Goal: Task Accomplishment & Management: Manage account settings

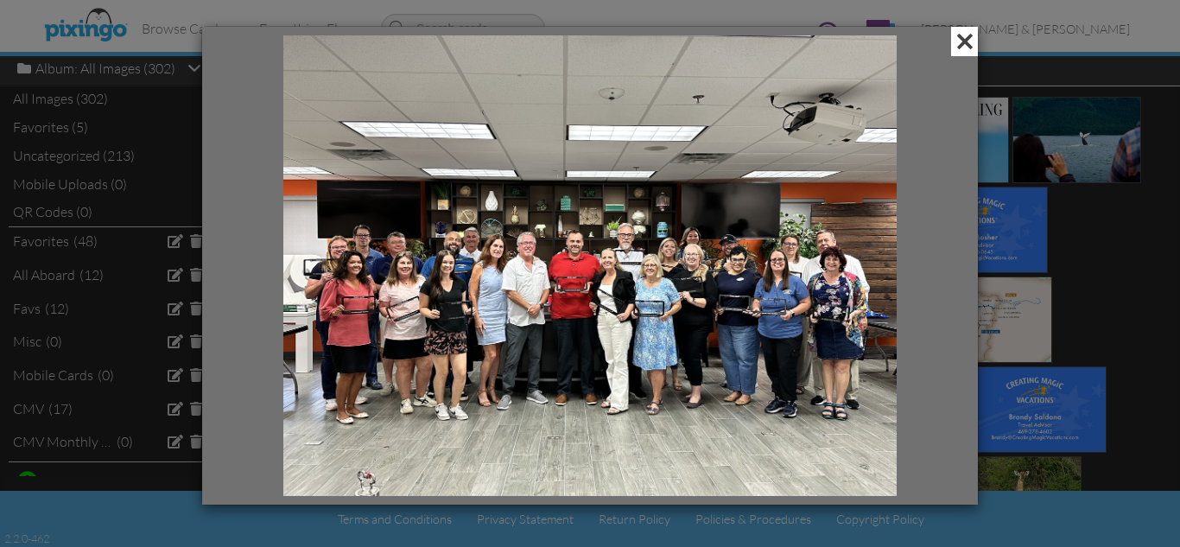
click at [966, 41] on span at bounding box center [964, 41] width 27 height 29
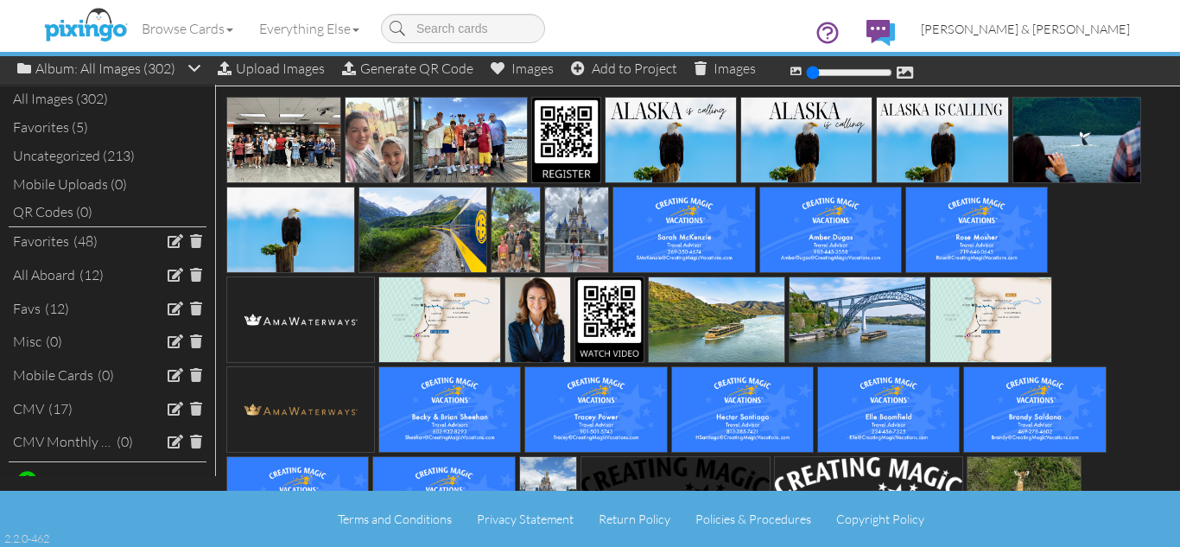
click at [1048, 26] on span "[PERSON_NAME] & [PERSON_NAME]" at bounding box center [1025, 29] width 209 height 15
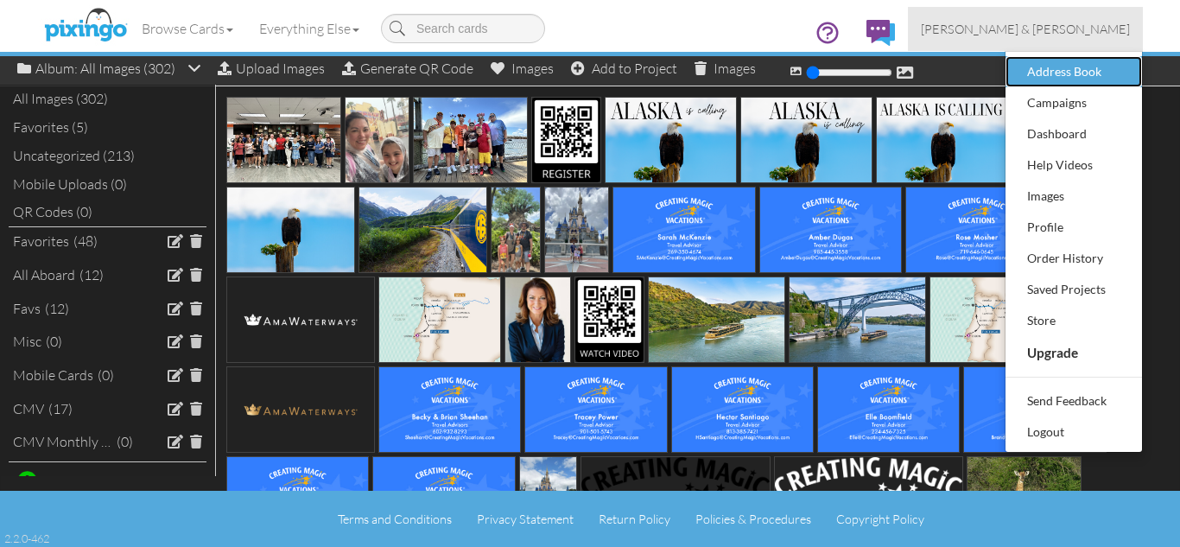
click at [1042, 68] on div "Address Book" at bounding box center [1074, 72] width 102 height 26
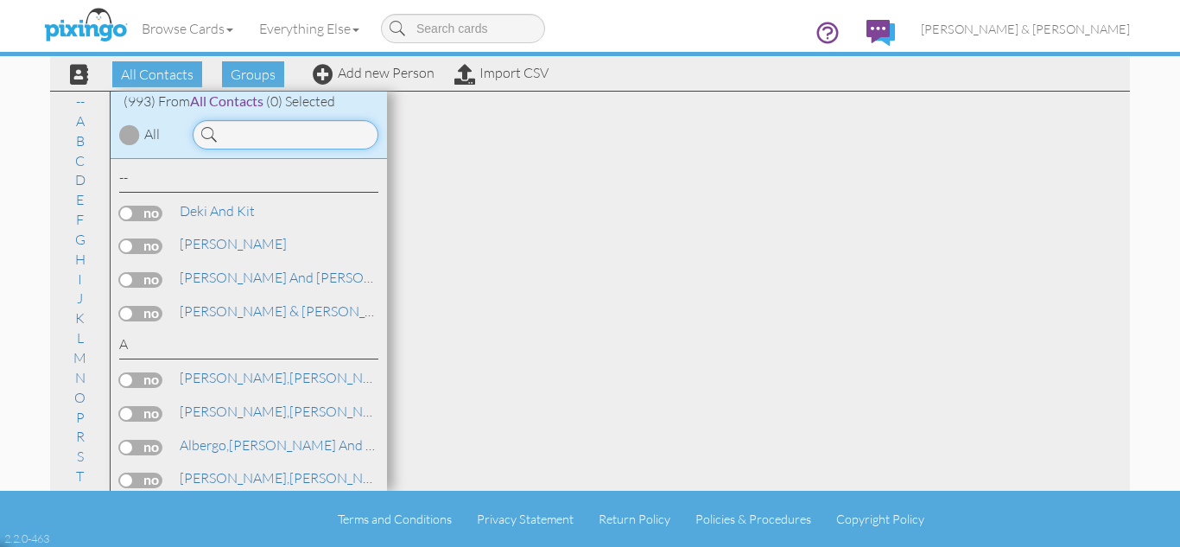
click at [278, 140] on input at bounding box center [286, 134] width 186 height 29
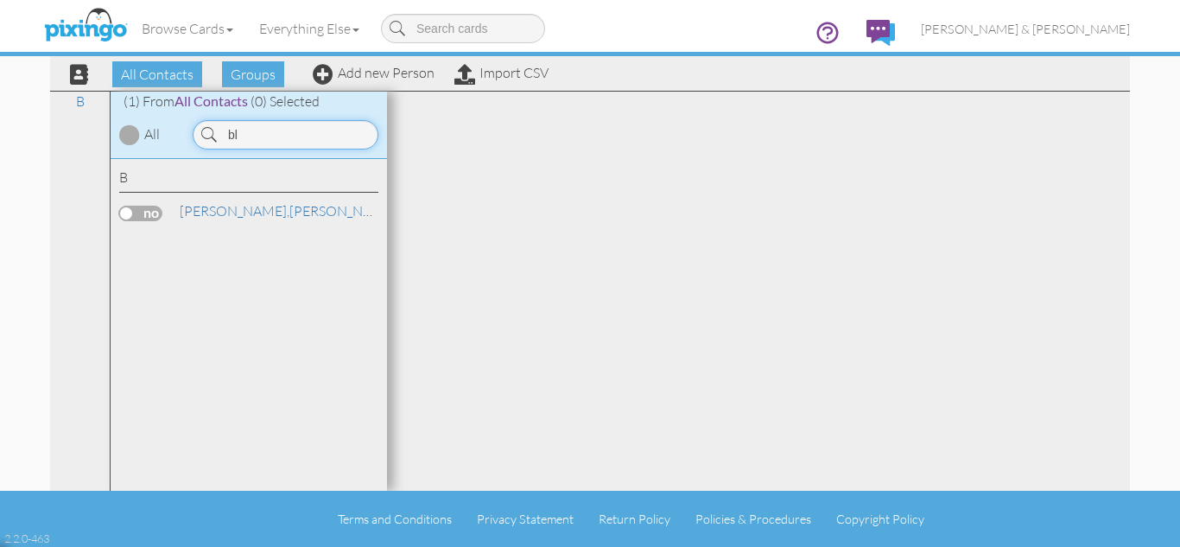
type input "b"
type input "[PERSON_NAME]"
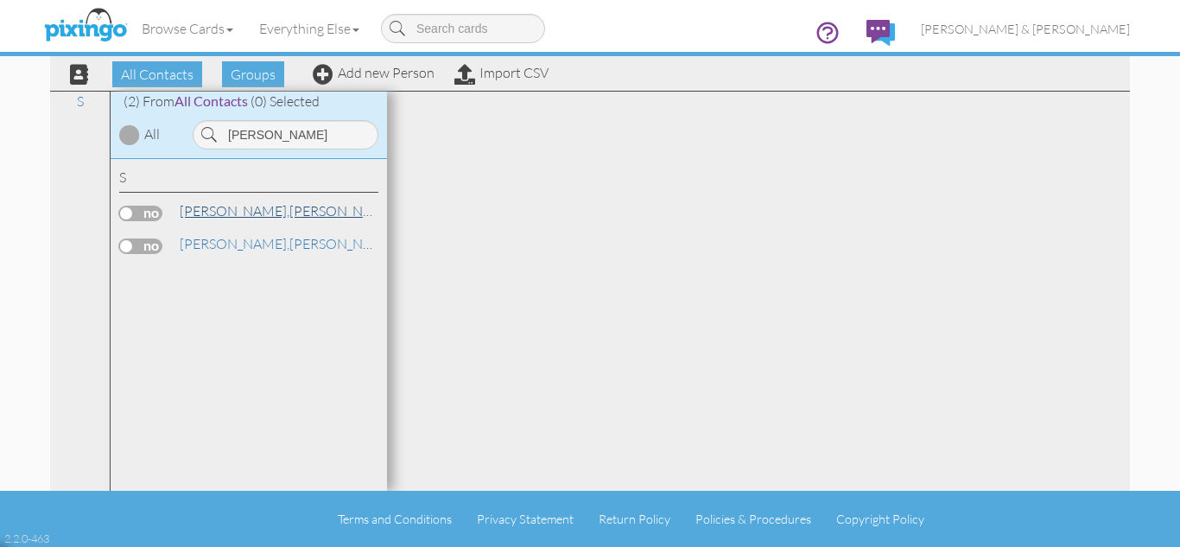
click at [233, 209] on link "[PERSON_NAME]" at bounding box center [288, 210] width 220 height 21
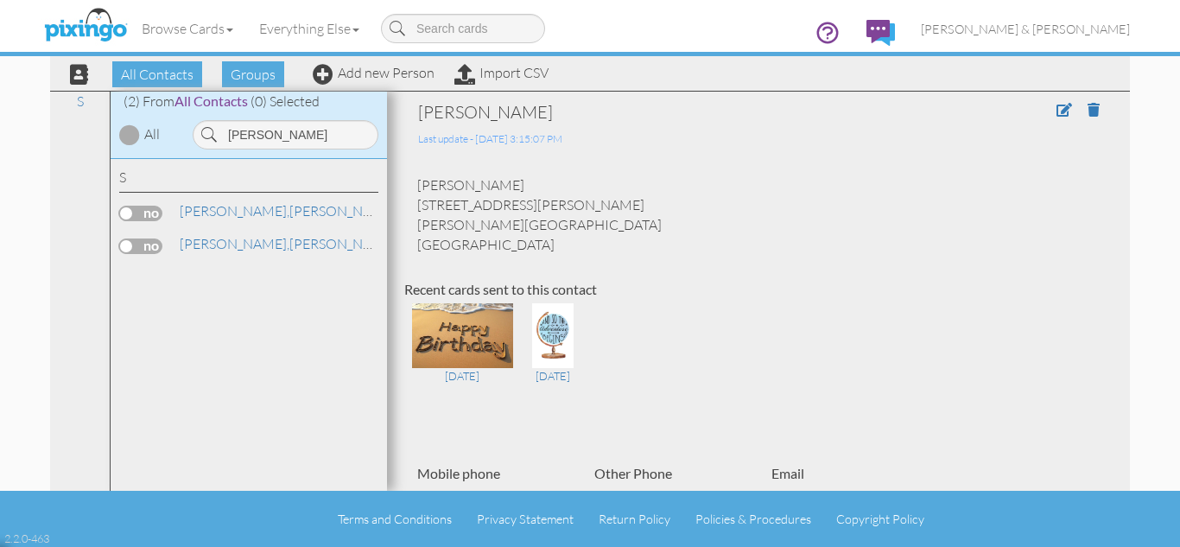
click at [652, 199] on div "[PERSON_NAME] [STREET_ADDRESS][PERSON_NAME] [PERSON_NAME], OH 44405 [GEOGRAPHIC…" at bounding box center [758, 214] width 708 height 79
click at [1056, 108] on span at bounding box center [1064, 110] width 16 height 14
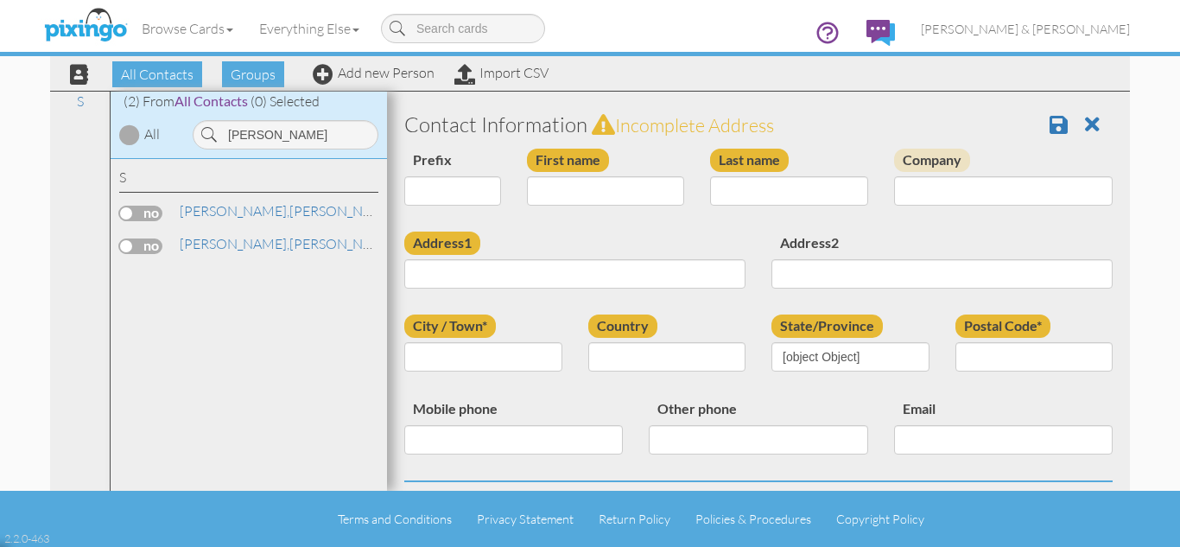
type input "[PERSON_NAME]"
type input "[STREET_ADDRESS][PERSON_NAME]"
type input "[PERSON_NAME]"
type input "44405"
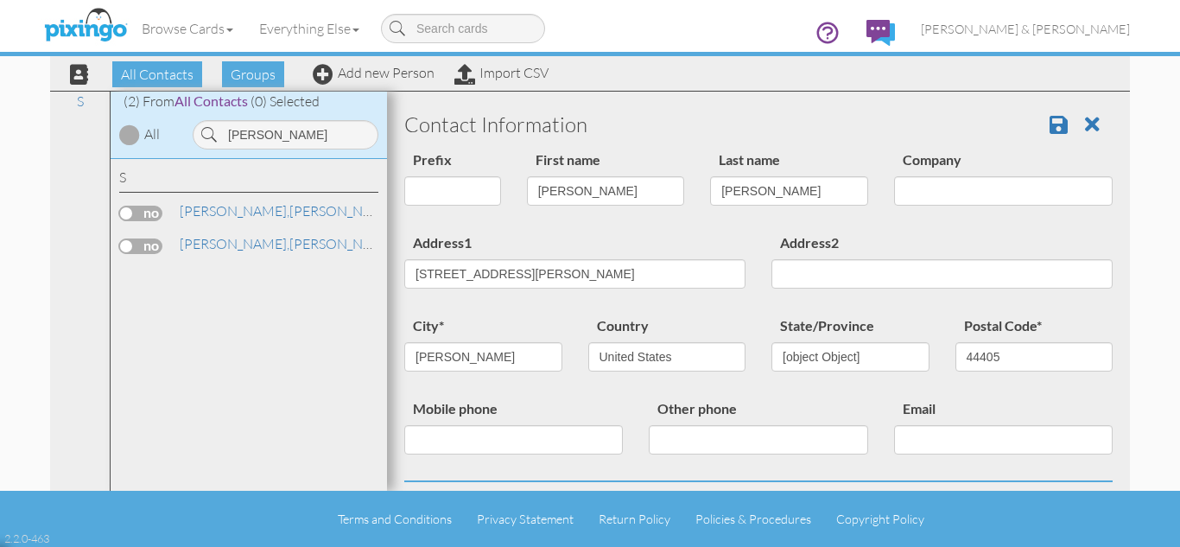
select select "object:17842"
select select "object:18087"
click at [548, 188] on input "[PERSON_NAME]" at bounding box center [606, 190] width 158 height 29
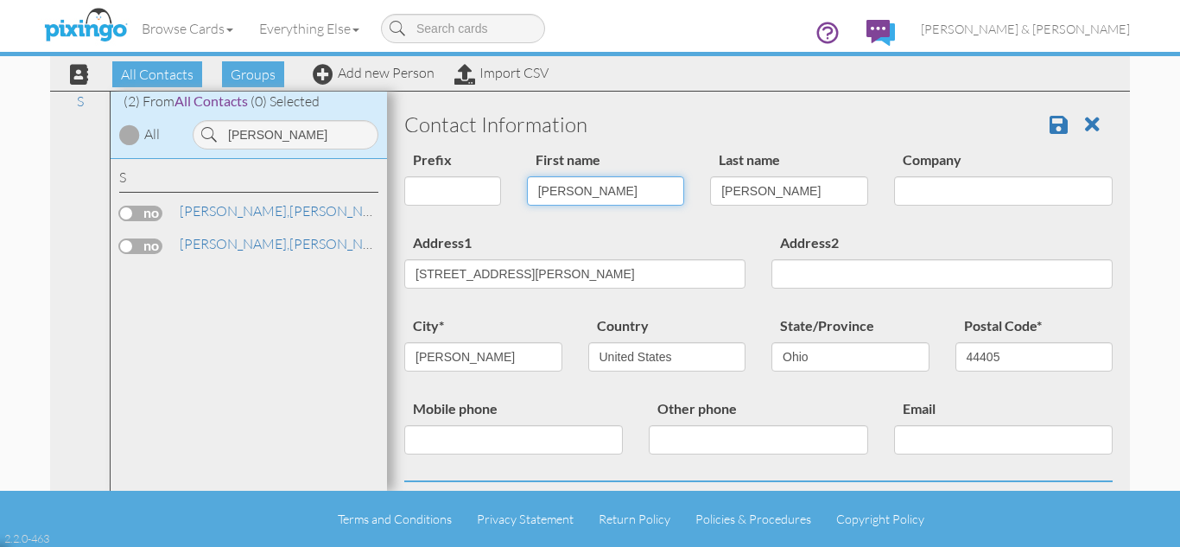
type input "[PERSON_NAME]"
click at [532, 321] on div "city* [PERSON_NAME]" at bounding box center [483, 349] width 184 height 70
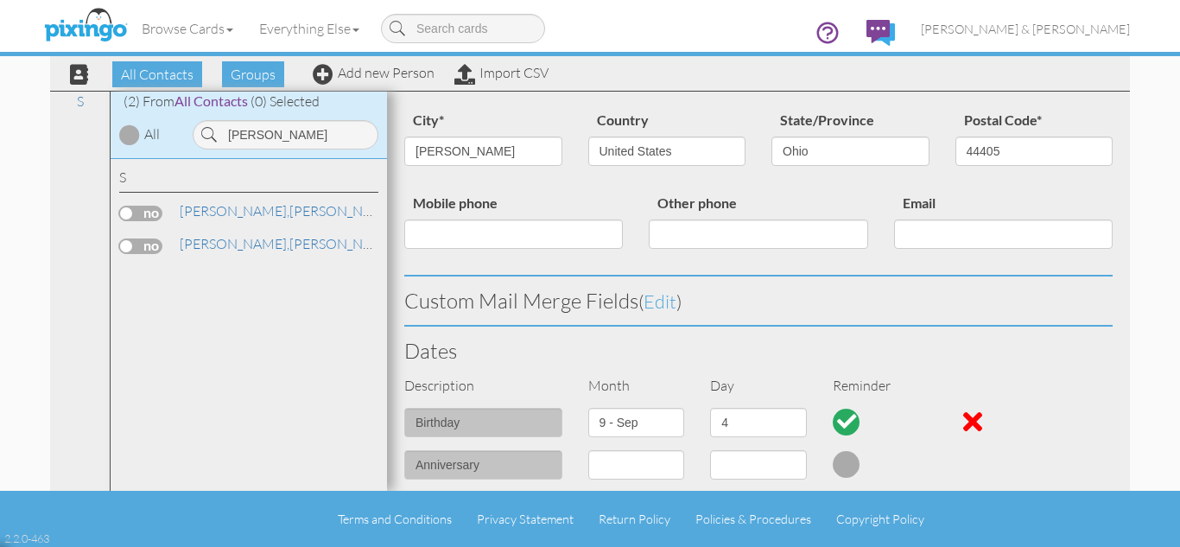
scroll to position [345, 0]
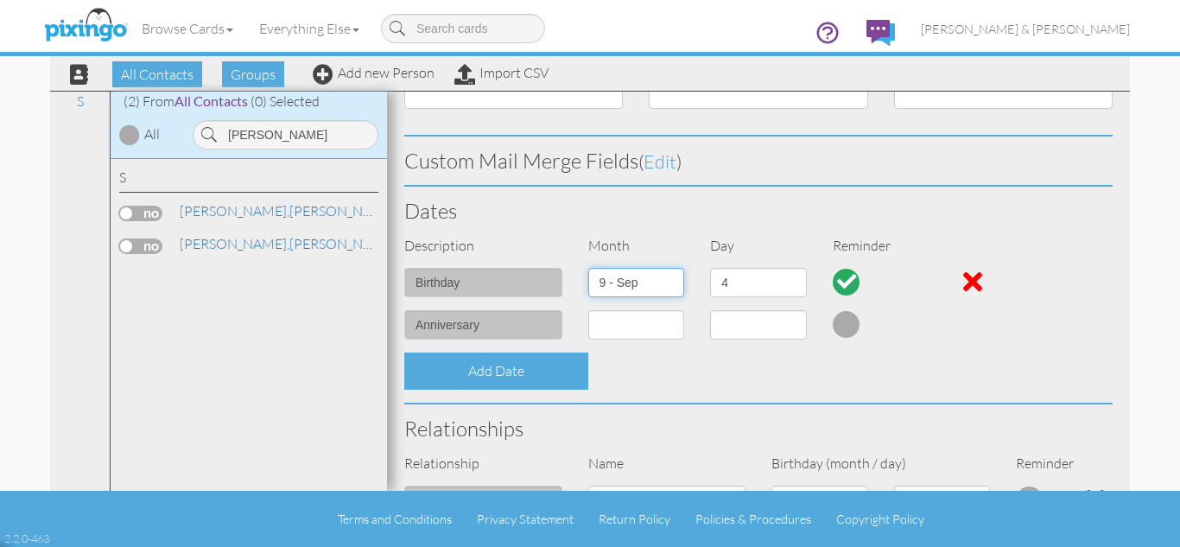
click at [618, 283] on select "1 - [DATE] - [DATE] - [DATE] - [DATE] - [DATE] - [DATE] - [DATE] - [DATE] - [DA…" at bounding box center [636, 282] width 97 height 29
select select "object:17836"
click at [588, 268] on select "1 - [DATE] - [DATE] - [DATE] - [DATE] - [DATE] - [DATE] - [DATE] - [DATE] - [DA…" at bounding box center [636, 282] width 97 height 29
click at [732, 282] on select "1 2 3 4 5 6 7 8 9 10 11 12 13 14 15 16 17 18 19 20 21 22 23 24 25 26 27 28 29 3…" at bounding box center [758, 282] width 97 height 29
select select "number:2"
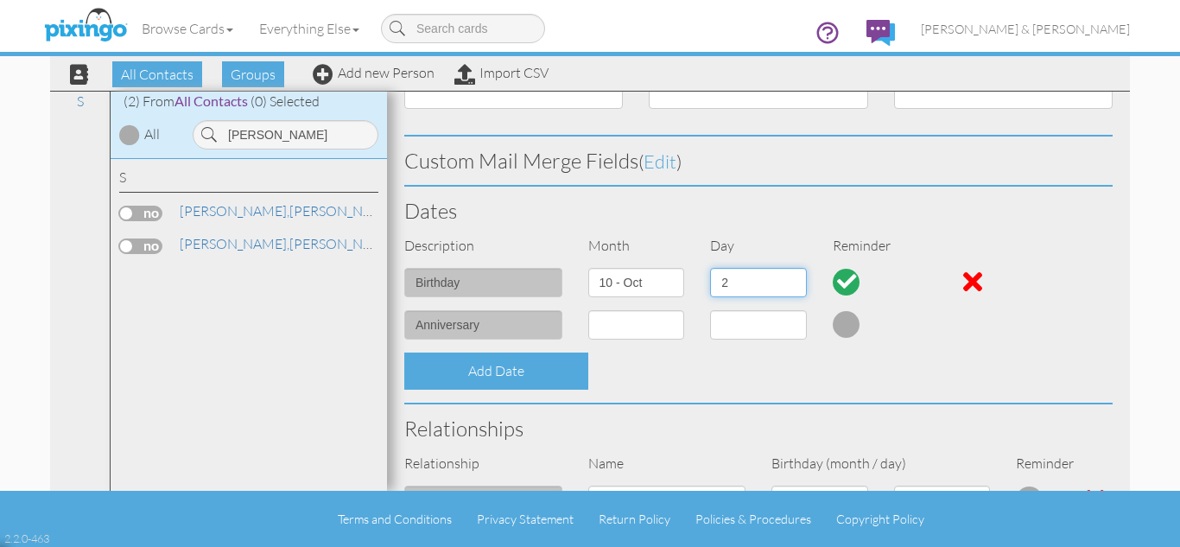
click at [710, 268] on select "1 2 3 4 5 6 7 8 9 10 11 12 13 14 15 16 17 18 19 20 21 22 23 24 25 26 27 28 29 3…" at bounding box center [758, 282] width 97 height 29
click at [701, 381] on div "Add Date" at bounding box center [758, 370] width 734 height 37
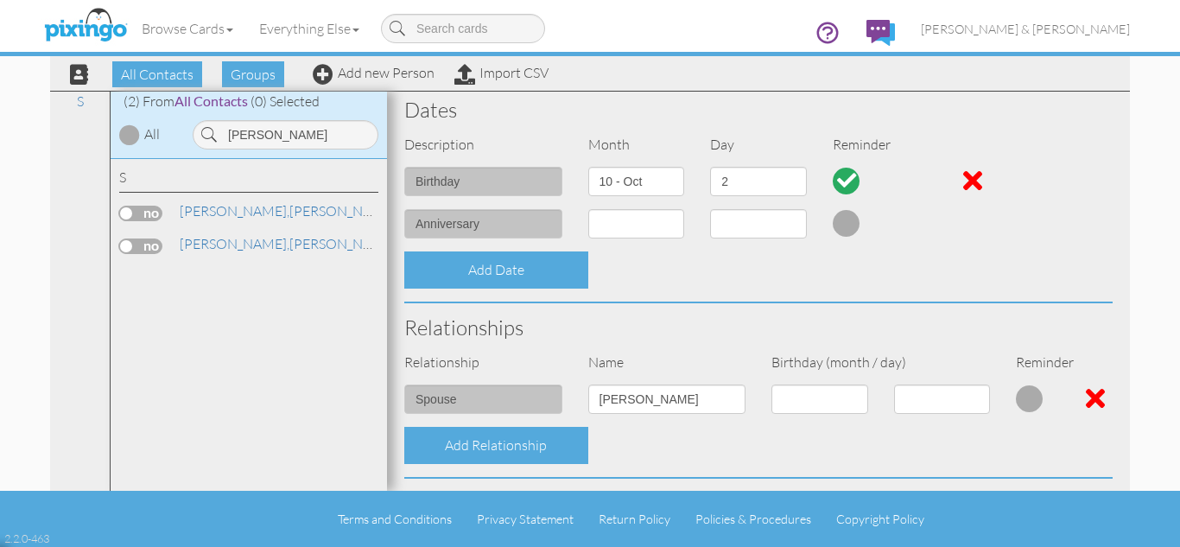
scroll to position [449, 0]
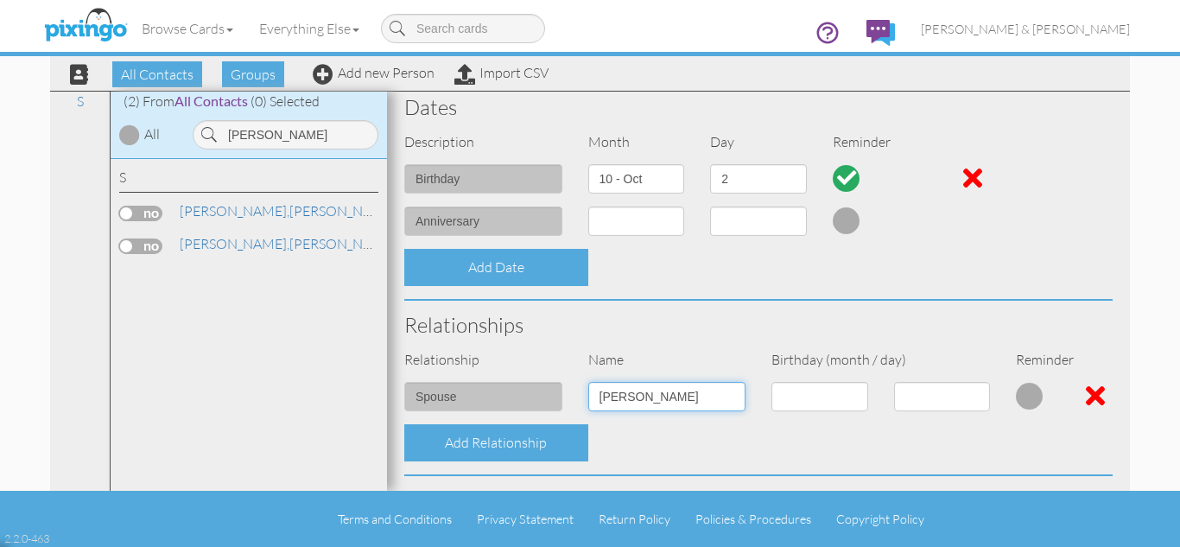
click at [614, 396] on input "[PERSON_NAME]" at bounding box center [667, 396] width 158 height 29
type input "[PERSON_NAME]"
click at [811, 398] on select "1 - [DATE] - [DATE] - [DATE] - [DATE] - [DATE] - [DATE] - [DATE] - [DATE] - [DA…" at bounding box center [819, 396] width 97 height 29
select select "object:17835"
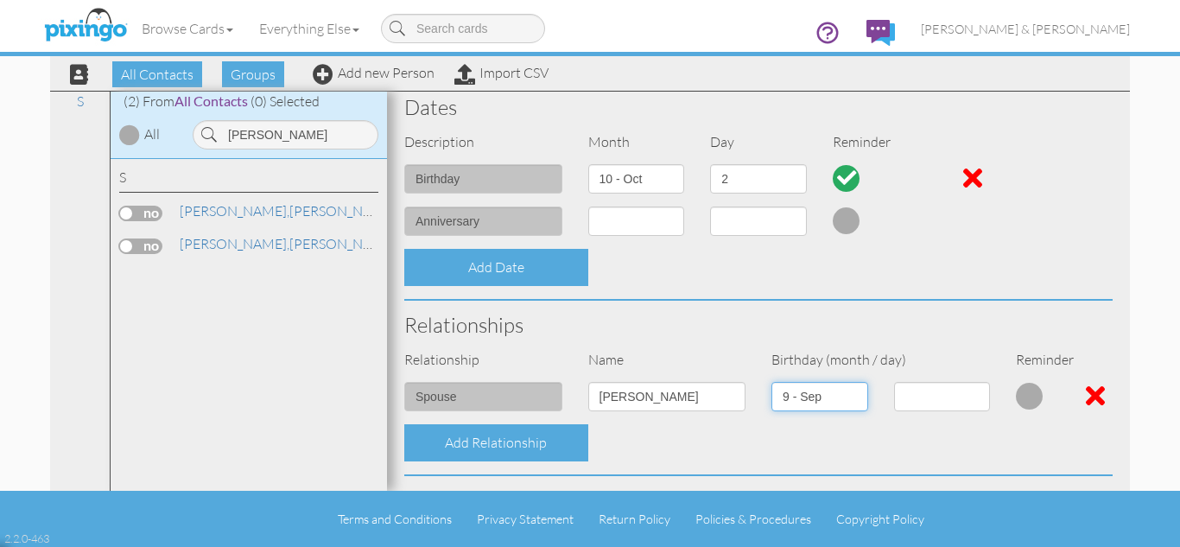
click at [771, 382] on select "1 - [DATE] - [DATE] - [DATE] - [DATE] - [DATE] - [DATE] - [DATE] - [DATE] - [DA…" at bounding box center [819, 396] width 97 height 29
click at [921, 396] on select "1 2 3 4 5 6 7 8 9 10 11 12 13 14 15 16 17 18 19 20 21 22 23 24 25 26 27 28 29 30" at bounding box center [942, 396] width 97 height 29
select select "number:4"
click at [894, 382] on select "1 2 3 4 5 6 7 8 9 10 11 12 13 14 15 16 17 18 19 20 21 22 23 24 25 26 27 28 29 30" at bounding box center [942, 396] width 97 height 29
click at [733, 261] on div "Add Date" at bounding box center [758, 267] width 734 height 37
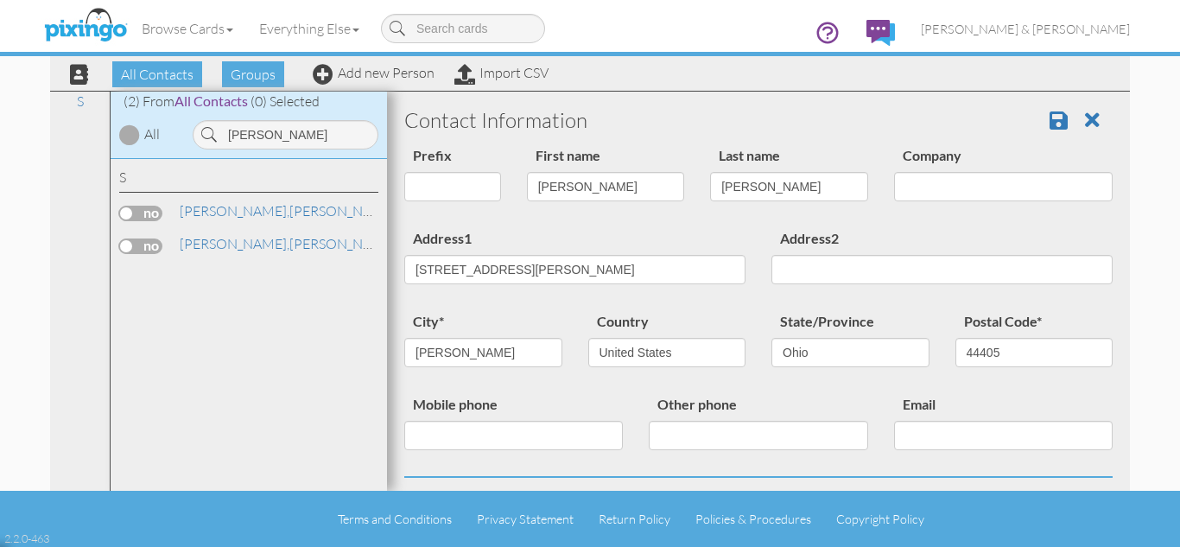
scroll to position [0, 0]
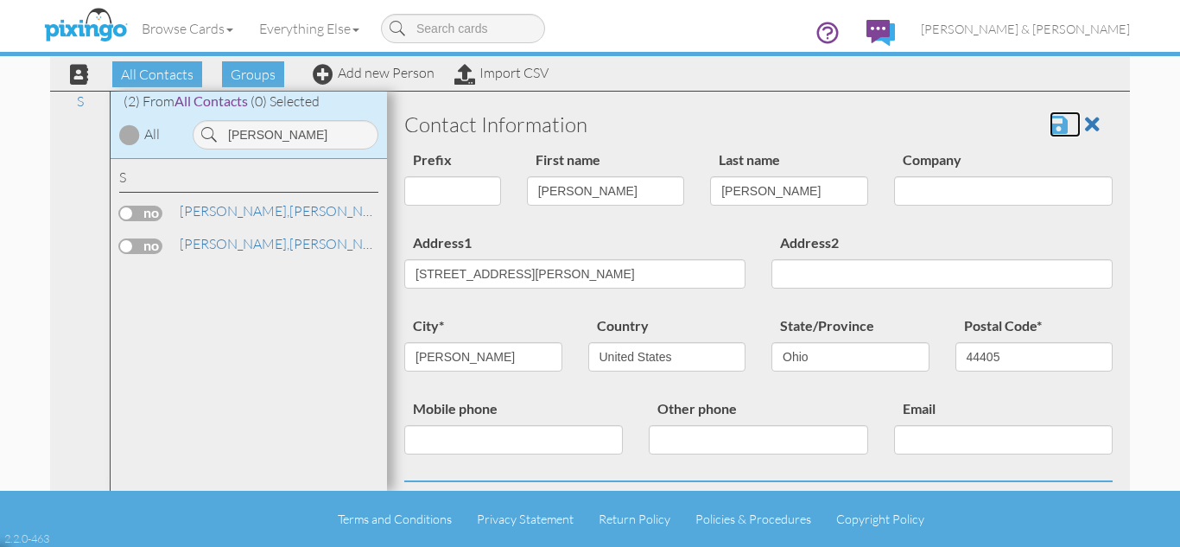
click at [1049, 124] on span at bounding box center [1058, 124] width 18 height 21
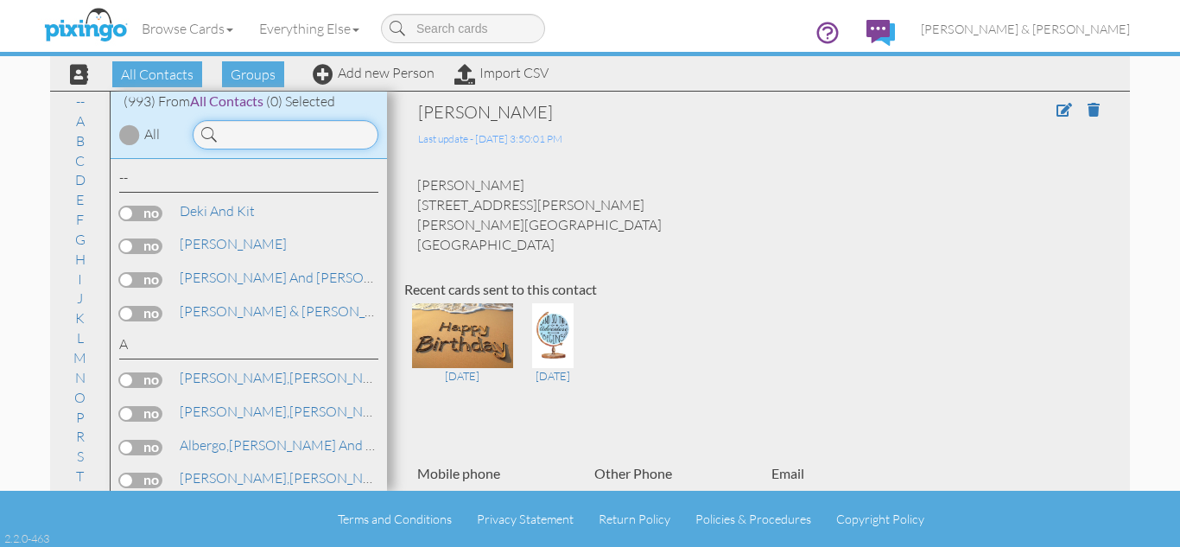
click at [299, 140] on input at bounding box center [286, 134] width 186 height 29
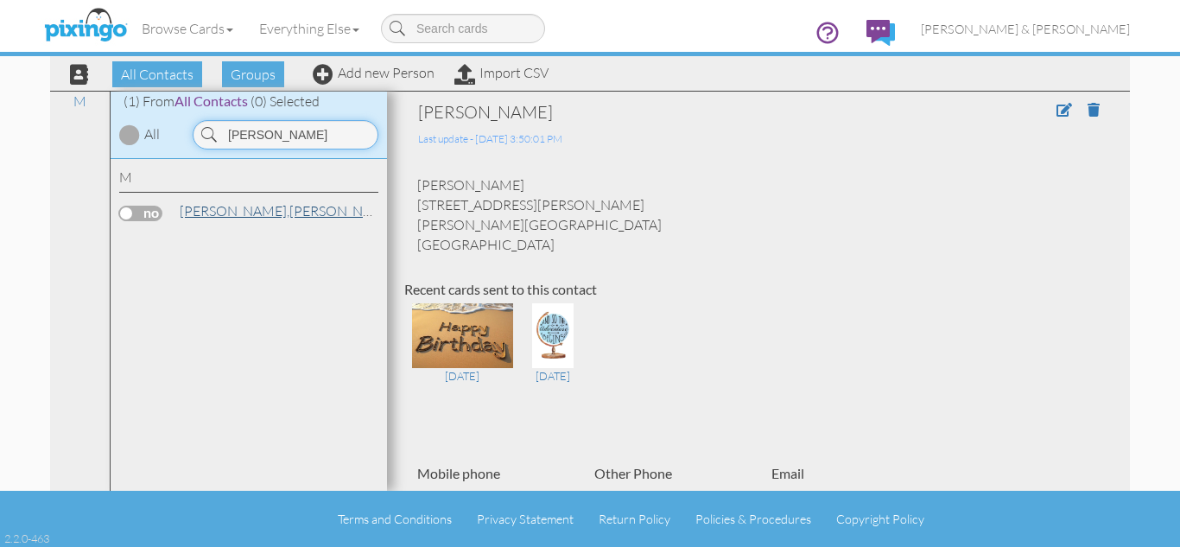
type input "morris"
click at [257, 212] on link "Morris, Melissa and Alicia" at bounding box center [356, 210] width 357 height 21
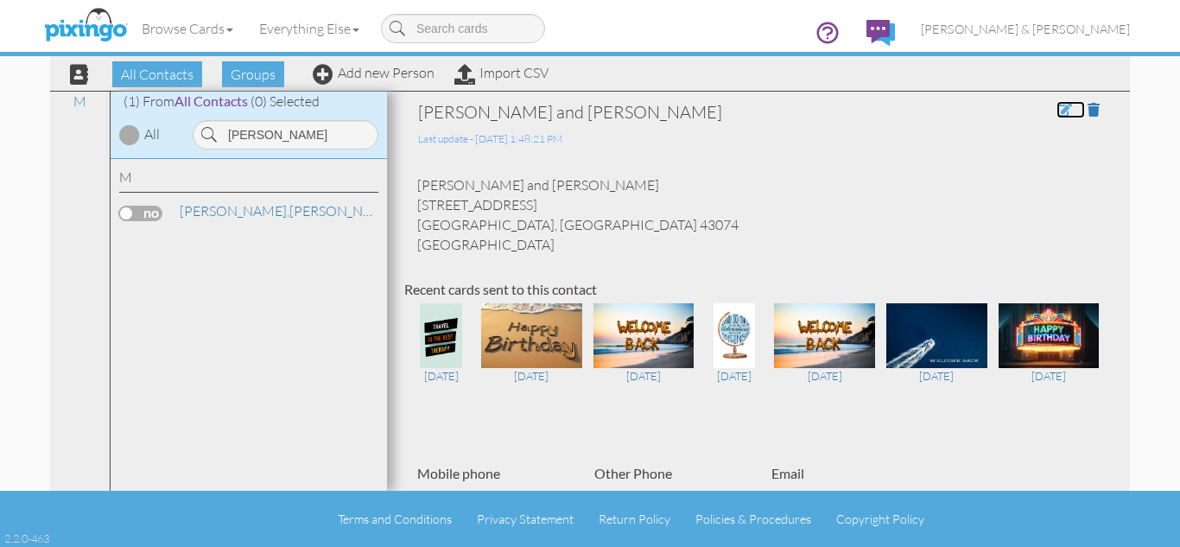
click at [1056, 109] on span at bounding box center [1064, 110] width 16 height 14
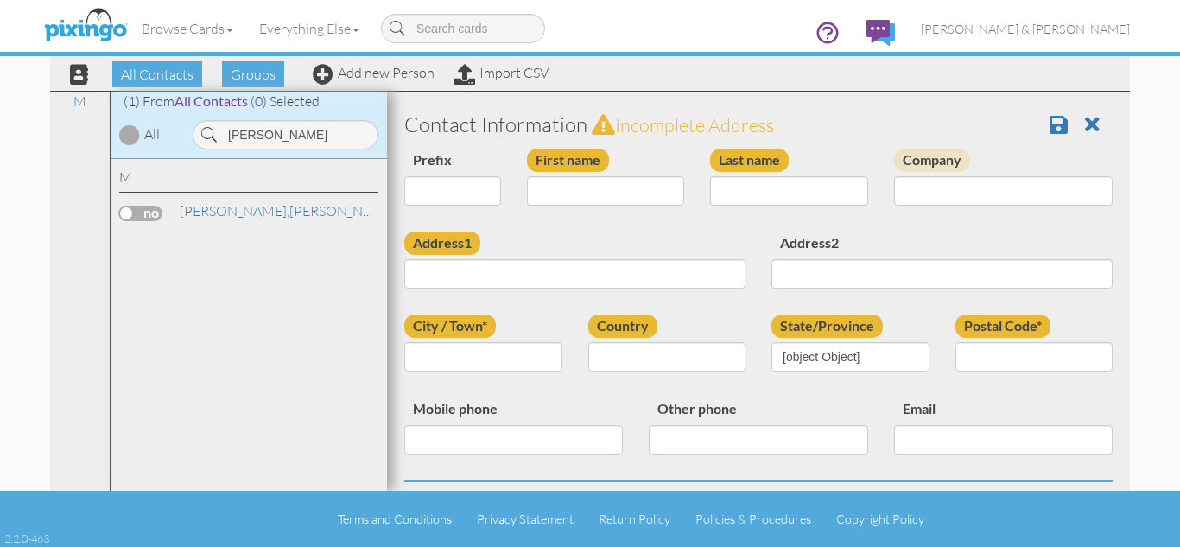
type input "[PERSON_NAME] and [PERSON_NAME]"
type input "Morris"
type input "2147 Common Bent Dr."
type input "Sunbury"
type input "43074"
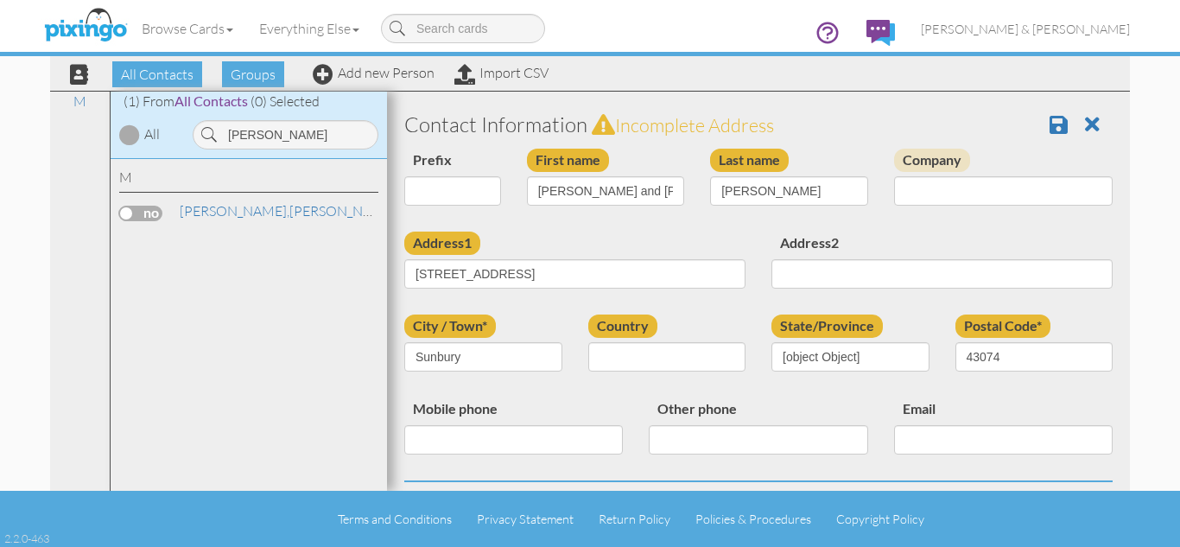
select select "object:3446"
select select "object:3691"
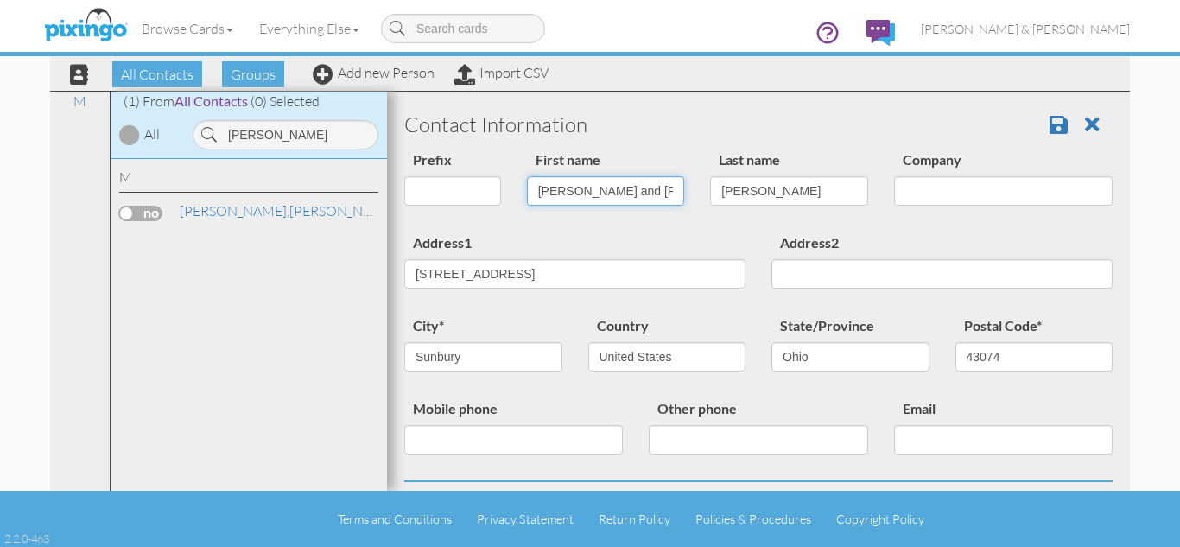
click at [631, 190] on input "[PERSON_NAME] and [PERSON_NAME]" at bounding box center [606, 190] width 158 height 29
type input "[PERSON_NAME]"
click at [646, 144] on div "Contact Information" at bounding box center [758, 124] width 734 height 48
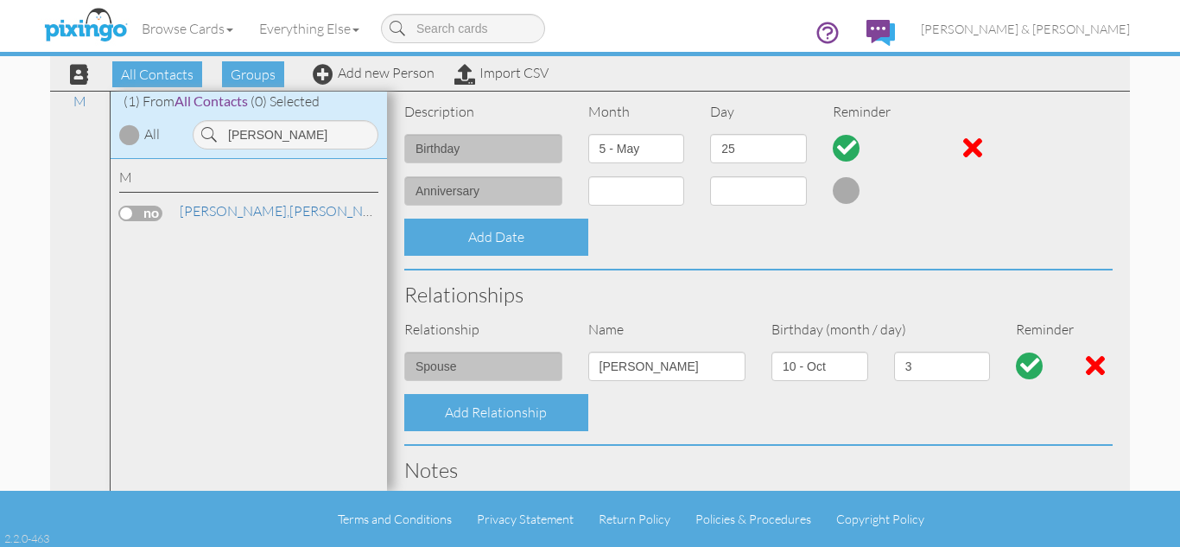
scroll to position [484, 0]
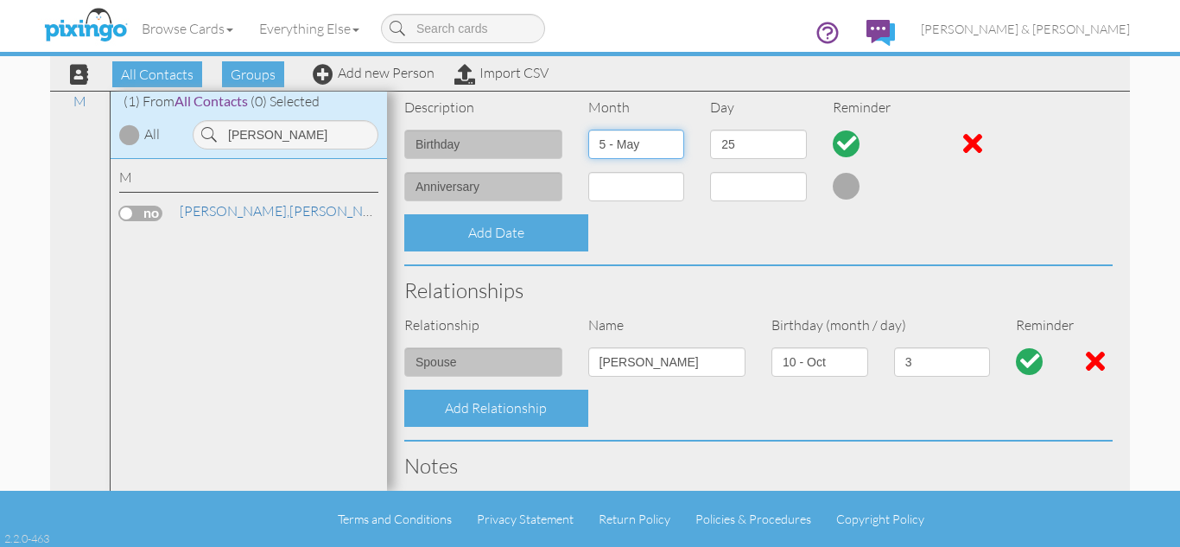
click at [643, 141] on select "1 - [DATE] - [DATE] - [DATE] - [DATE] - [DATE] - [DATE] - [DATE] - [DATE] - [DA…" at bounding box center [636, 144] width 97 height 29
select select "object:3439"
click at [588, 130] on select "1 - [DATE] - [DATE] - [DATE] - [DATE] - [DATE] - [DATE] - [DATE] - [DATE] - [DA…" at bounding box center [636, 144] width 97 height 29
click at [738, 142] on select "1 2 3 4 5 6 7 8 9 10 11 12 13 14 15 16 17 18 19 20 21 22 23 24 25 26 27 28 29 3…" at bounding box center [758, 144] width 97 height 29
select select "number:3"
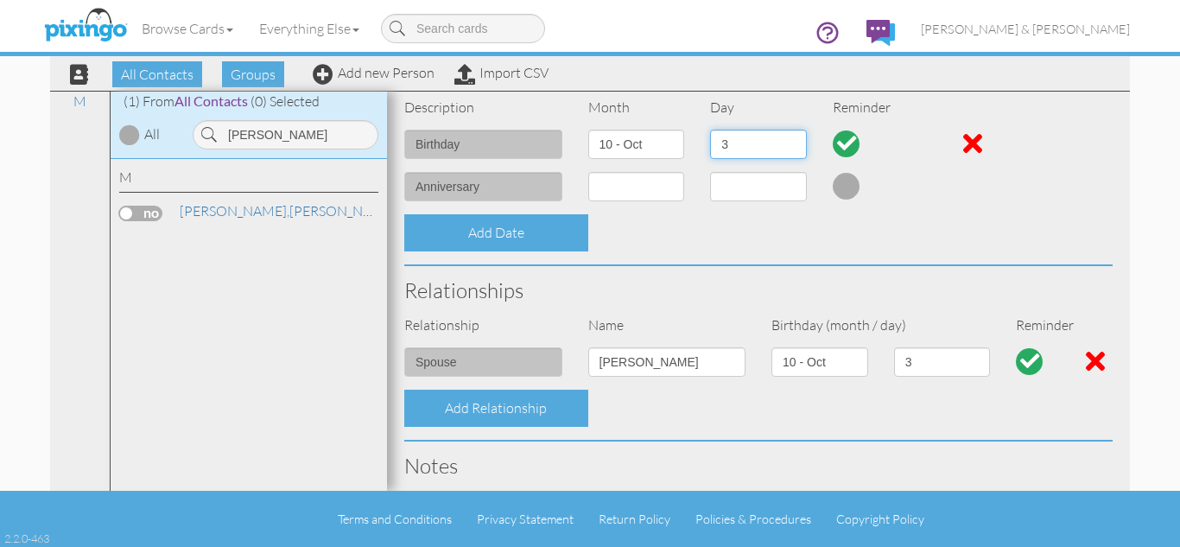
click at [710, 130] on select "1 2 3 4 5 6 7 8 9 10 11 12 13 14 15 16 17 18 19 20 21 22 23 24 25 26 27 28 29 3…" at bounding box center [758, 144] width 97 height 29
click at [614, 362] on input "[PERSON_NAME]" at bounding box center [667, 361] width 158 height 29
type input "[PERSON_NAME]"
click at [791, 364] on select "1 - [DATE] - [DATE] - [DATE] - [DATE] - [DATE] - [DATE] - [DATE] - [DATE] - [DA…" at bounding box center [819, 361] width 97 height 29
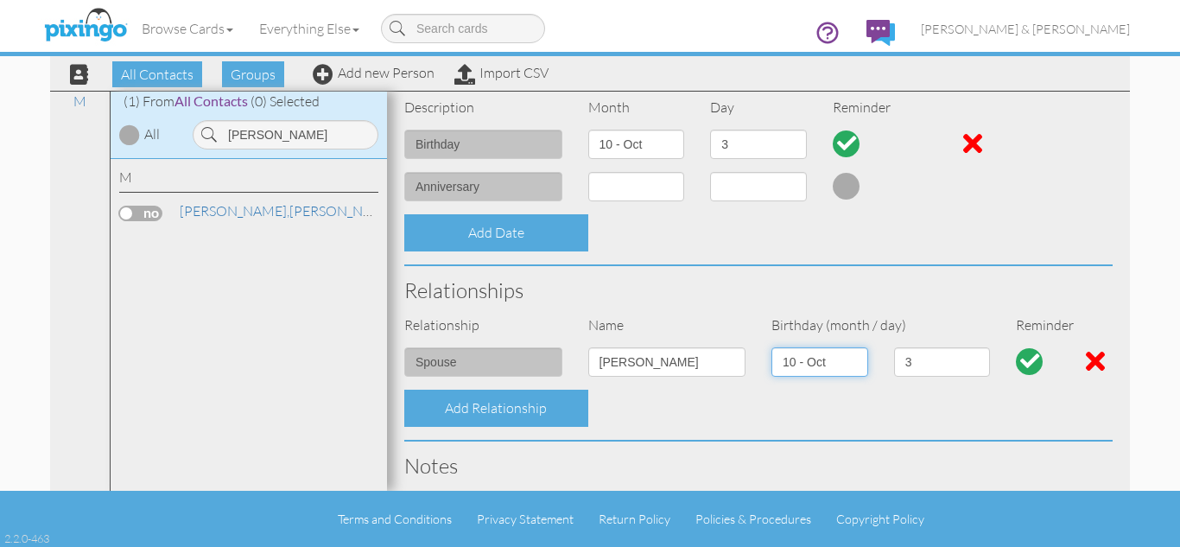
select select "object:3434"
click at [771, 347] on select "1 - [DATE] - [DATE] - [DATE] - [DATE] - [DATE] - [DATE] - [DATE] - [DATE] - [DA…" at bounding box center [819, 361] width 97 height 29
click at [919, 367] on select "1 2 3 4 5 6 7 8 9 10 11 12 13 14 15 16 17 18 19 20 21 22 23 24 25 26 27 28 29 3…" at bounding box center [942, 361] width 97 height 29
select select "number:25"
click at [894, 347] on select "1 2 3 4 5 6 7 8 9 10 11 12 13 14 15 16 17 18 19 20 21 22 23 24 25 26 27 28 29 3…" at bounding box center [942, 361] width 97 height 29
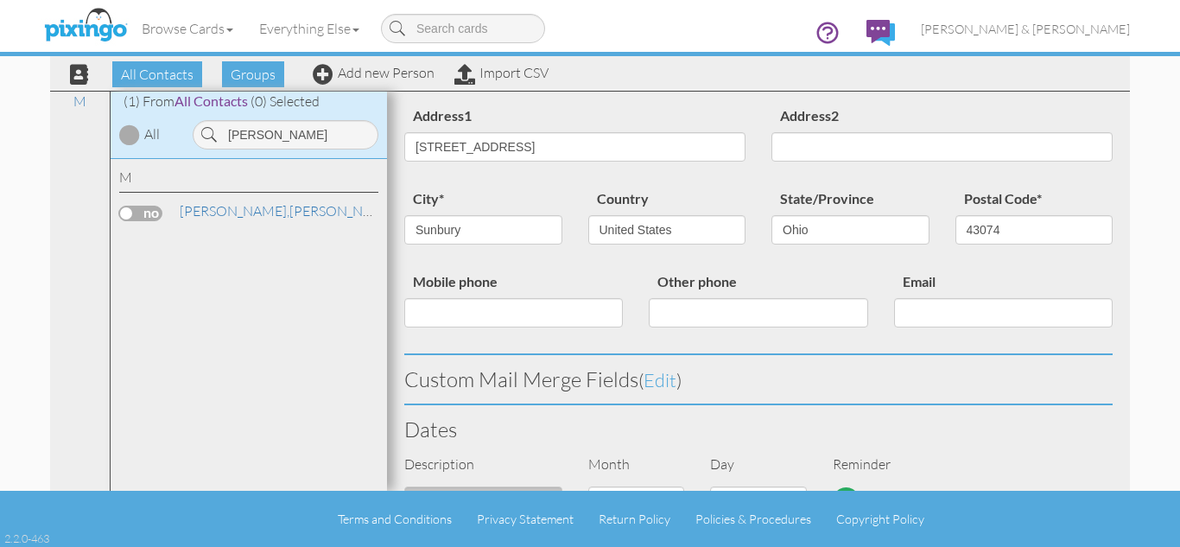
scroll to position [0, 0]
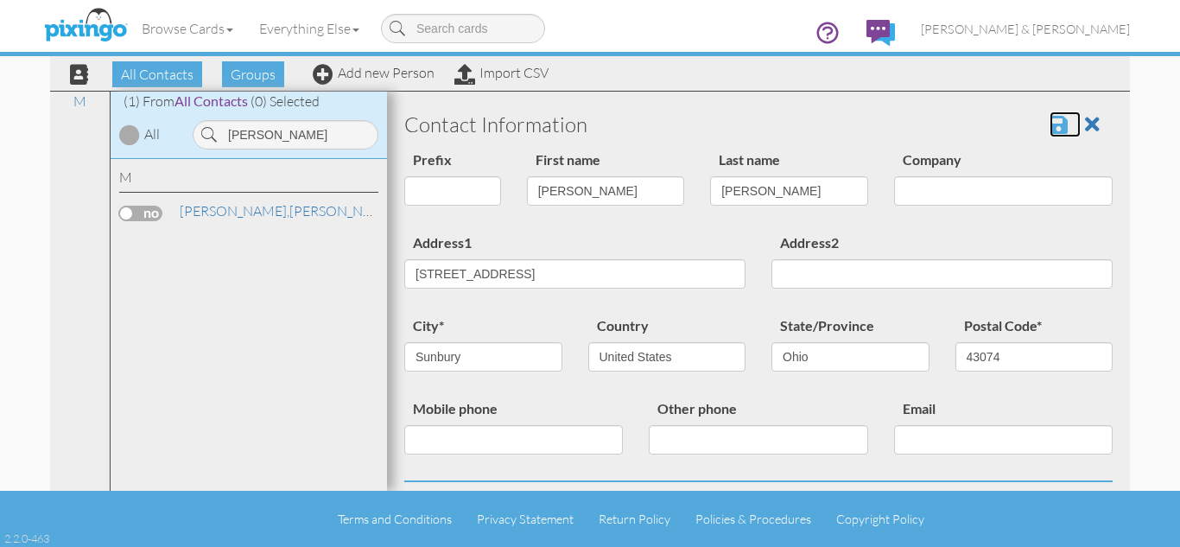
click at [1049, 122] on span at bounding box center [1058, 124] width 18 height 21
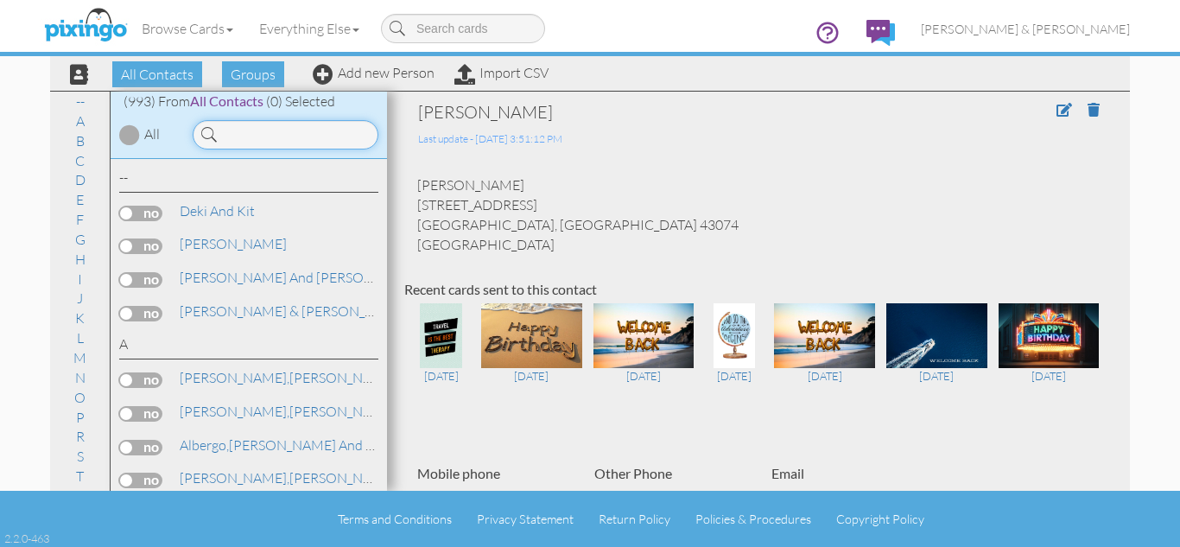
click at [253, 125] on input at bounding box center [286, 134] width 186 height 29
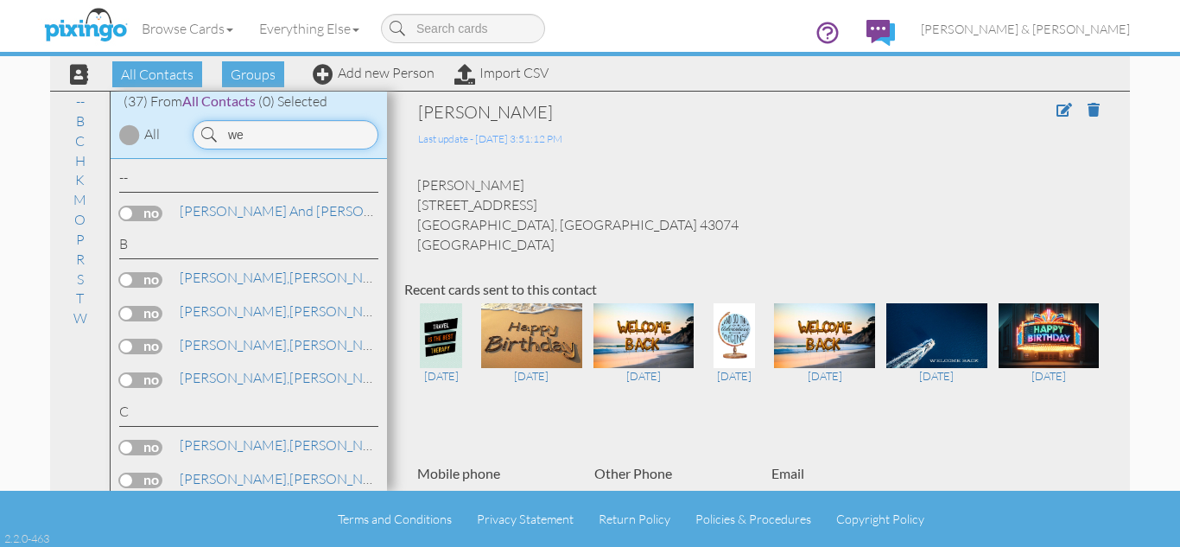
type input "w"
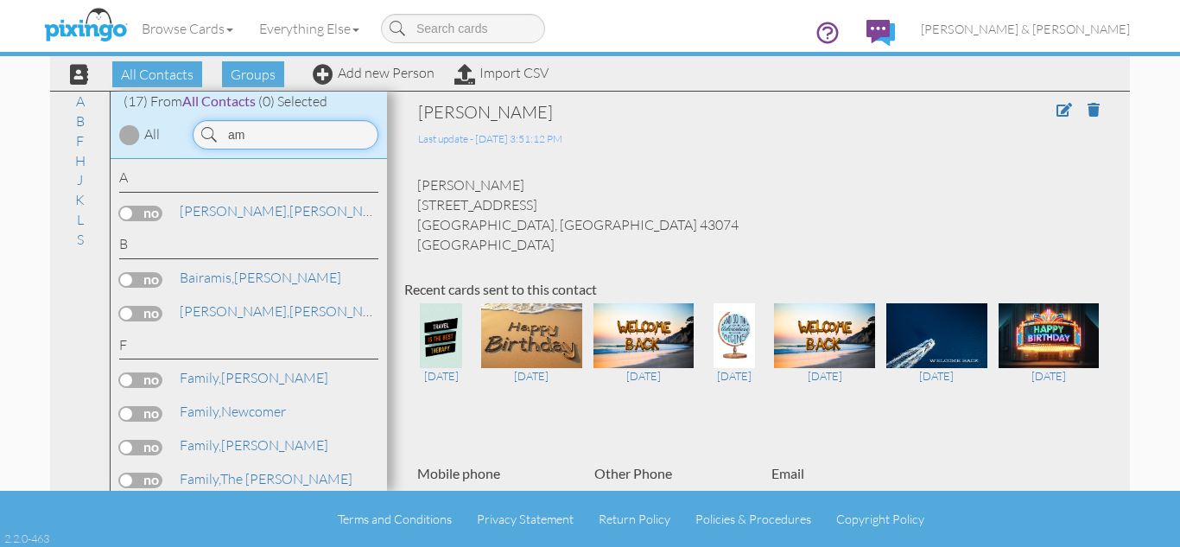
type input "a"
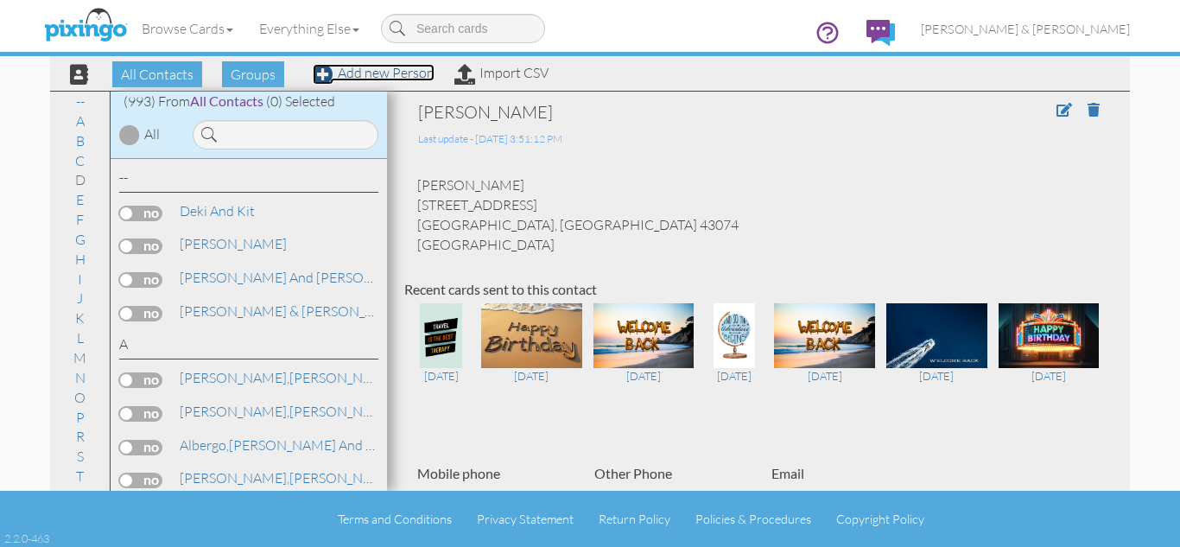
click at [380, 74] on link "Add new Person" at bounding box center [374, 72] width 122 height 17
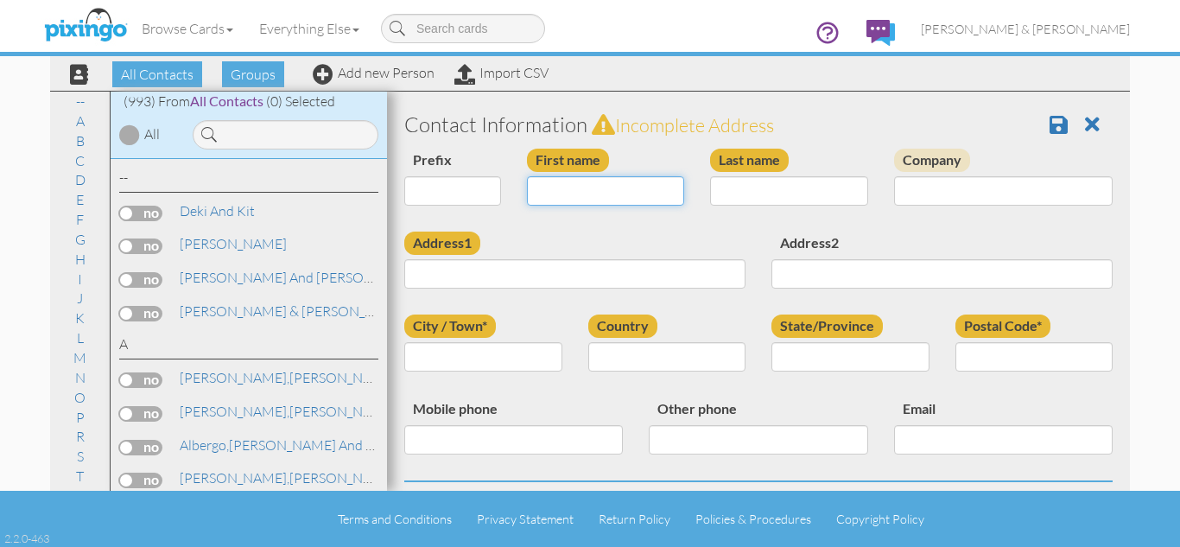
click at [564, 189] on input "First name" at bounding box center [606, 190] width 158 height 29
type input "Amie"
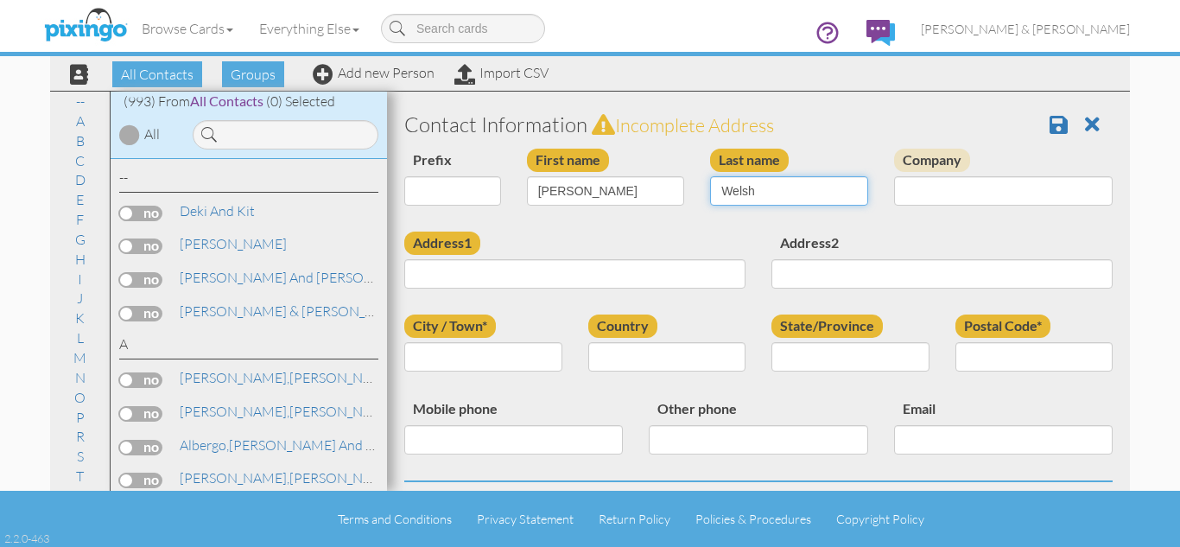
type input "Welsh"
click at [576, 401] on div "Mobile phone" at bounding box center [513, 432] width 244 height 70
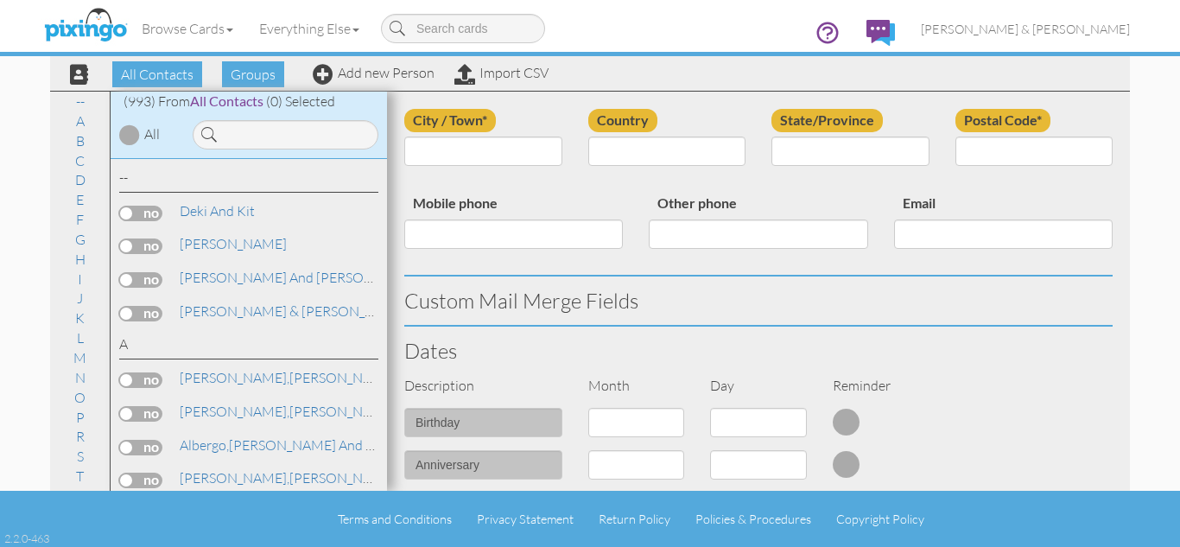
scroll to position [207, 0]
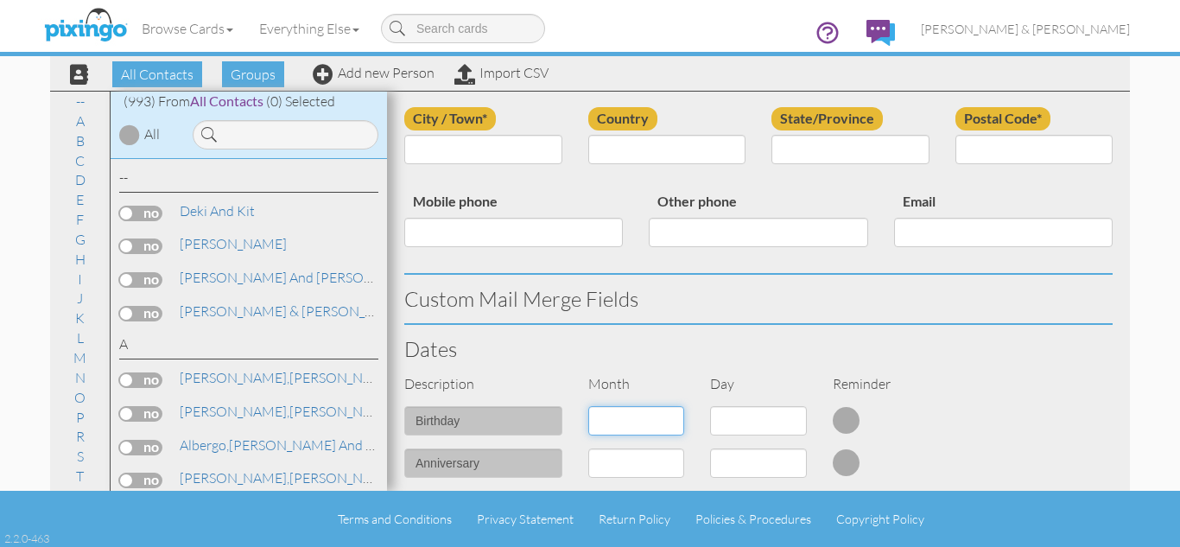
click at [630, 420] on select "1 - [DATE] - [DATE] - [DATE] - [DATE] - [DATE] - [DATE] - [DATE] - [DATE] - [DA…" at bounding box center [636, 420] width 97 height 29
select select "object:7754"
click at [588, 406] on select "1 - [DATE] - [DATE] - [DATE] - [DATE] - [DATE] - [DATE] - [DATE] - [DATE] - [DA…" at bounding box center [636, 420] width 97 height 29
click at [738, 424] on select "1 2 3 4 5 6 7 8 9 10 11 12 13 14 15 16 17 18 19 20 21 22 23 24 25 26 27 28 29 3…" at bounding box center [758, 420] width 97 height 29
click at [710, 406] on select "1 2 3 4 5 6 7 8 9 10 11 12 13 14 15 16 17 18 19 20 21 22 23 24 25 26 27 28 29 3…" at bounding box center [758, 420] width 97 height 29
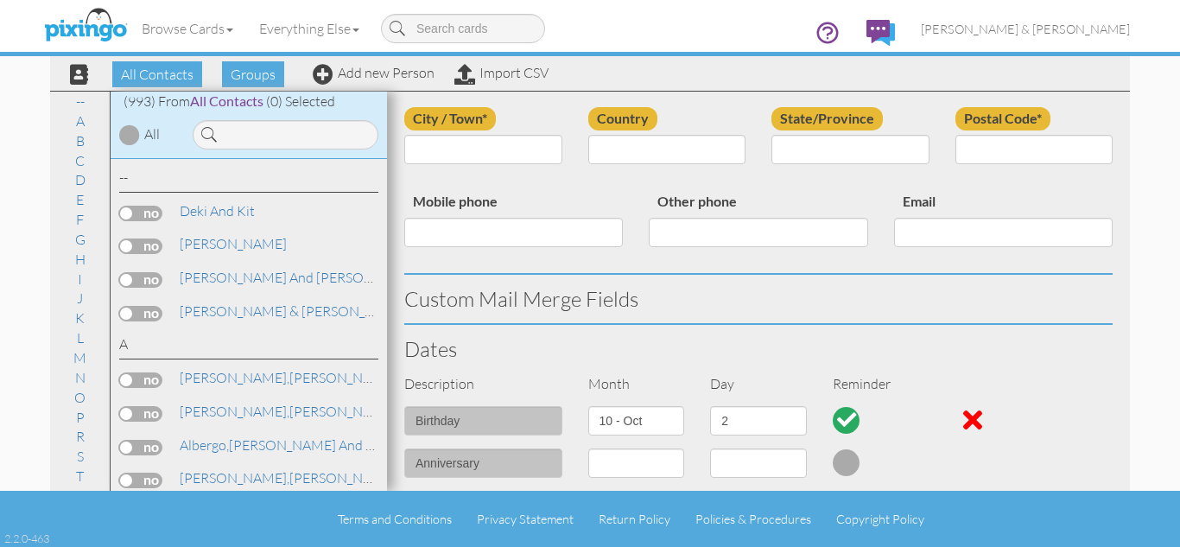
click at [607, 180] on div "City / Town* Country United States -------------- Afghanistan Albania Algeria A…" at bounding box center [758, 148] width 734 height 83
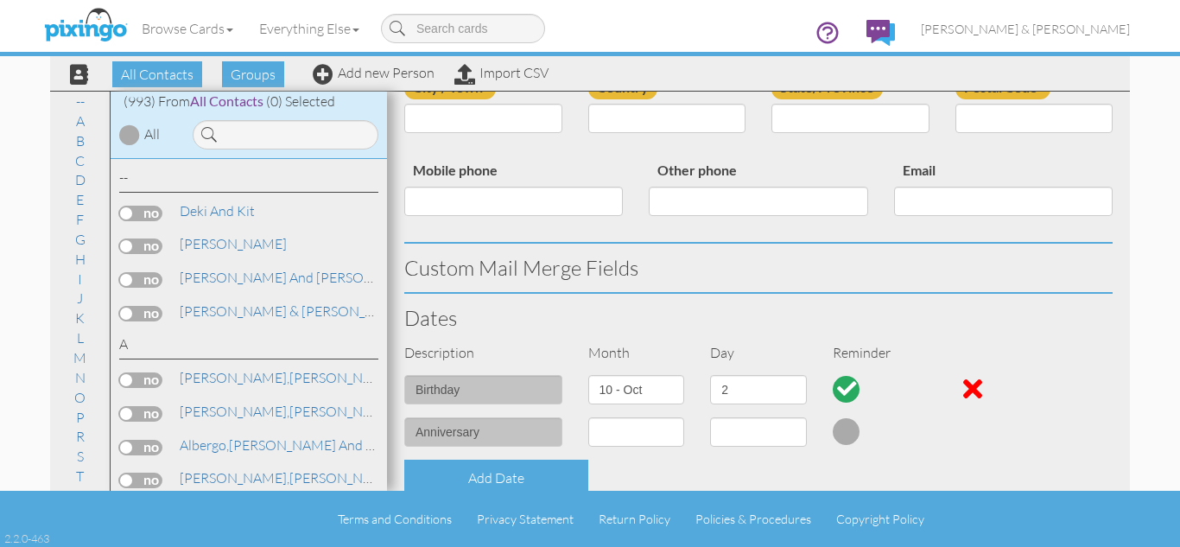
scroll to position [242, 0]
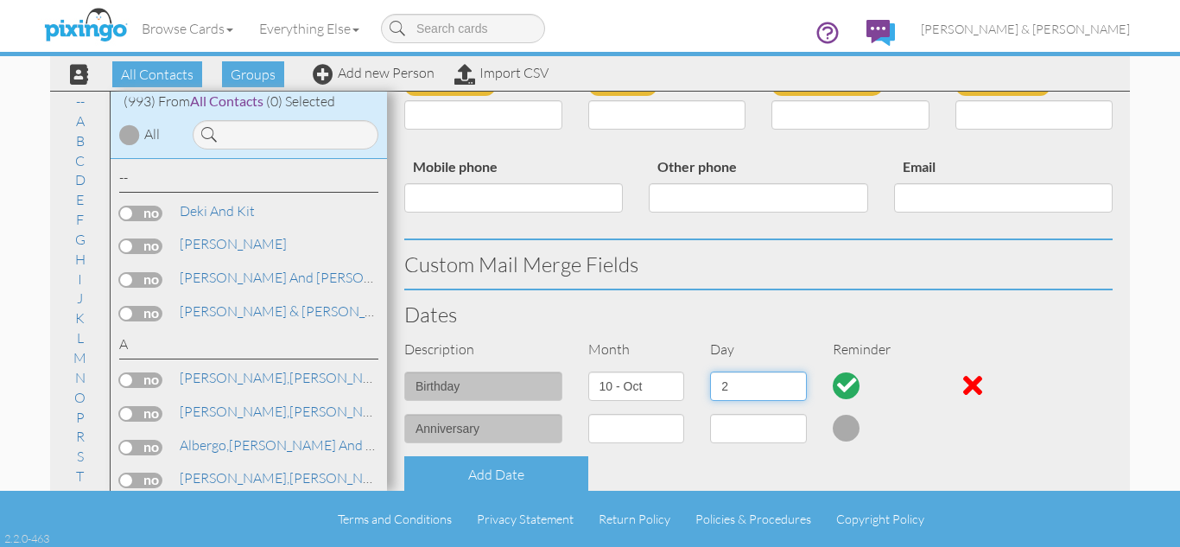
click at [731, 382] on select "1 2 3 4 5 6 7 8 9 10 11 12 13 14 15 16 17 18 19 20 21 22 23 24 25 26 27 28 29 3…" at bounding box center [758, 385] width 97 height 29
select select "number:4"
click at [710, 371] on select "1 2 3 4 5 6 7 8 9 10 11 12 13 14 15 16 17 18 19 20 21 22 23 24 25 26 27 28 29 3…" at bounding box center [758, 385] width 97 height 29
click at [710, 255] on h3 "Custom Mail Merge Fields" at bounding box center [758, 264] width 708 height 22
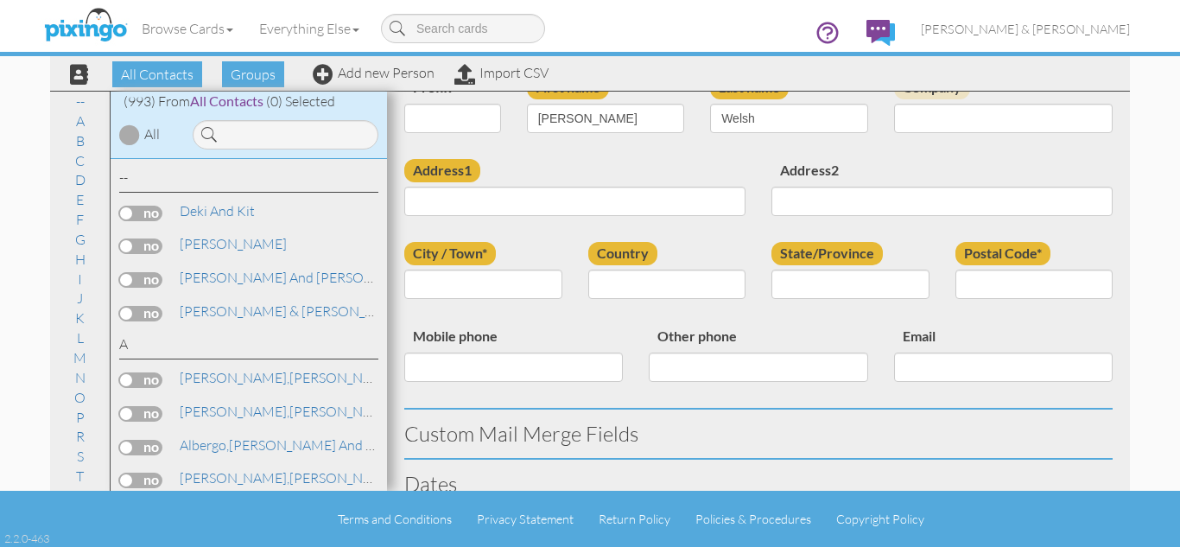
scroll to position [69, 0]
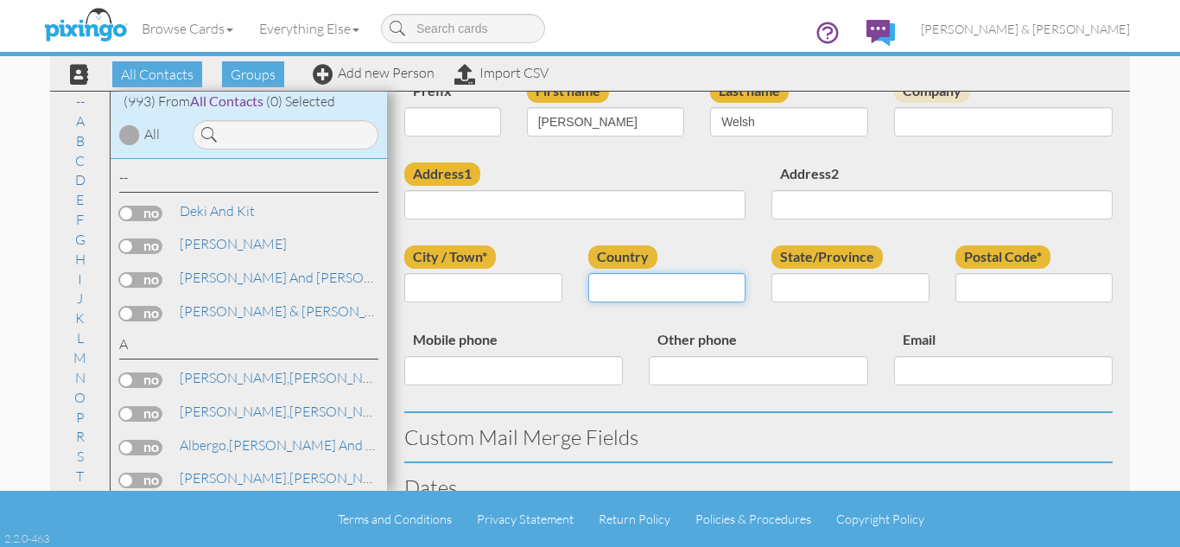
click at [693, 288] on select "United States -------------- Afghanistan Albania Algeria American Samoa Andorra…" at bounding box center [667, 287] width 158 height 29
select select "object:7757"
click at [588, 273] on select "United States -------------- Afghanistan Albania Algeria American Samoa Andorra…" at bounding box center [667, 287] width 158 height 29
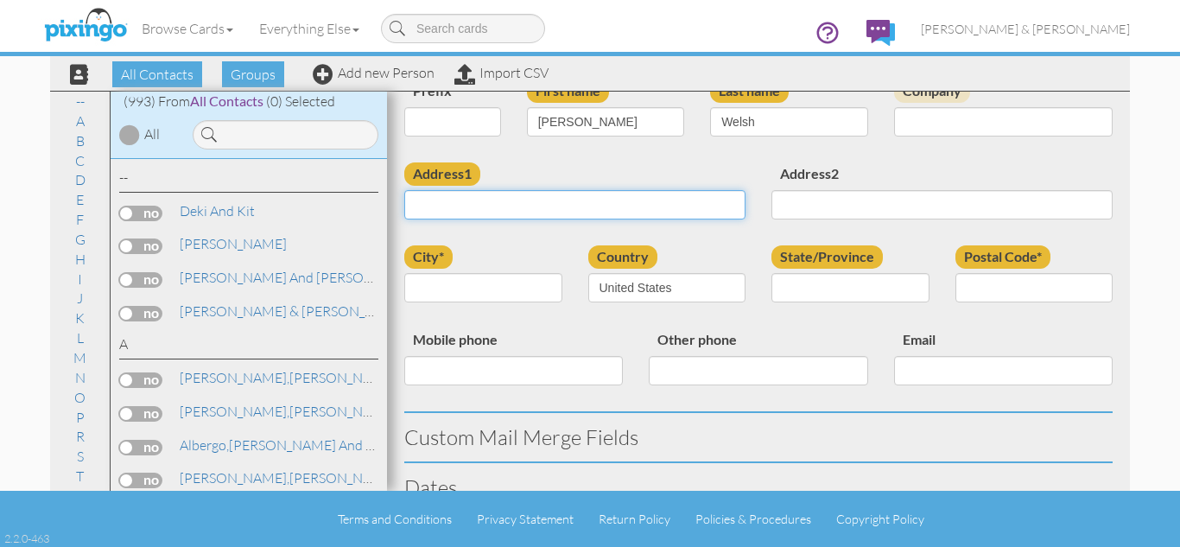
click at [561, 203] on input "Address1" at bounding box center [574, 204] width 341 height 29
paste input "1908 GHEEN RD WILMINGTON Delaware 19808"
type input "1908 GHEEN RD WILMINGTON Delaware 19808"
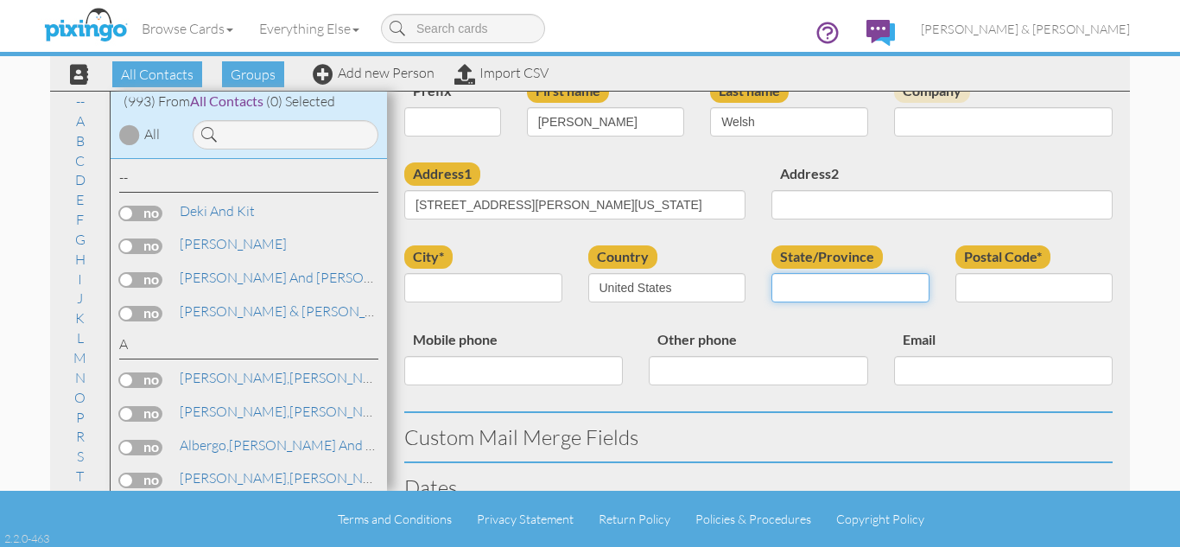
click at [825, 292] on select "AA (Military) AE (Military) Alabama Alaska American Samoa AP (Military) Arizona…" at bounding box center [850, 287] width 158 height 29
select select "object:8015"
click at [771, 273] on select "AA (Military) AE (Military) Alabama Alaska American Samoa AP (Military) Arizona…" at bounding box center [850, 287] width 158 height 29
click at [982, 284] on input "Postal Code*" at bounding box center [1034, 287] width 158 height 29
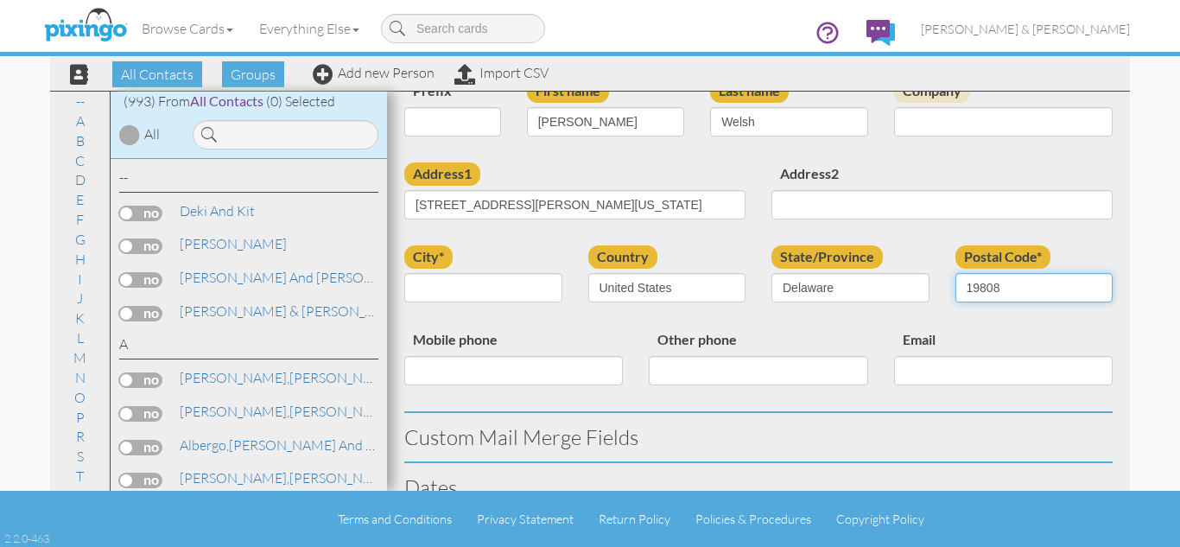
type input "19808"
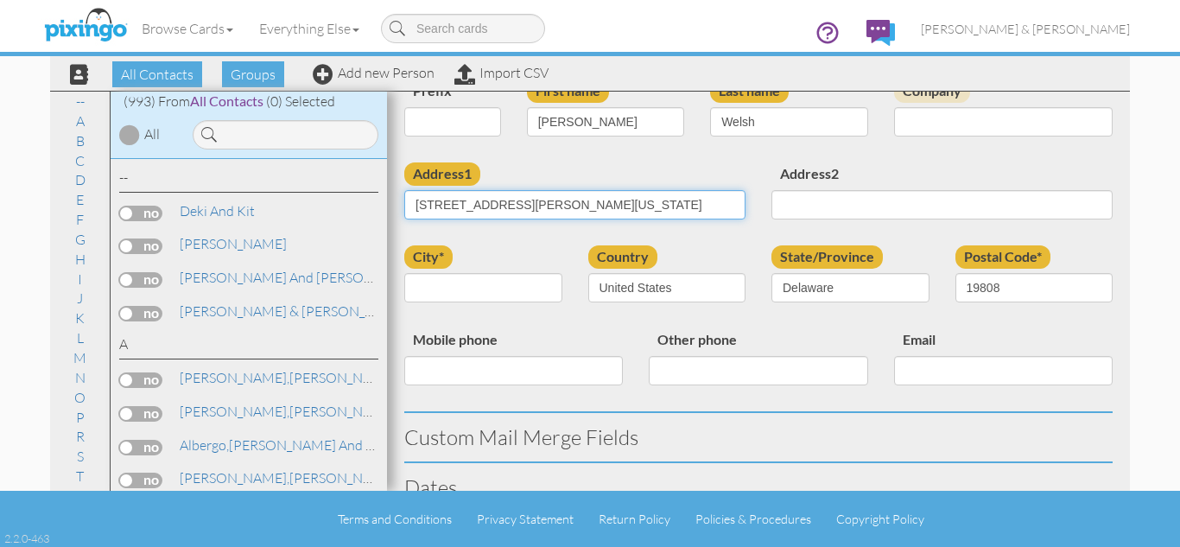
click at [669, 202] on input "1908 GHEEN RD WILMINGTON Delaware 19808" at bounding box center [574, 204] width 341 height 29
click at [634, 202] on input "1908 GHEEN RD WILMINGTON Delaware" at bounding box center [574, 204] width 341 height 29
click at [535, 206] on input "1908 GHEEN RD WILMINGTON" at bounding box center [574, 204] width 341 height 29
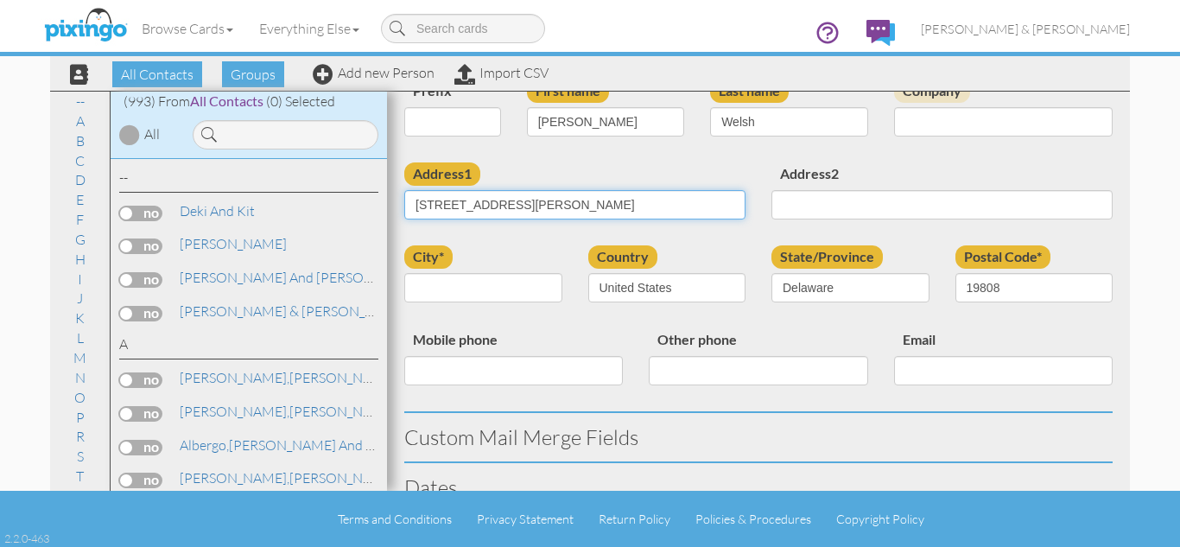
click at [535, 206] on input "1908 GHEEN RD WILMINGTON" at bounding box center [574, 204] width 341 height 29
type input "1908 GHEEN RD"
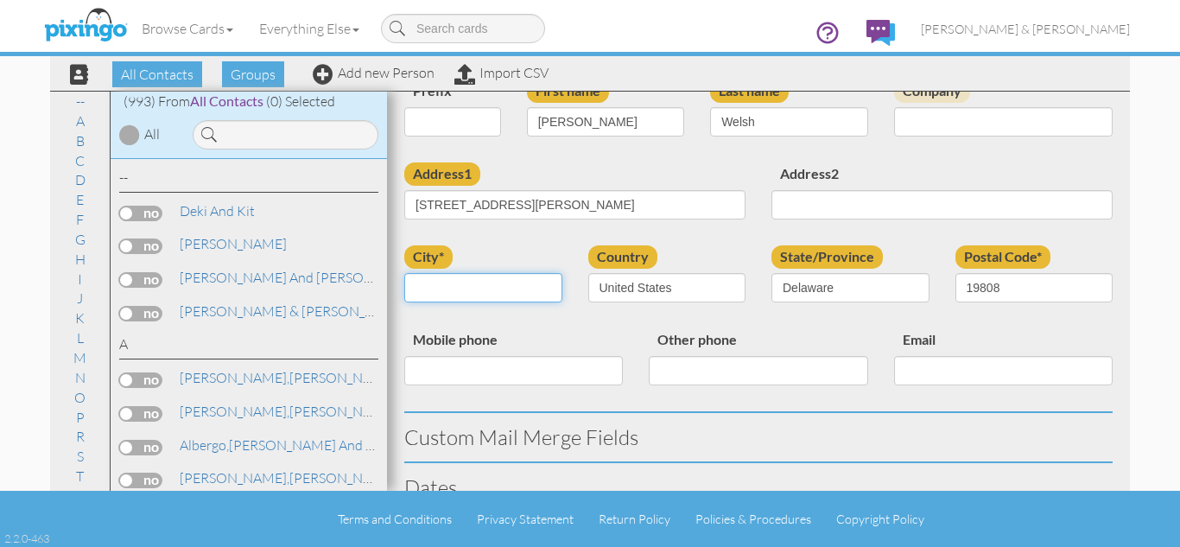
click at [491, 288] on input "city*" at bounding box center [483, 287] width 158 height 29
paste input "WILMINGTON"
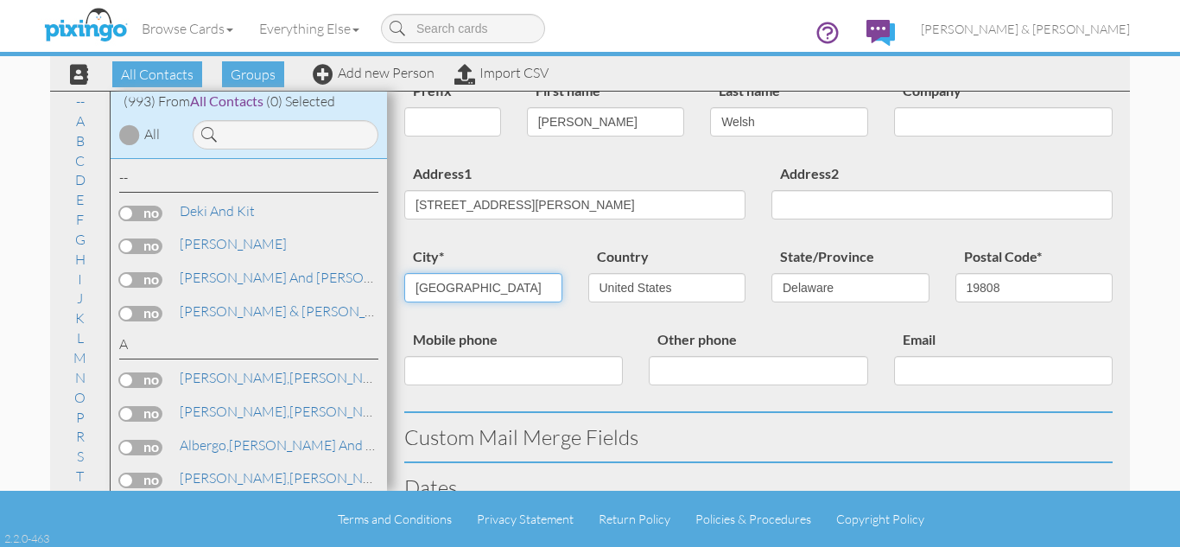
scroll to position [68, 0]
type input "WILMINGTON"
click at [544, 252] on div "city* WILMINGTON" at bounding box center [483, 281] width 184 height 70
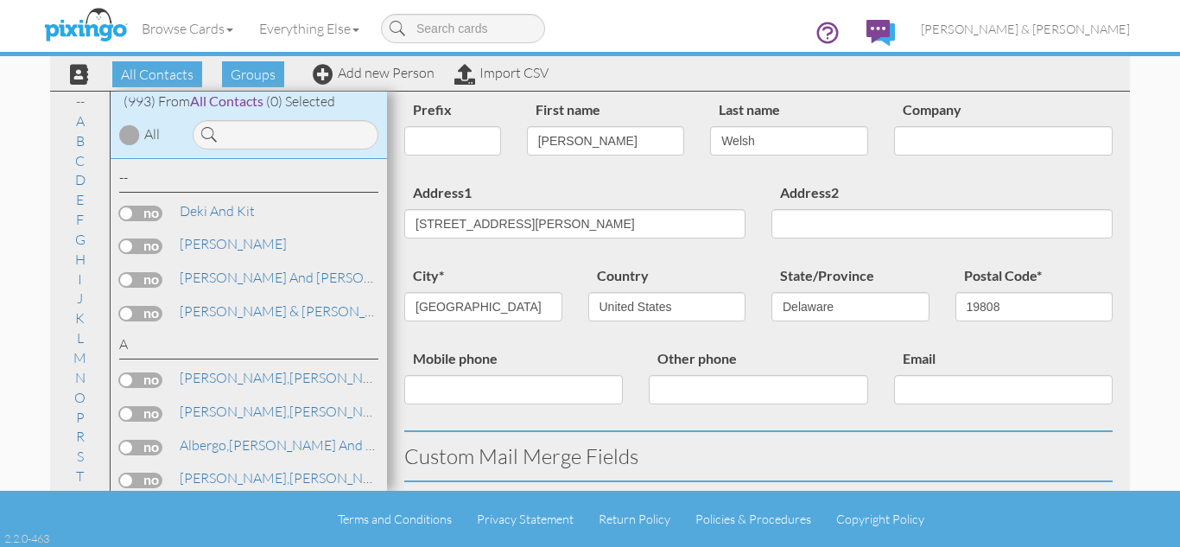
scroll to position [0, 0]
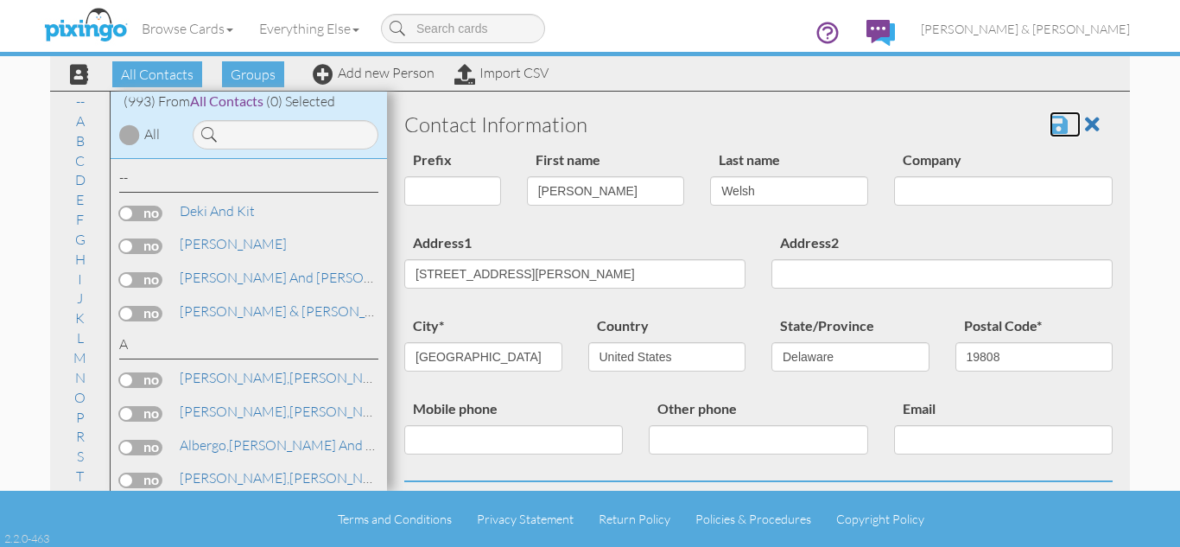
click at [1049, 126] on span at bounding box center [1058, 124] width 18 height 21
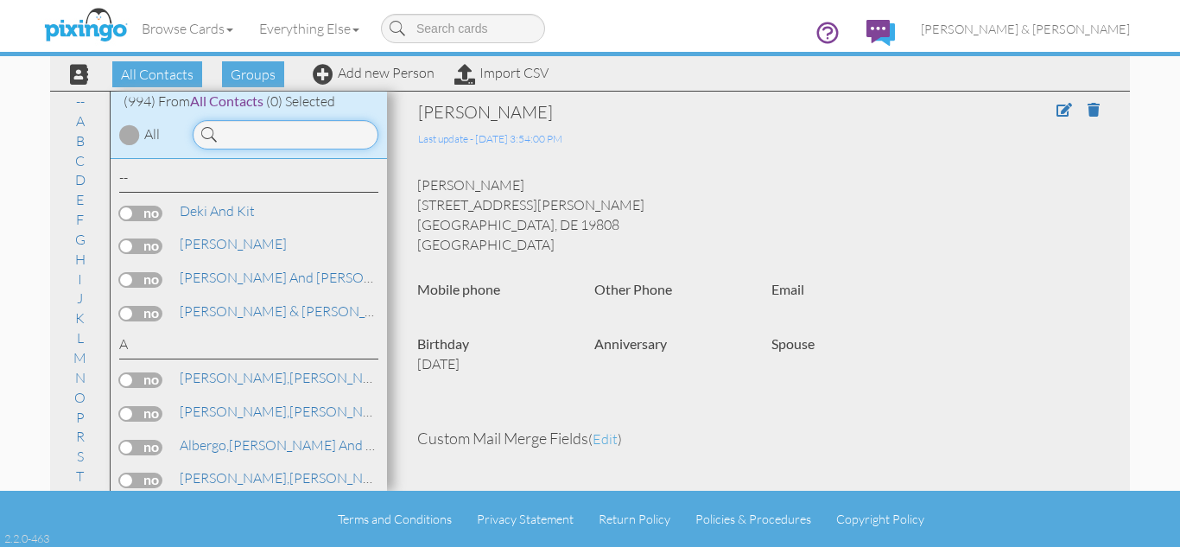
click at [274, 132] on input at bounding box center [286, 134] width 186 height 29
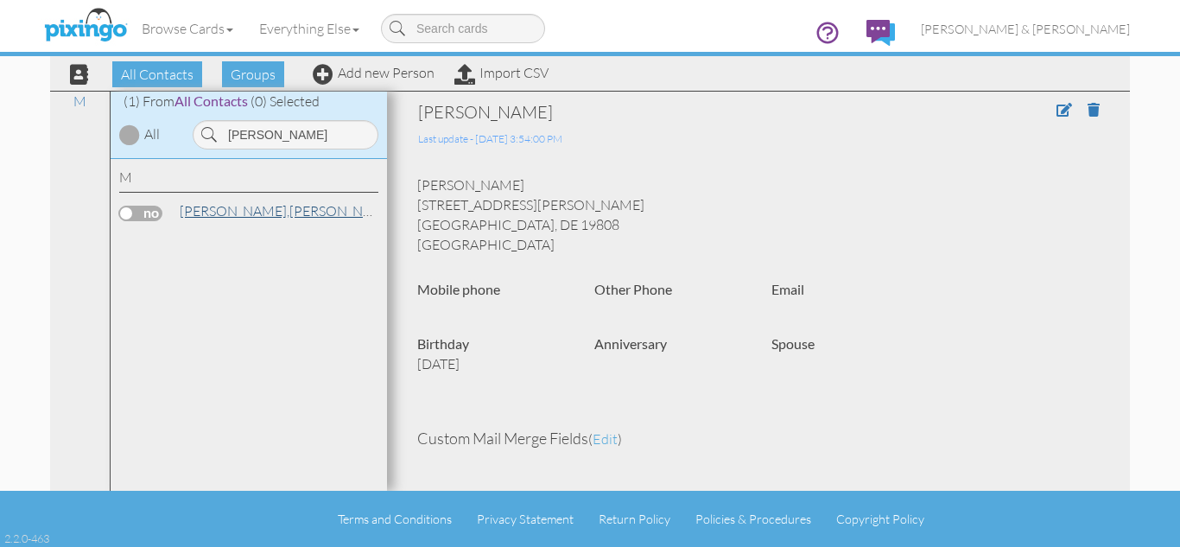
click at [254, 207] on link "McGarry, Tamara" at bounding box center [288, 210] width 220 height 21
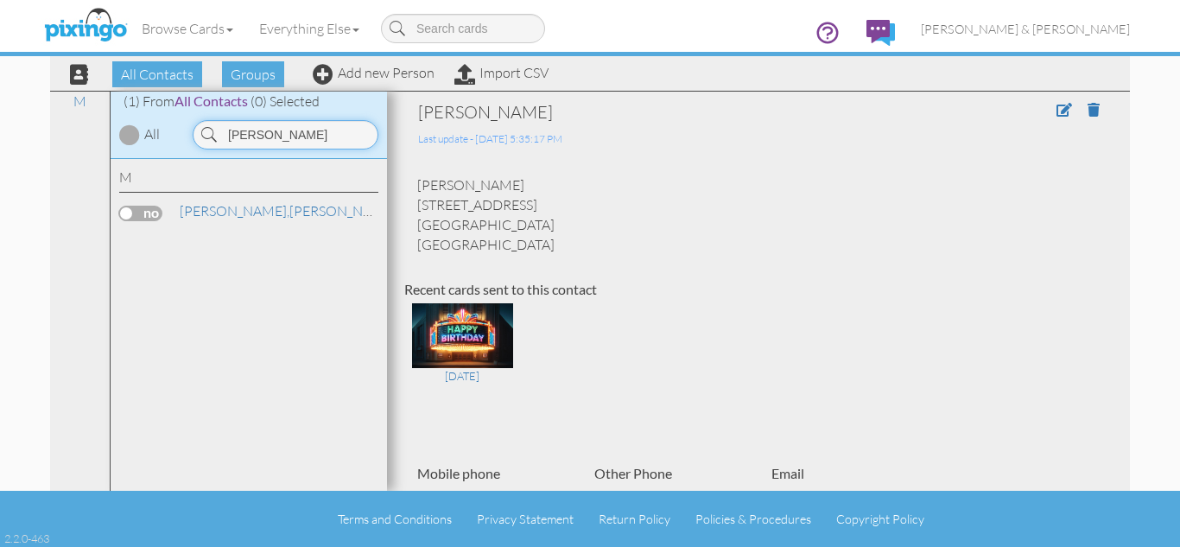
click at [249, 135] on input "mcgar" at bounding box center [286, 134] width 186 height 29
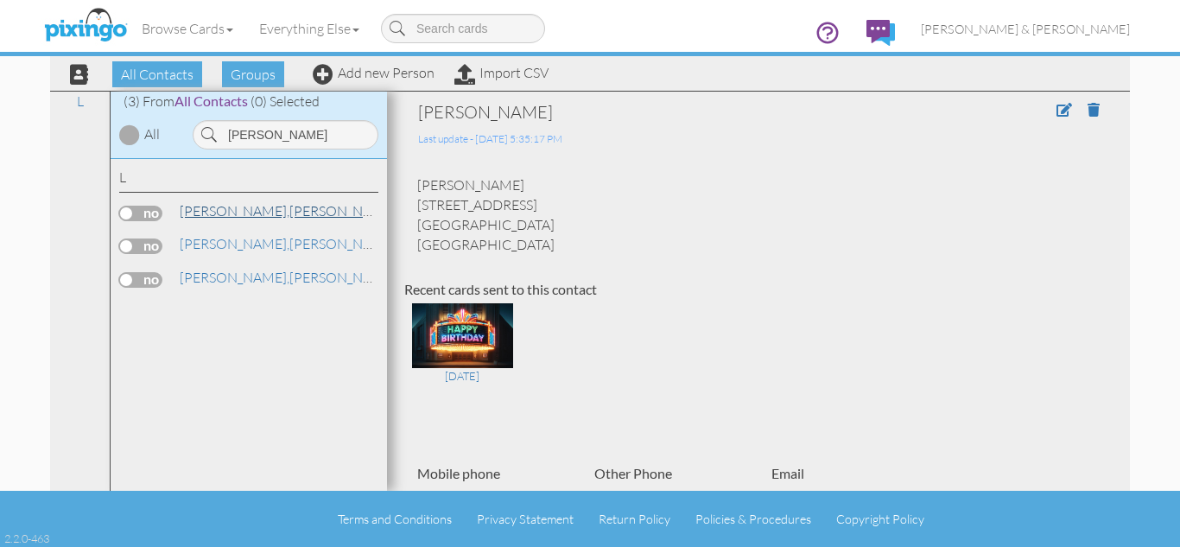
click at [231, 212] on link "Lewis, Amanda" at bounding box center [288, 210] width 220 height 21
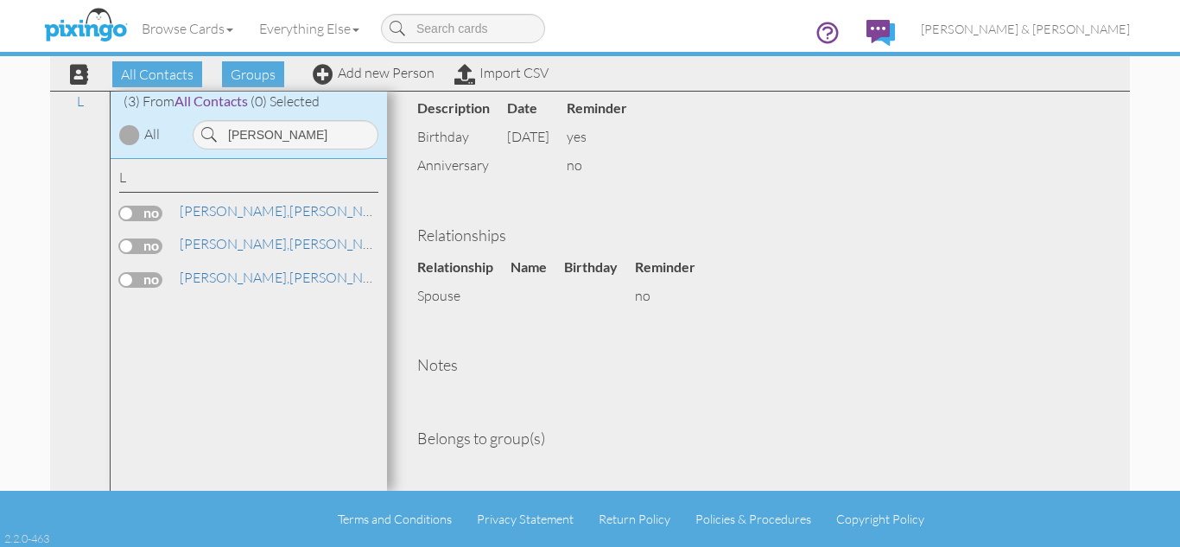
scroll to position [636, 0]
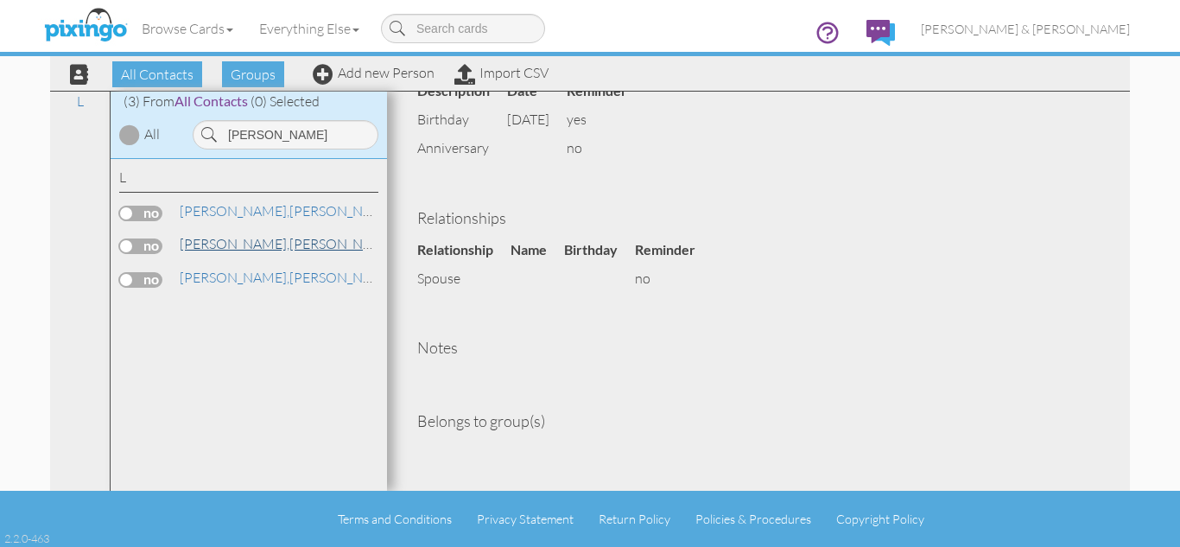
click at [251, 242] on link "Lewis, Amanda" at bounding box center [288, 243] width 220 height 21
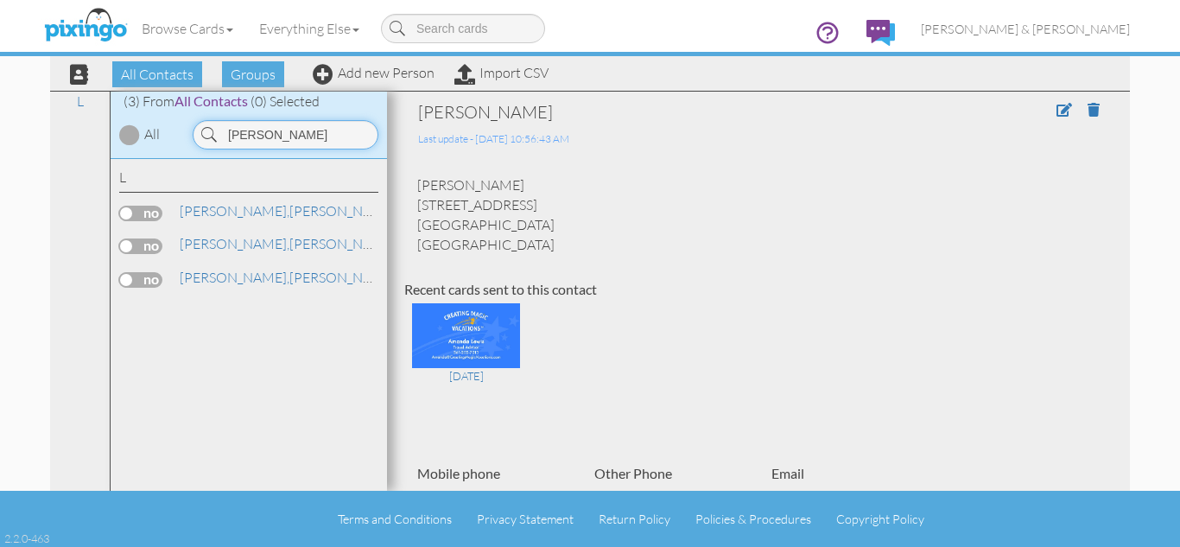
click at [242, 136] on input "lewis" at bounding box center [286, 134] width 186 height 29
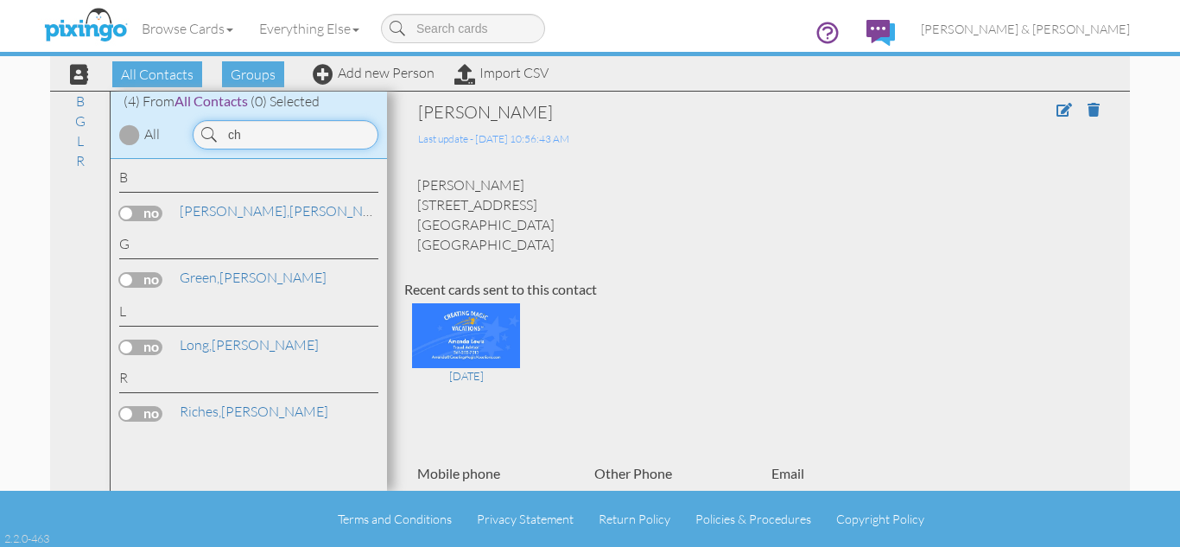
type input "c"
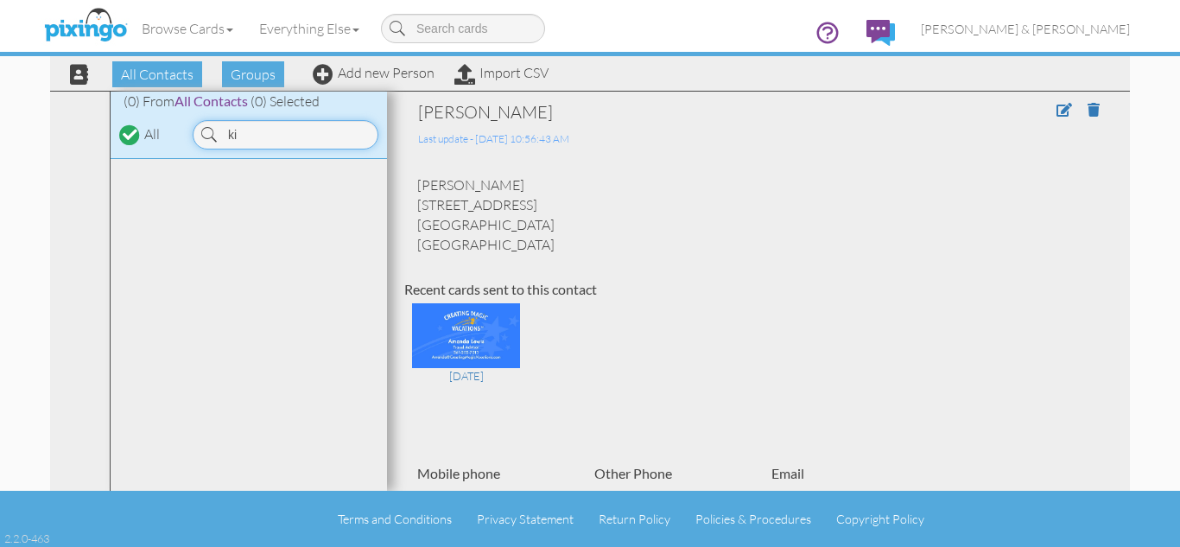
type input "k"
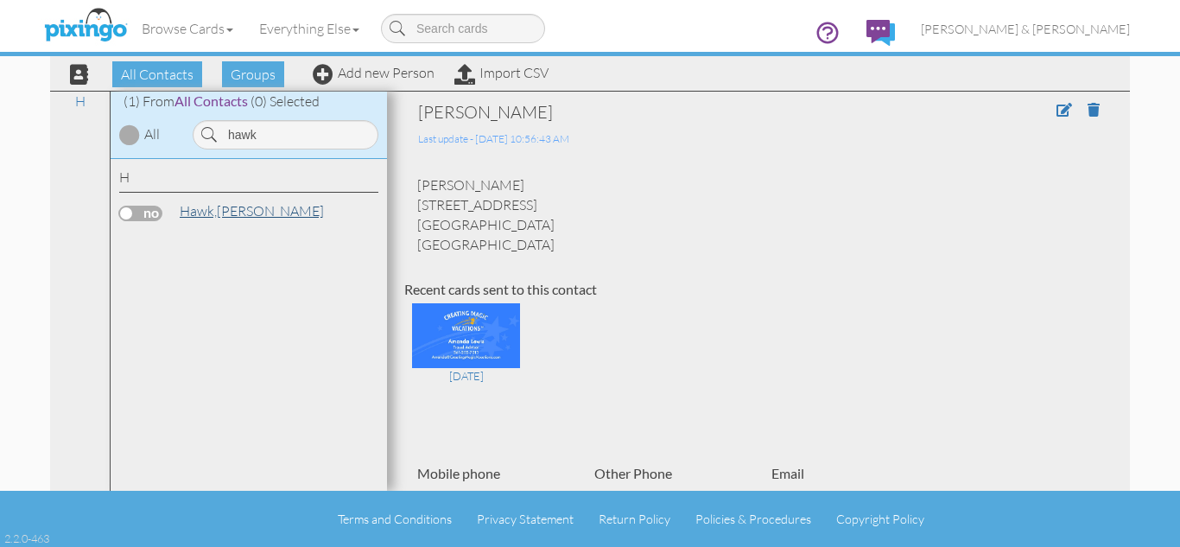
click at [238, 207] on link "Hawk, Kim" at bounding box center [252, 210] width 148 height 21
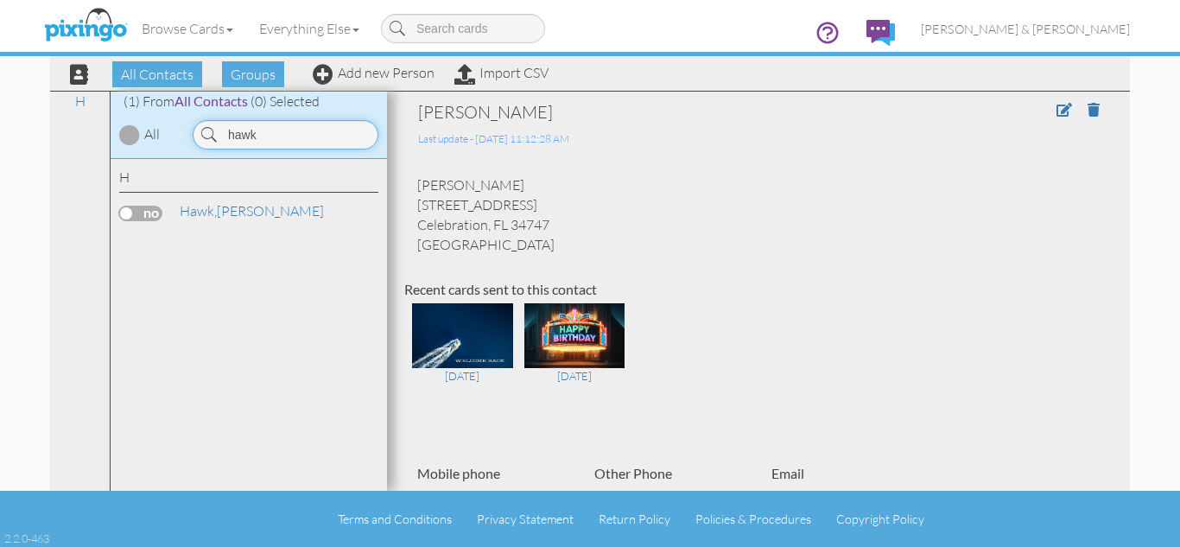
click at [243, 137] on input "hawk" at bounding box center [286, 134] width 186 height 29
type input "k"
click at [211, 211] on span "Sodrel," at bounding box center [200, 210] width 41 height 17
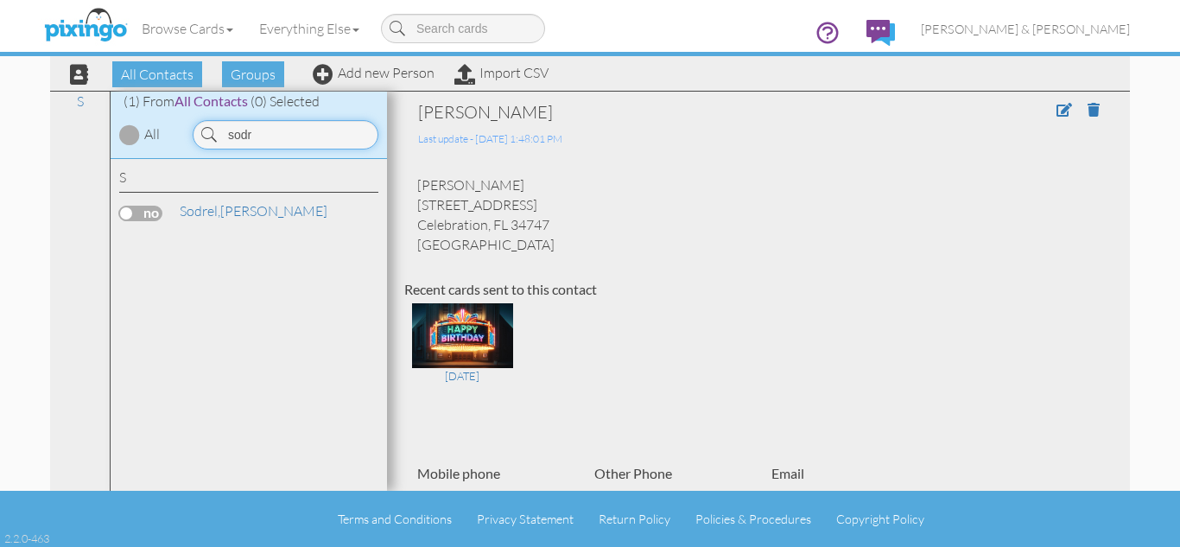
click at [241, 137] on input "sodr" at bounding box center [286, 134] width 186 height 29
type input "dolan"
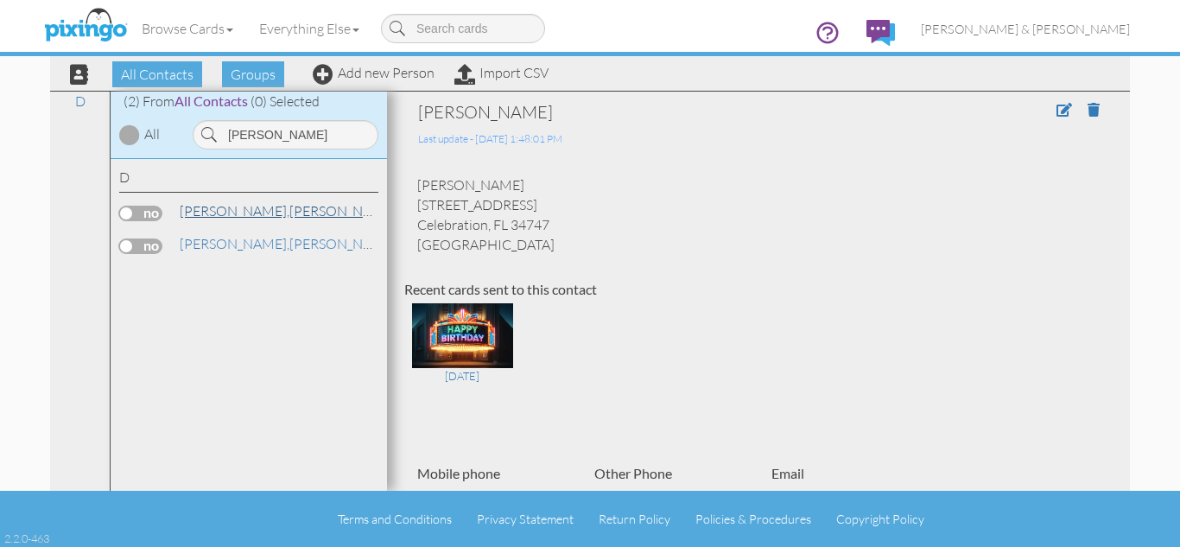
click at [227, 218] on link "Dolan, Susie" at bounding box center [288, 210] width 220 height 21
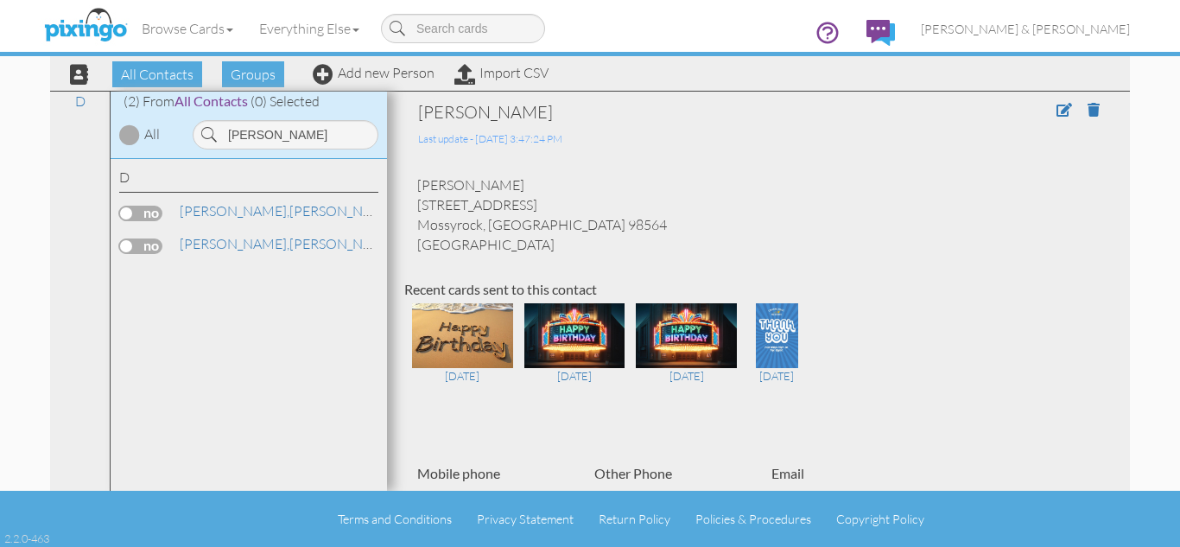
click at [726, 212] on div "Susie Dolan 108 Ashlee ave Mossyrock, WA 98564 United States" at bounding box center [758, 214] width 708 height 79
click at [1056, 112] on span at bounding box center [1064, 110] width 16 height 14
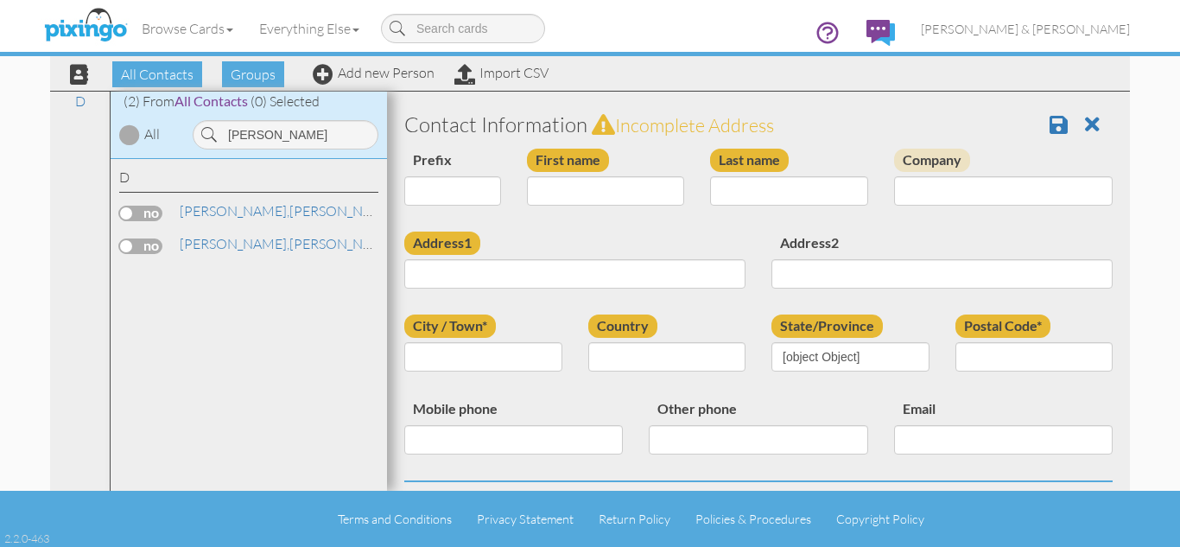
type input "Susie"
type input "Dolan"
type input "108 Ashlee ave"
type input "Mossyrock"
type input "98564"
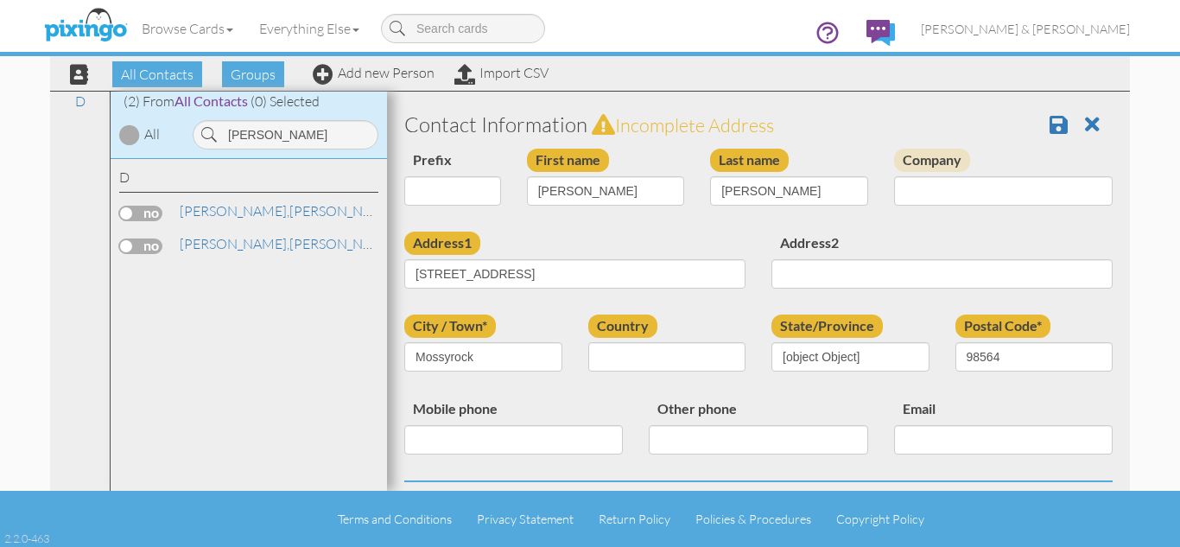
select select "object:10944"
select select "object:11189"
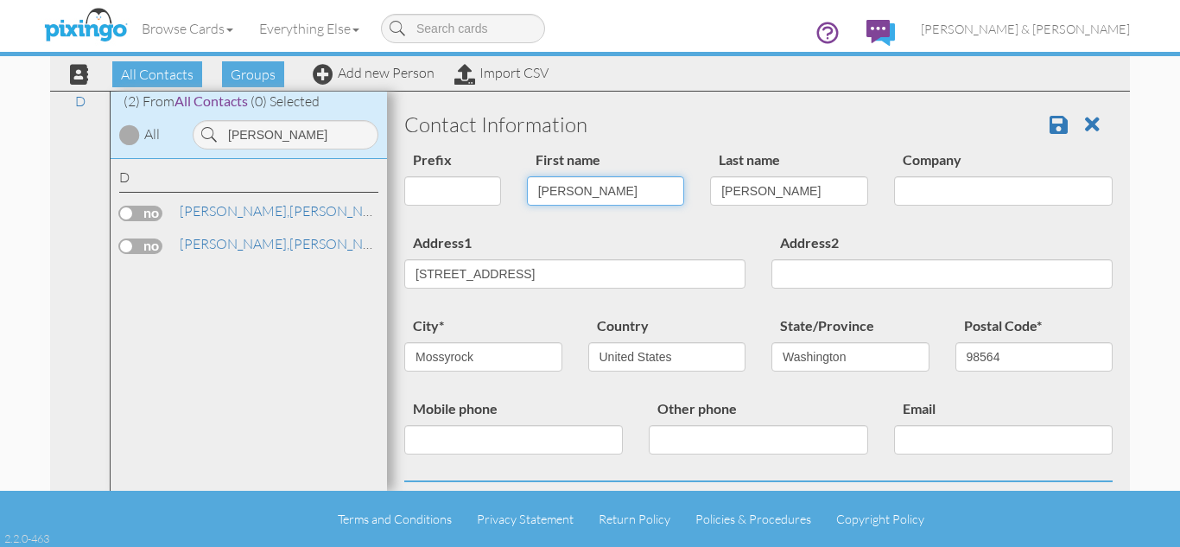
click at [549, 193] on input "Susie" at bounding box center [606, 190] width 158 height 29
type input "[PERSON_NAME]"
click at [554, 233] on div "Address1 108 Ashlee ave" at bounding box center [574, 266] width 367 height 70
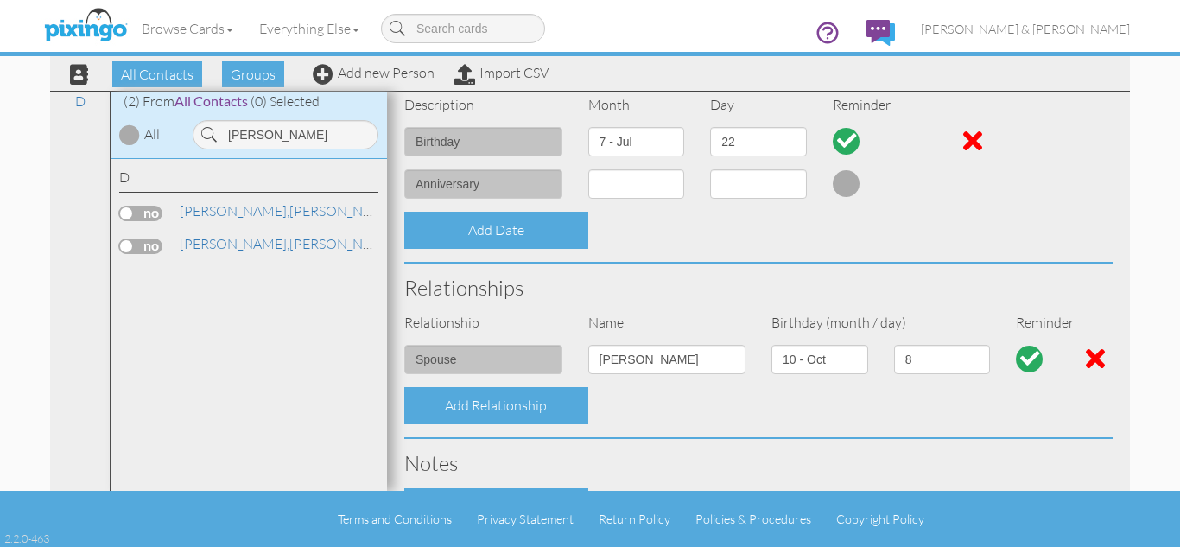
scroll to position [484, 0]
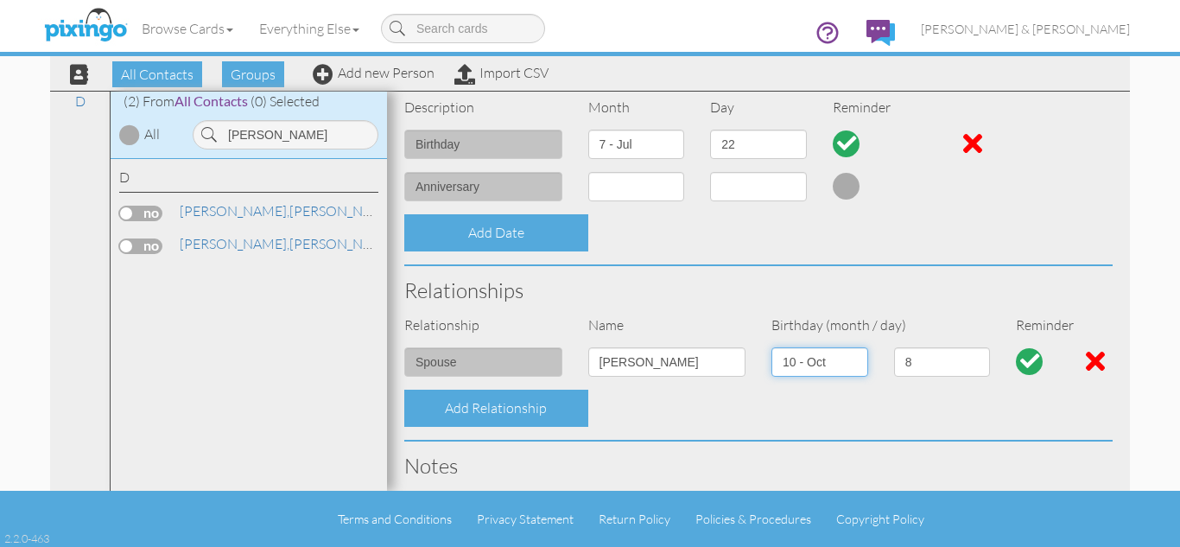
click at [812, 364] on select "1 - [DATE] - [DATE] - [DATE] - [DATE] - [DATE] - [DATE] - [DATE] - [DATE] - [DA…" at bounding box center [819, 361] width 97 height 29
select select "object:10934"
click at [771, 347] on select "1 - [DATE] - [DATE] - [DATE] - [DATE] - [DATE] - [DATE] - [DATE] - [DATE] - [DA…" at bounding box center [819, 361] width 97 height 29
click at [915, 362] on select "1 2 3 4 5 6 7 8 9 10 11 12 13 14 15 16 17 18 19 20 21 22 23 24 25 26 27 28 29 3…" at bounding box center [942, 361] width 97 height 29
select select "number:22"
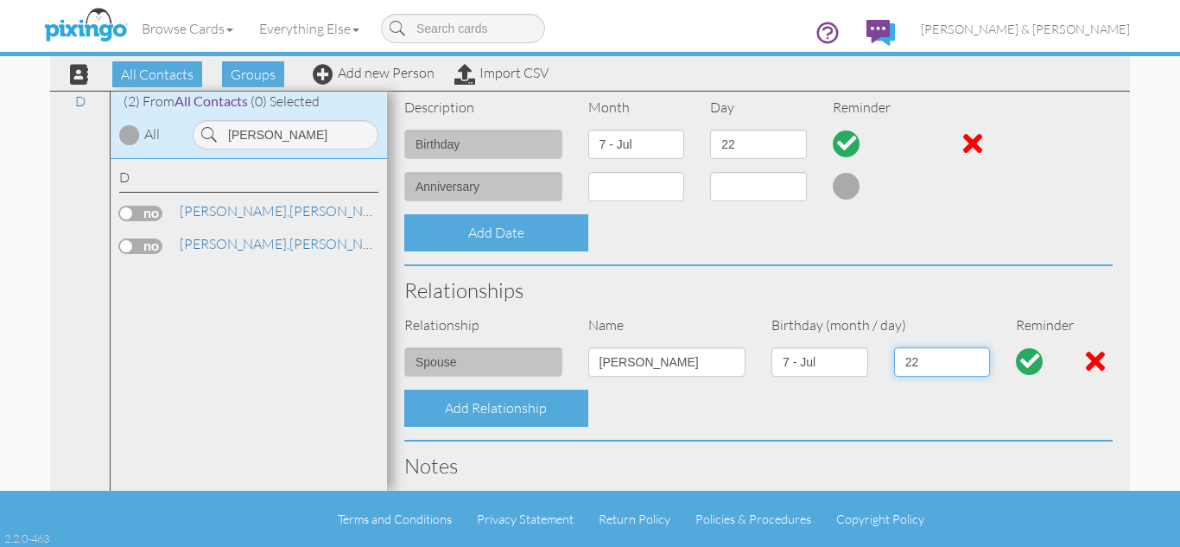
click at [894, 347] on select "1 2 3 4 5 6 7 8 9 10 11 12 13 14 15 16 17 18 19 20 21 22 23 24 25 26 27 28 29 3…" at bounding box center [942, 361] width 97 height 29
click at [642, 141] on select "1 - [DATE] - [DATE] - [DATE] - [DATE] - [DATE] - [DATE] - [DATE] - [DATE] - [DA…" at bounding box center [636, 144] width 97 height 29
select select "object:10937"
click at [588, 130] on select "1 - [DATE] - [DATE] - [DATE] - [DATE] - [DATE] - [DATE] - [DATE] - [DATE] - [DA…" at bounding box center [636, 144] width 97 height 29
click at [736, 147] on select "1 2 3 4 5 6 7 8 9 10 11 12 13 14 15 16 17 18 19 20 21 22 23 24 25 26 27 28 29 3…" at bounding box center [758, 144] width 97 height 29
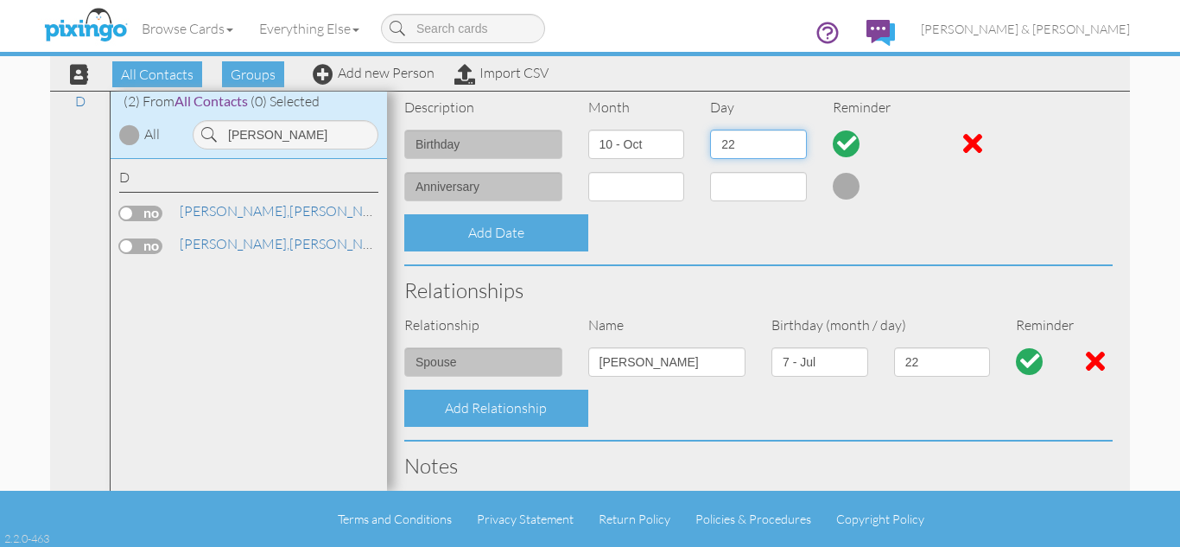
select select "number:8"
click at [710, 130] on select "1 2 3 4 5 6 7 8 9 10 11 12 13 14 15 16 17 18 19 20 21 22 23 24 25 26 27 28 29 3…" at bounding box center [758, 144] width 97 height 29
click at [615, 365] on input "[PERSON_NAME]" at bounding box center [667, 361] width 158 height 29
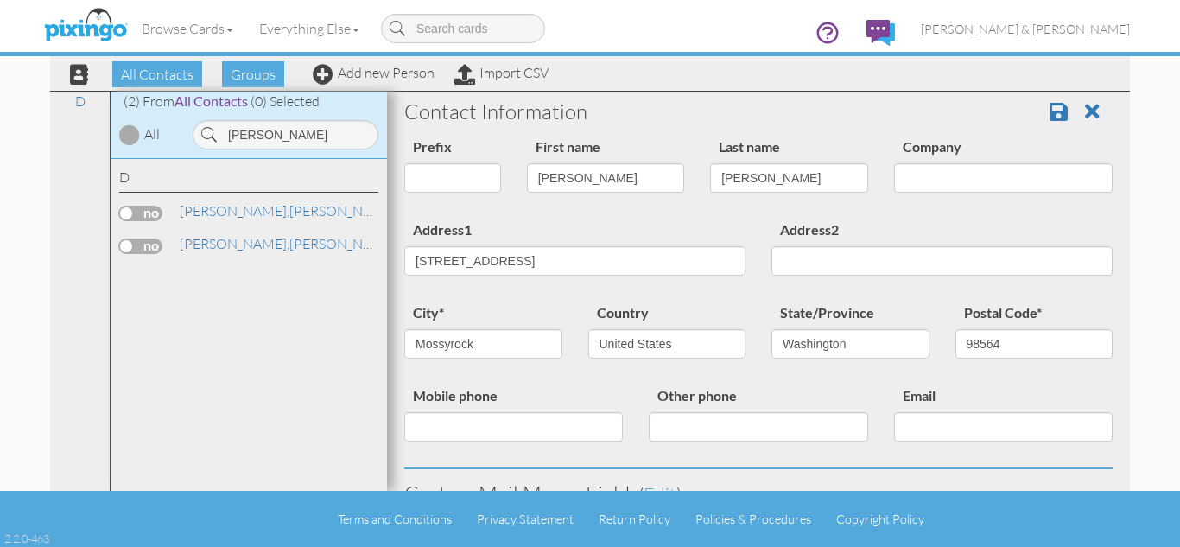
scroll to position [0, 0]
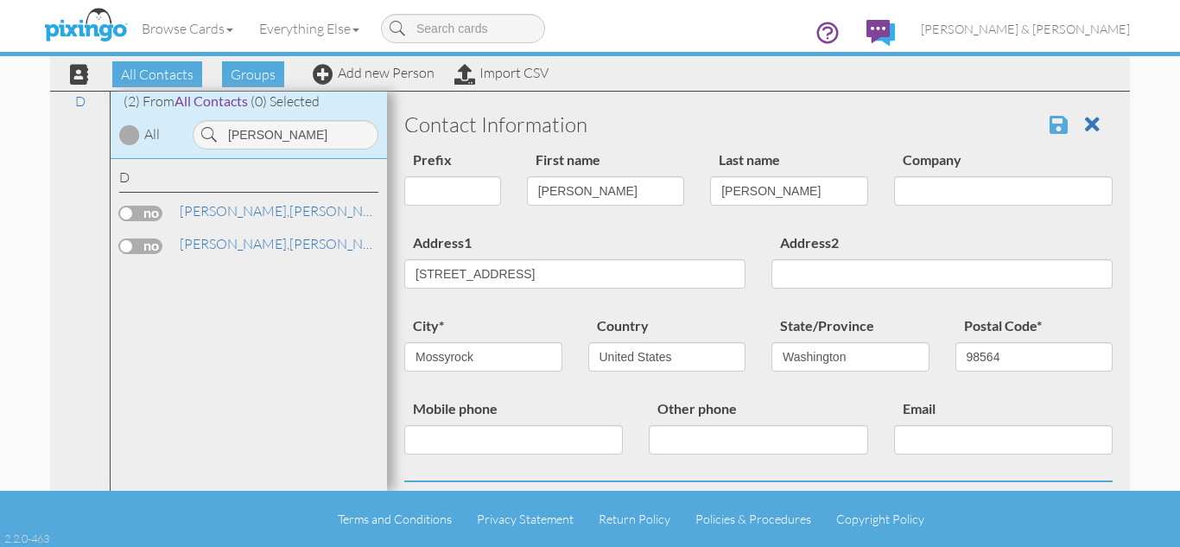
type input "Susie"
click at [1049, 126] on span at bounding box center [1058, 124] width 18 height 21
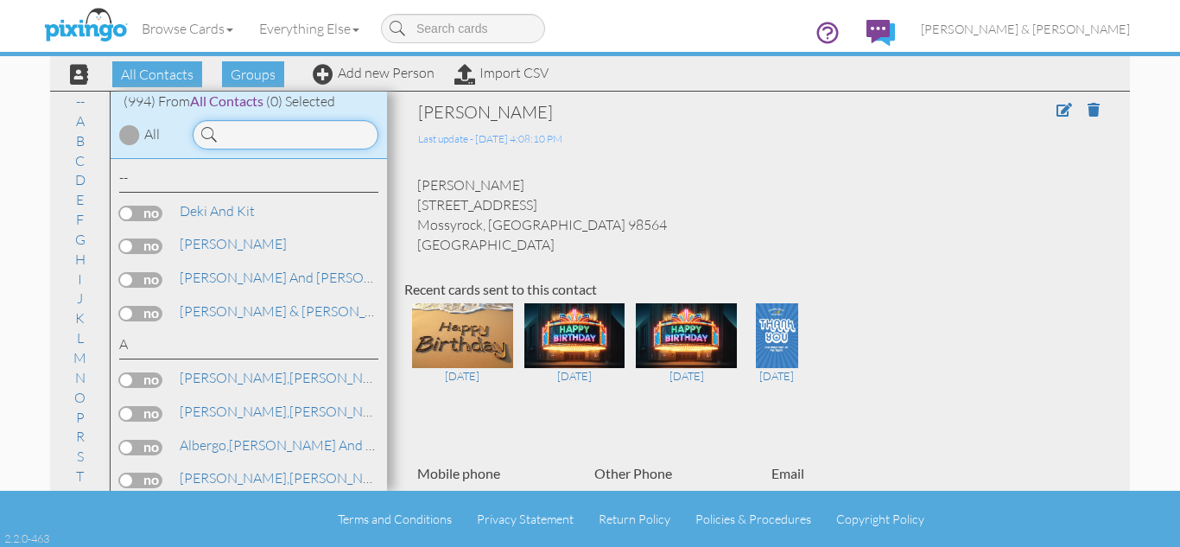
click at [263, 136] on input at bounding box center [286, 134] width 186 height 29
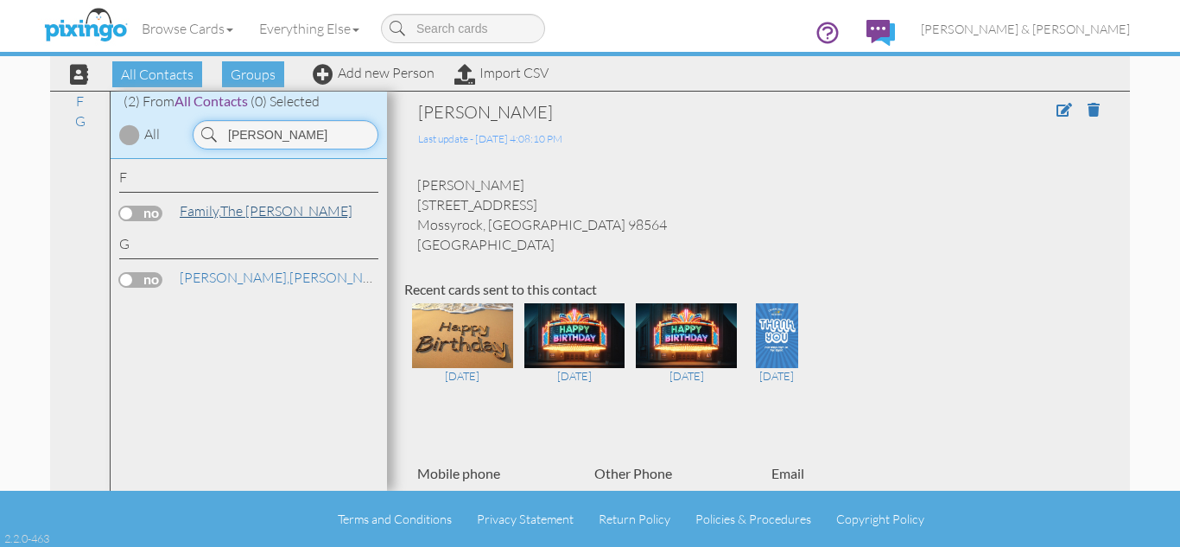
type input "geyer"
click at [243, 216] on link "Family, The Geyer" at bounding box center [266, 210] width 176 height 21
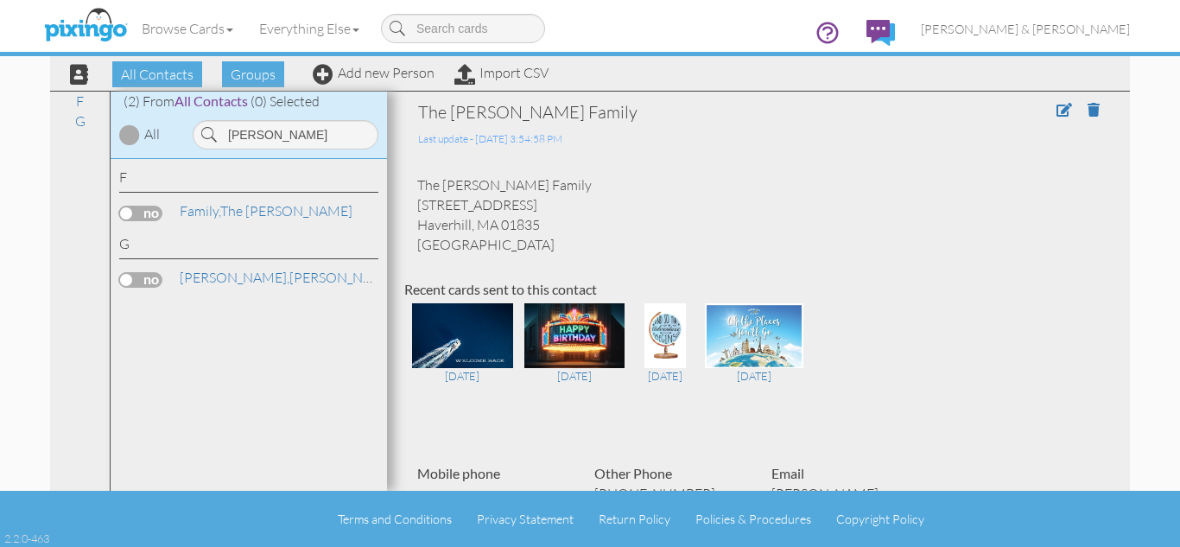
click at [705, 202] on div "The Geyer Family 44 Regent Ave Haverhill, MA 01835 United States" at bounding box center [758, 214] width 708 height 79
click at [1056, 110] on span at bounding box center [1064, 110] width 16 height 14
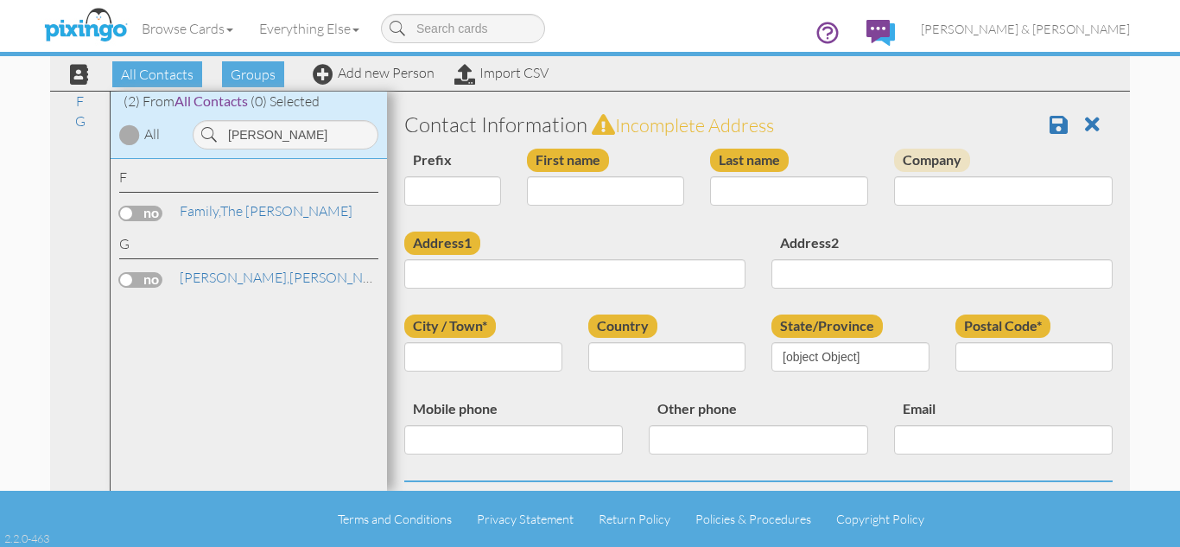
type input "The Geyer"
type input "Family"
type input "[STREET_ADDRESS]"
type input "Haverhill"
type input "01835"
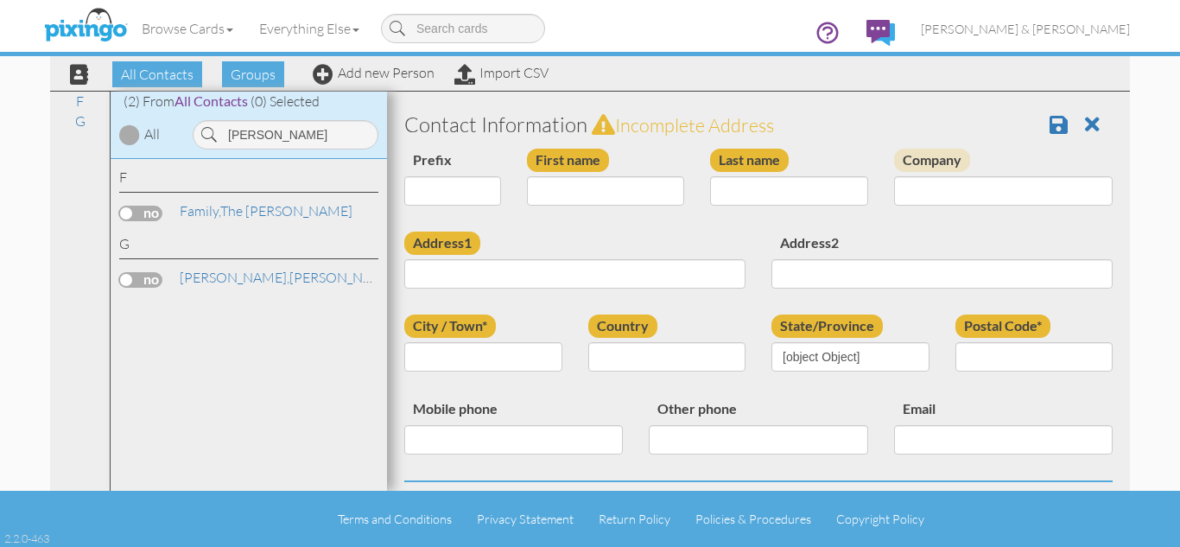
type input "[PHONE_NUMBER]"
type input "[PERSON_NAME][EMAIL_ADDRESS][DOMAIN_NAME]"
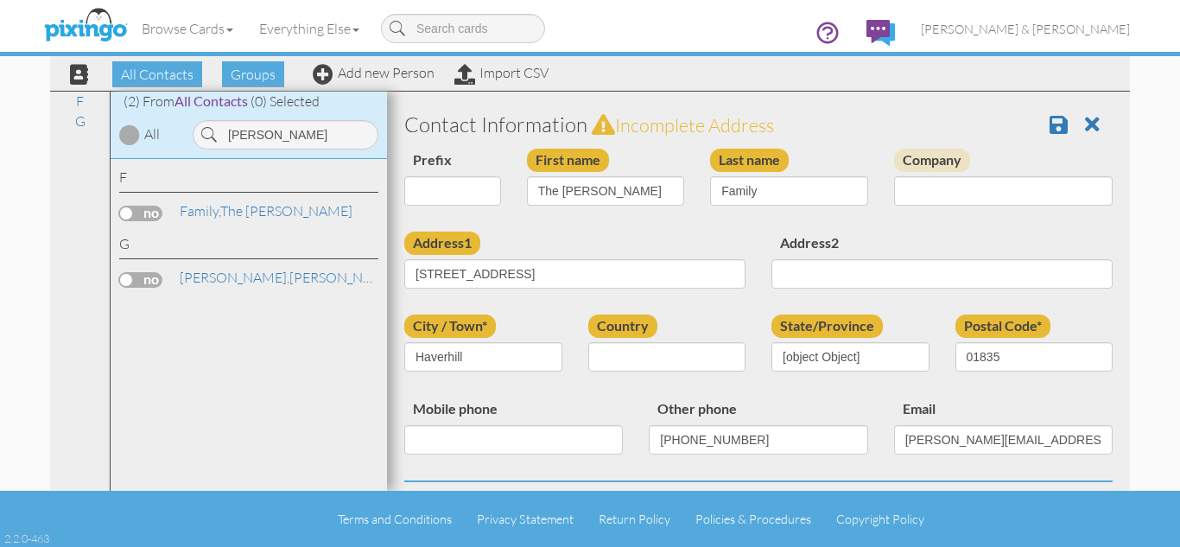
select select "object:3509"
select select "object:3754"
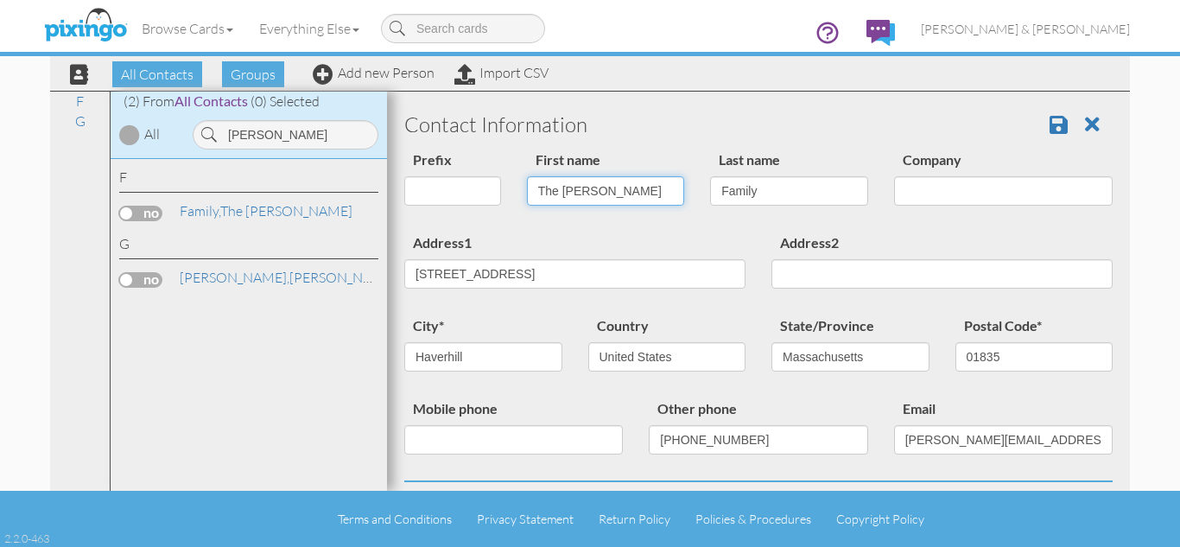
click at [577, 193] on input "The Geyer" at bounding box center [606, 190] width 158 height 29
type input "[PERSON_NAME]"
click at [745, 191] on input "Family" at bounding box center [789, 190] width 158 height 29
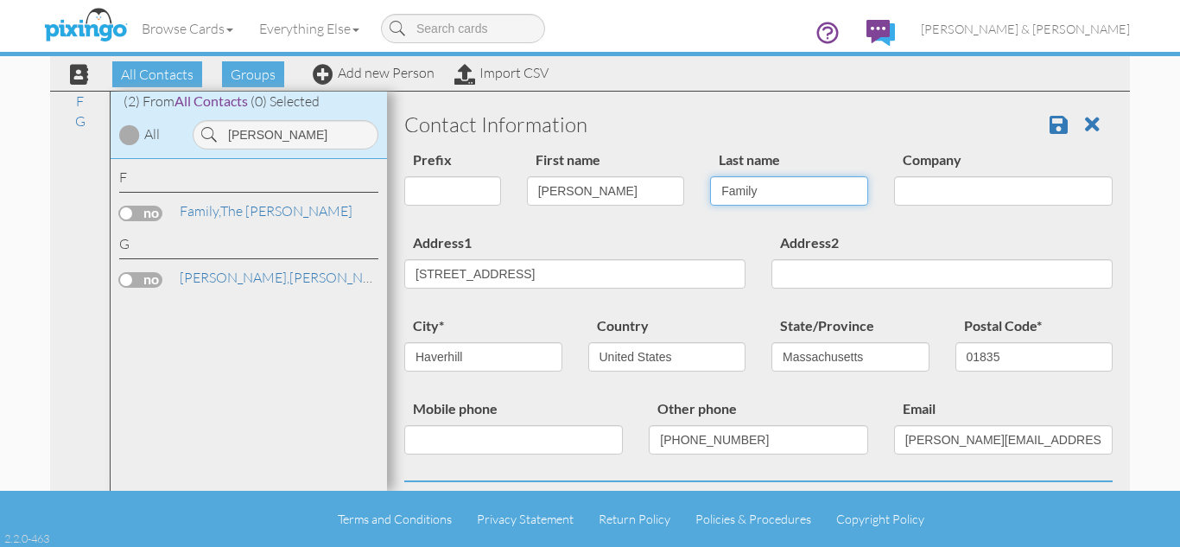
click at [745, 191] on input "Family" at bounding box center [789, 190] width 158 height 29
type input "Geyer"
click at [646, 228] on div "Prefix Dr. Mr. Mrs. First name Tammy Last name Geyer Company" at bounding box center [758, 190] width 734 height 83
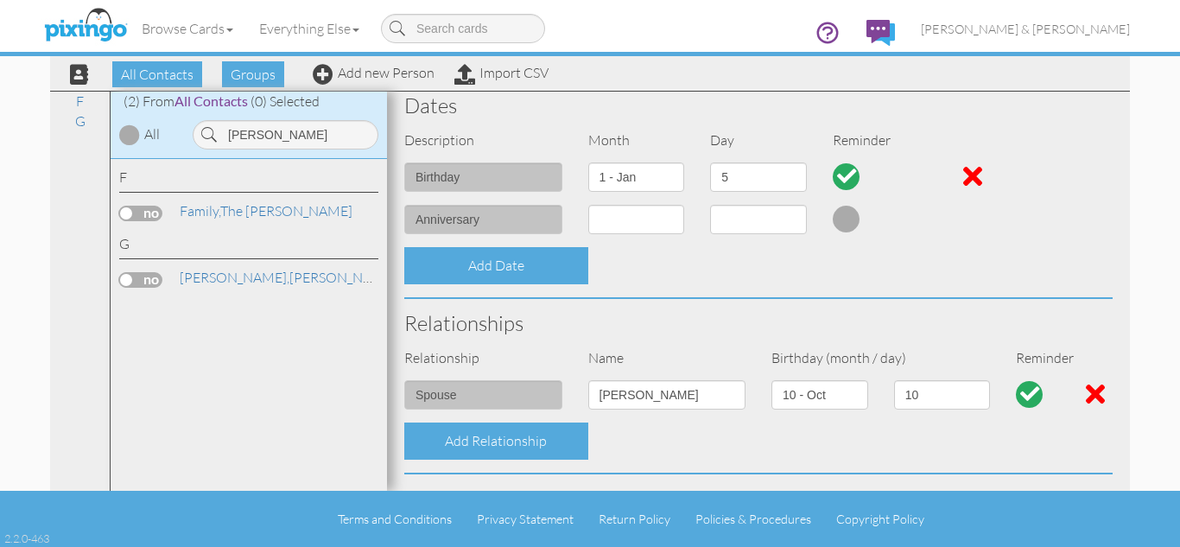
scroll to position [449, 0]
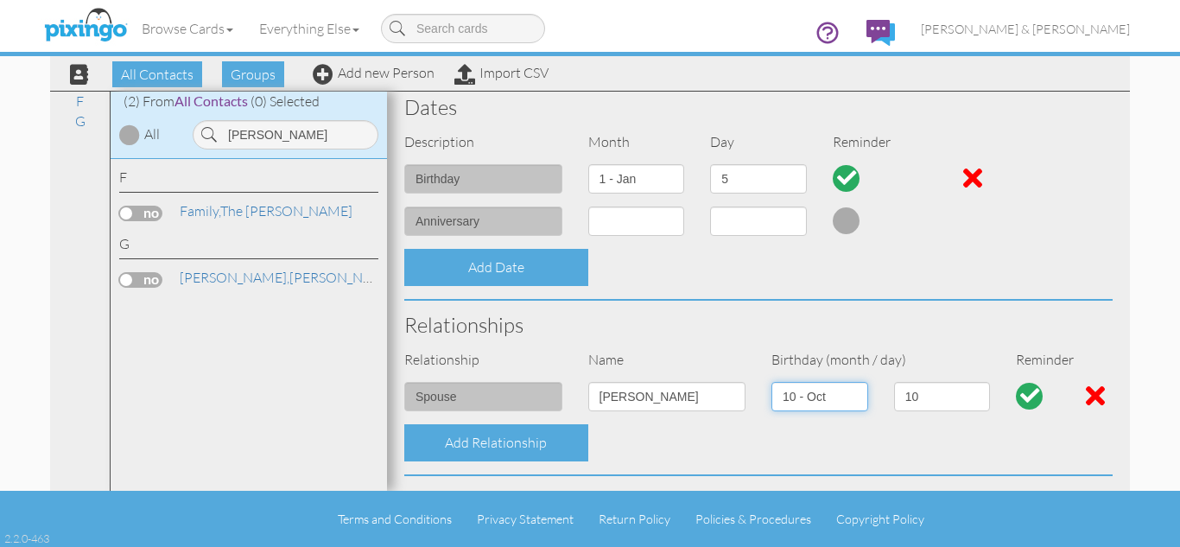
click at [799, 396] on select "1 - [DATE] - [DATE] - [DATE] - [DATE] - [DATE] - [DATE] - [DATE] - [DATE] - [DA…" at bounding box center [819, 396] width 97 height 29
select select "object:3453"
click at [771, 382] on select "1 - [DATE] - [DATE] - [DATE] - [DATE] - [DATE] - [DATE] - [DATE] - [DATE] - [DA…" at bounding box center [819, 396] width 97 height 29
click at [916, 397] on select "1 2 3 4 5 6 7 8 9 10 11 12 13 14 15 16 17 18 19 20 21 22 23 24 25 26 27 28 29 3…" at bounding box center [942, 396] width 97 height 29
select select "number:5"
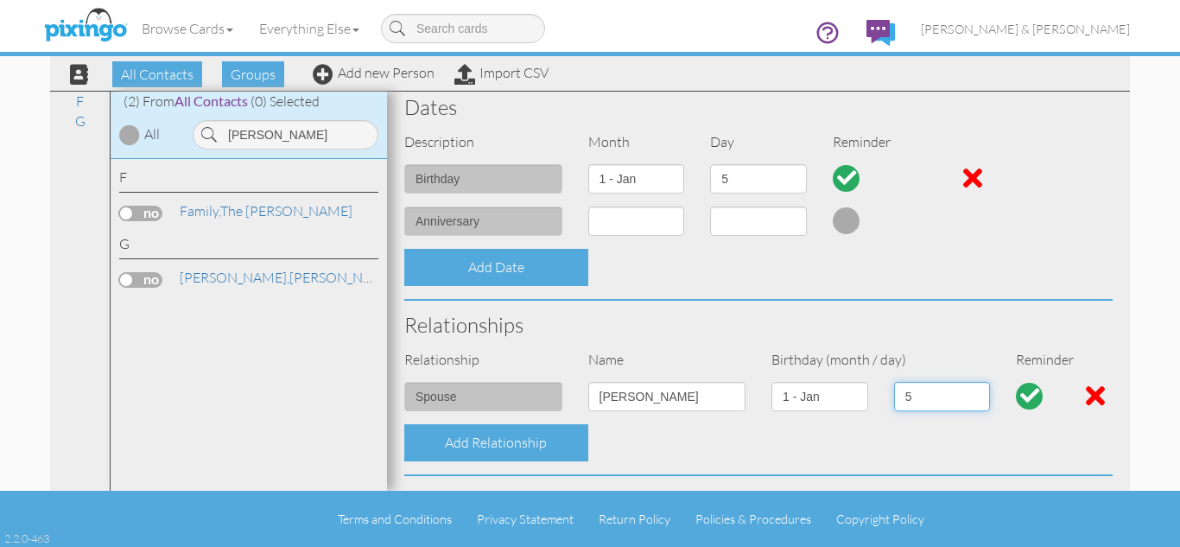
click at [894, 382] on select "1 2 3 4 5 6 7 8 9 10 11 12 13 14 15 16 17 18 19 20 21 22 23 24 25 26 27 28 29 3…" at bounding box center [942, 396] width 97 height 29
click at [667, 178] on select "1 - [DATE] - [DATE] - [DATE] - [DATE] - [DATE] - [DATE] - [DATE] - [DATE] - [DA…" at bounding box center [636, 178] width 97 height 29
select select "object:3462"
click at [588, 164] on select "1 - [DATE] - [DATE] - [DATE] - [DATE] - [DATE] - [DATE] - [DATE] - [DATE] - [DA…" at bounding box center [636, 178] width 97 height 29
click at [738, 180] on select "1 2 3 4 5 6 7 8 9 10 11 12 13 14 15 16 17 18 19 20 21 22 23 24 25 26 27 28 29 3…" at bounding box center [758, 178] width 97 height 29
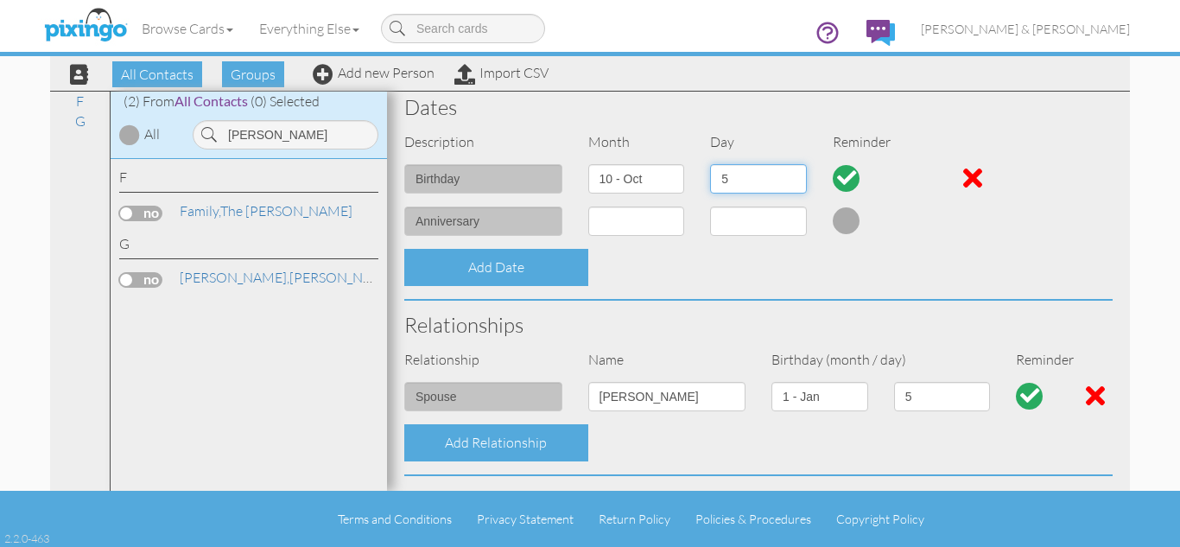
select select "number:10"
click at [710, 164] on select "1 2 3 4 5 6 7 8 9 10 11 12 13 14 15 16 17 18 19 20 21 22 23 24 25 26 27 28 29 3…" at bounding box center [758, 178] width 97 height 29
click at [687, 285] on div "Add Date" at bounding box center [758, 267] width 734 height 37
click at [615, 399] on input "[PERSON_NAME]" at bounding box center [667, 396] width 158 height 29
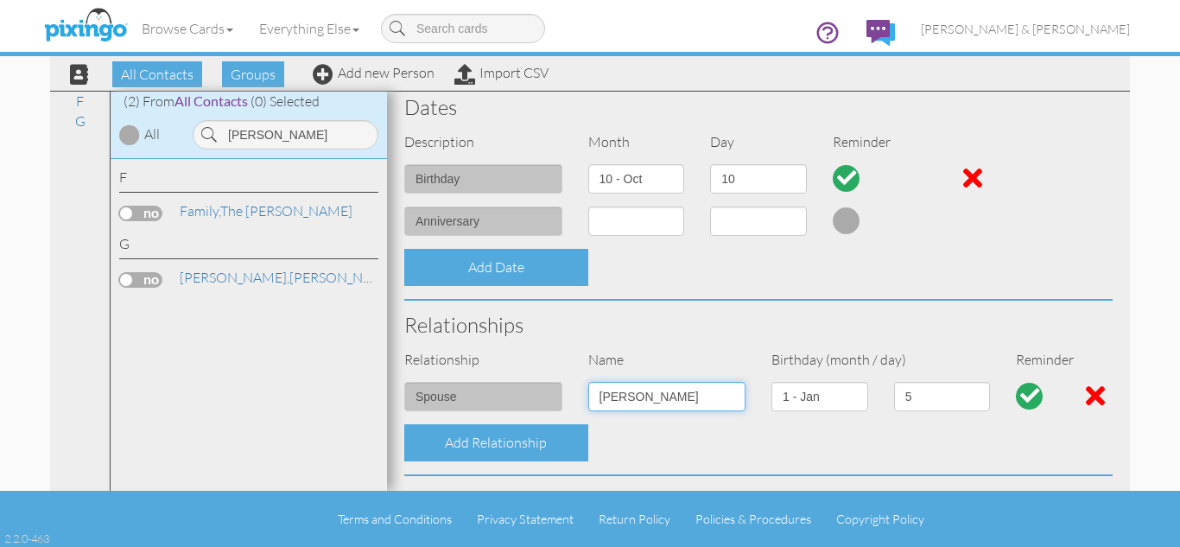
type input "[PERSON_NAME]"
click at [670, 278] on div "Add Date" at bounding box center [758, 267] width 734 height 37
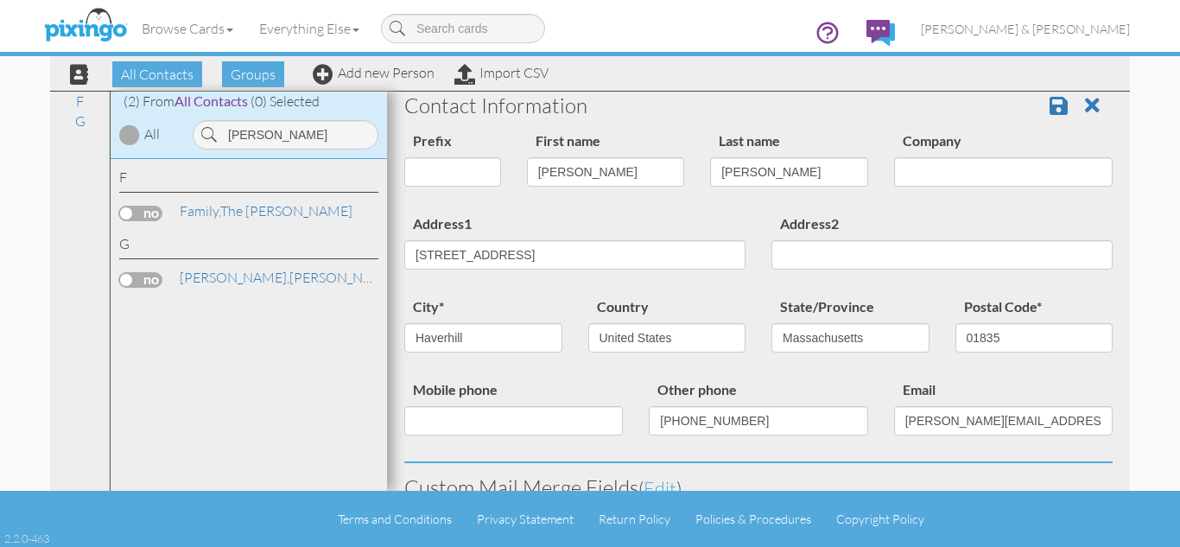
scroll to position [0, 0]
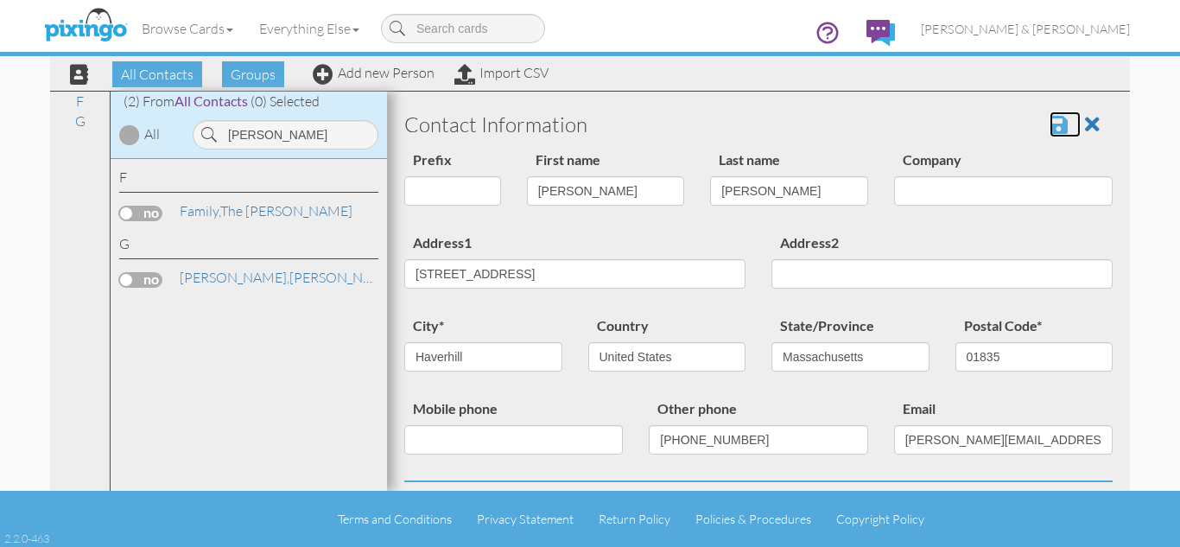
click at [1049, 127] on span at bounding box center [1058, 124] width 18 height 21
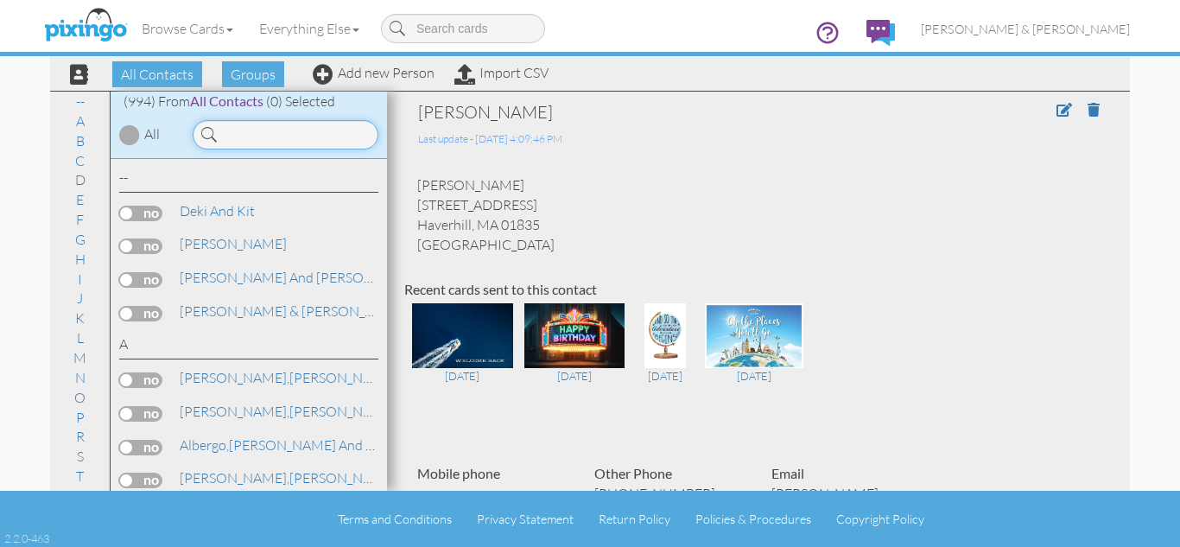
click at [289, 138] on input at bounding box center [286, 134] width 186 height 29
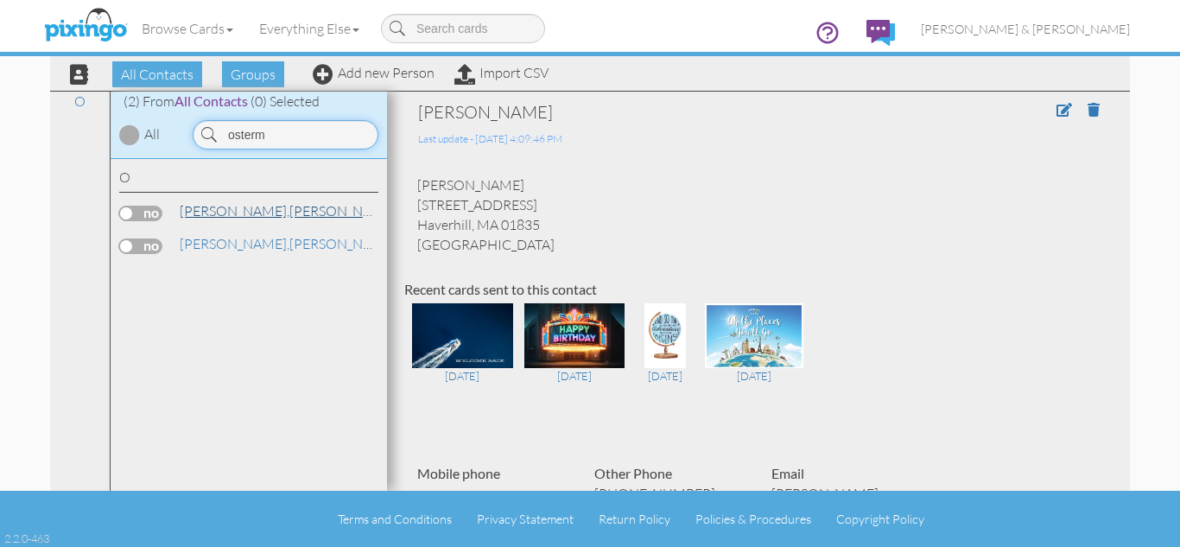
type input "osterm"
click at [262, 207] on link "[PERSON_NAME] and [PERSON_NAME]" at bounding box center [356, 210] width 357 height 21
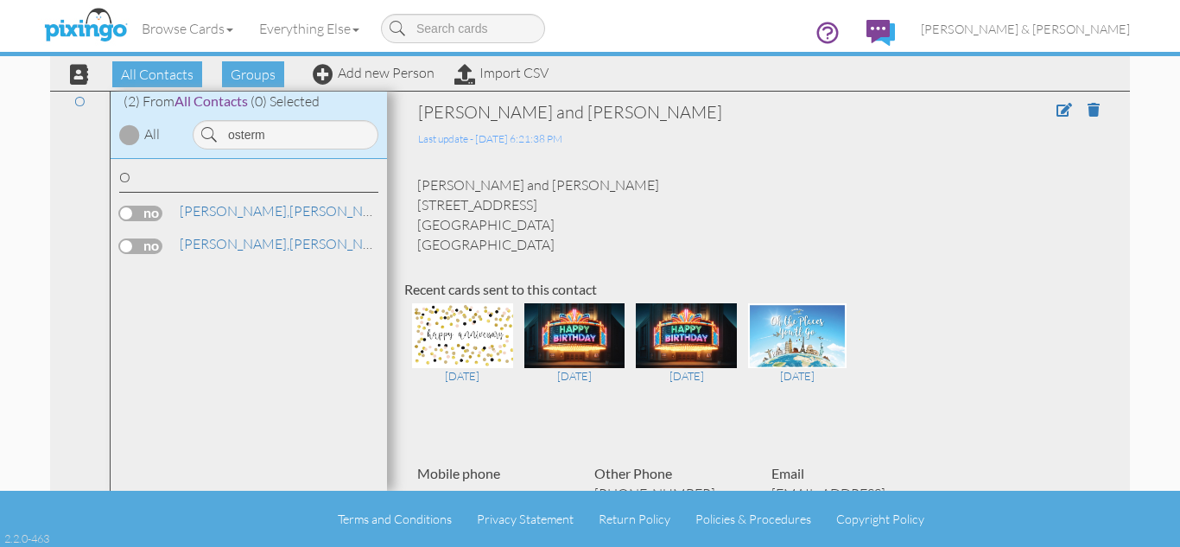
click at [723, 208] on div "[PERSON_NAME] and [PERSON_NAME] [STREET_ADDRESS] [GEOGRAPHIC_DATA], [GEOGRAPHIC…" at bounding box center [758, 214] width 708 height 79
click at [1056, 111] on span at bounding box center [1064, 110] width 16 height 14
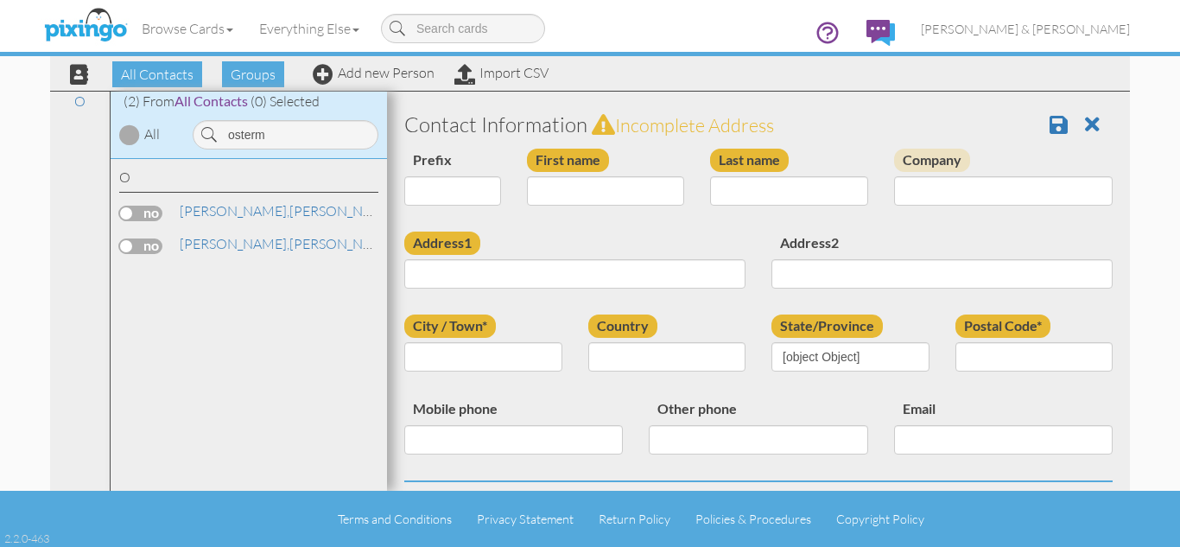
type input "[PERSON_NAME] and [PERSON_NAME]"
type input "[PERSON_NAME]"
type input "[STREET_ADDRESS]"
type input "[GEOGRAPHIC_DATA]"
type input "84045"
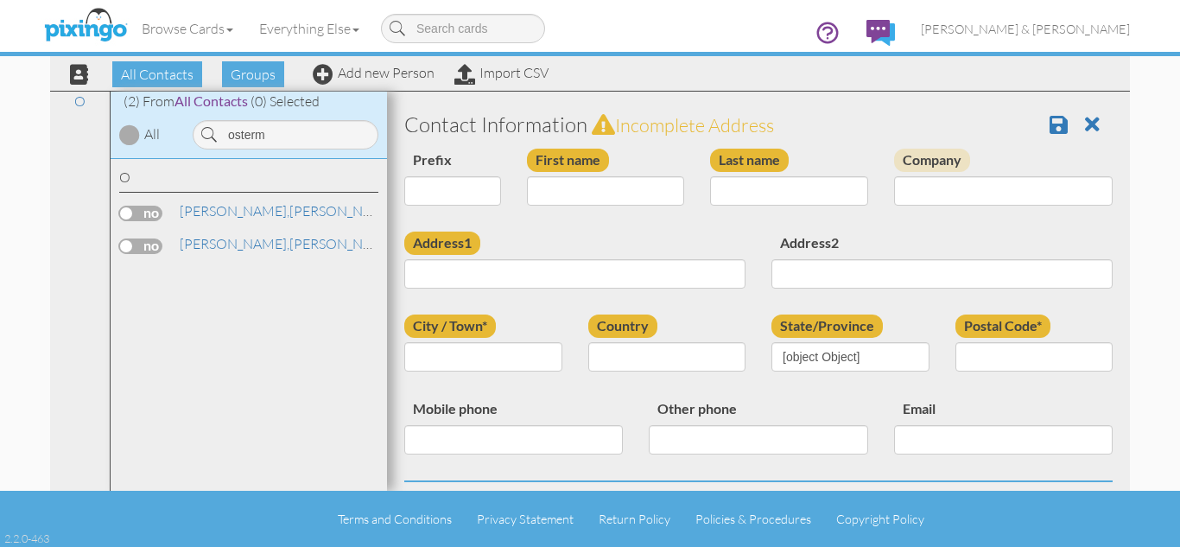
type input "[PHONE_NUMBER]"
type input "[EMAIL_ADDRESS][DOMAIN_NAME]"
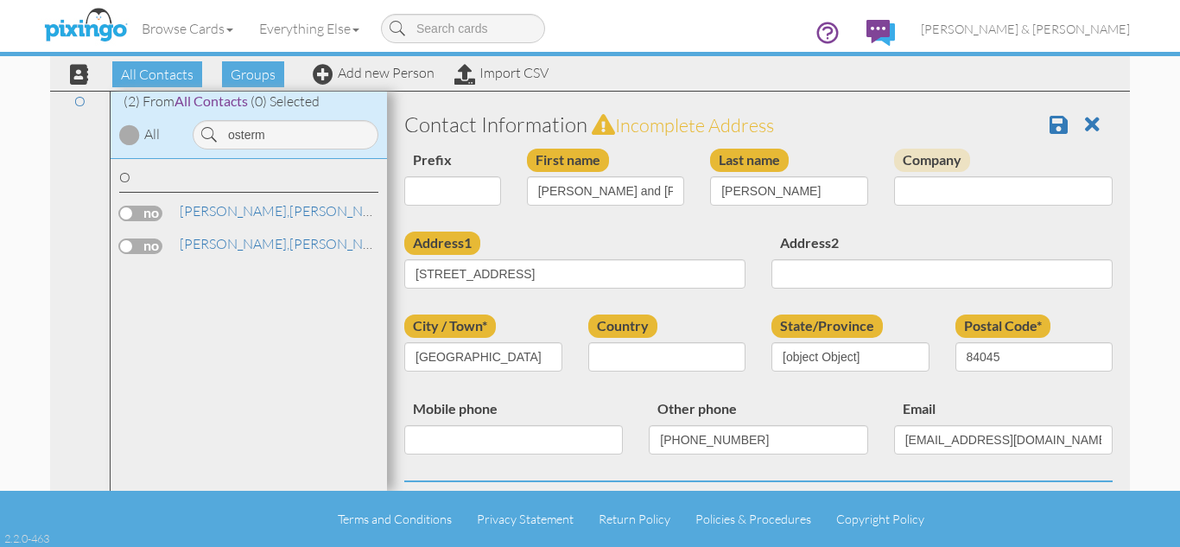
select select "object:3499"
select select "object:3744"
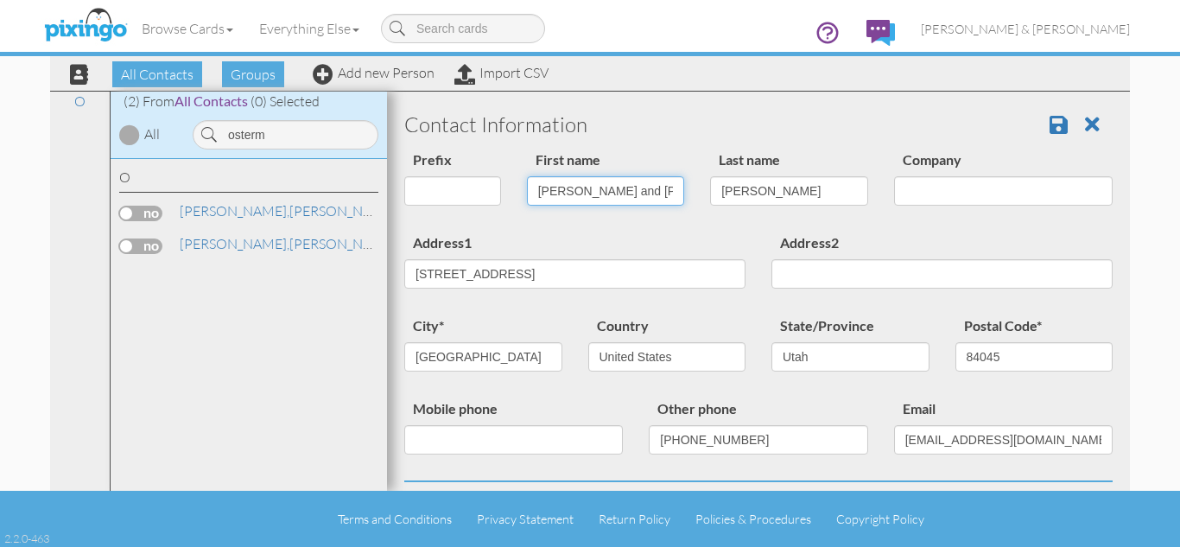
click at [598, 189] on input "[PERSON_NAME] and [PERSON_NAME]" at bounding box center [606, 190] width 158 height 29
type input "[PERSON_NAME]"
click at [582, 232] on div "Address1 [STREET_ADDRESS]" at bounding box center [574, 266] width 367 height 70
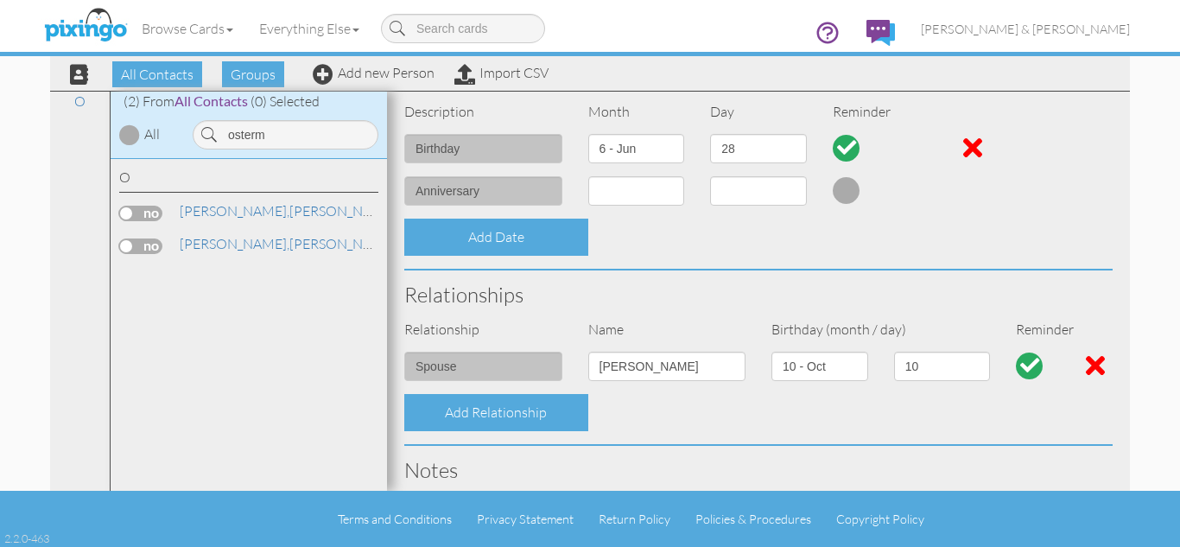
scroll to position [484, 0]
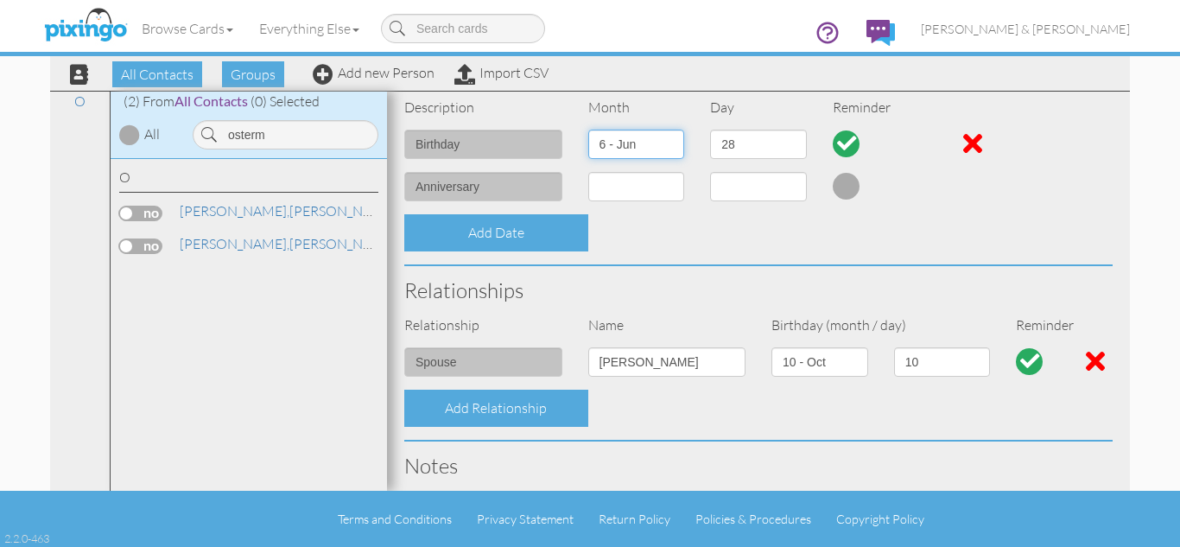
click at [667, 142] on select "1 - [DATE] - [DATE] - [DATE] - [DATE] - [DATE] - [DATE] - [DATE] - [DATE] - [DA…" at bounding box center [636, 144] width 97 height 29
select select "object:3452"
click at [588, 130] on select "1 - [DATE] - [DATE] - [DATE] - [DATE] - [DATE] - [DATE] - [DATE] - [DATE] - [DA…" at bounding box center [636, 144] width 97 height 29
click at [744, 144] on select "1 2 3 4 5 6 7 8 9 10 11 12 13 14 15 16 17 18 19 20 21 22 23 24 25 26 27 28 29 3…" at bounding box center [758, 144] width 97 height 29
select select "number:10"
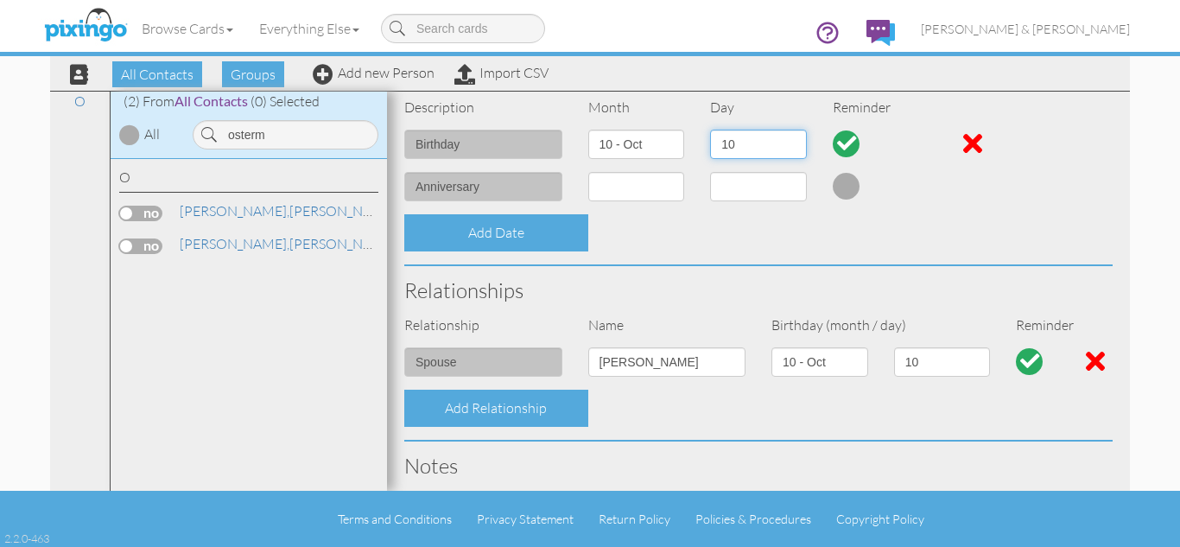
click at [710, 130] on select "1 2 3 4 5 6 7 8 9 10 11 12 13 14 15 16 17 18 19 20 21 22 23 24 25 26 27 28 29 3…" at bounding box center [758, 144] width 97 height 29
click at [621, 358] on input "[PERSON_NAME]" at bounding box center [667, 361] width 158 height 29
type input "[PERSON_NAME]"
click at [824, 361] on select "1 - [DATE] - [DATE] - [DATE] - [DATE] - [DATE] - [DATE] - [DATE] - [DATE] - [DA…" at bounding box center [819, 361] width 97 height 29
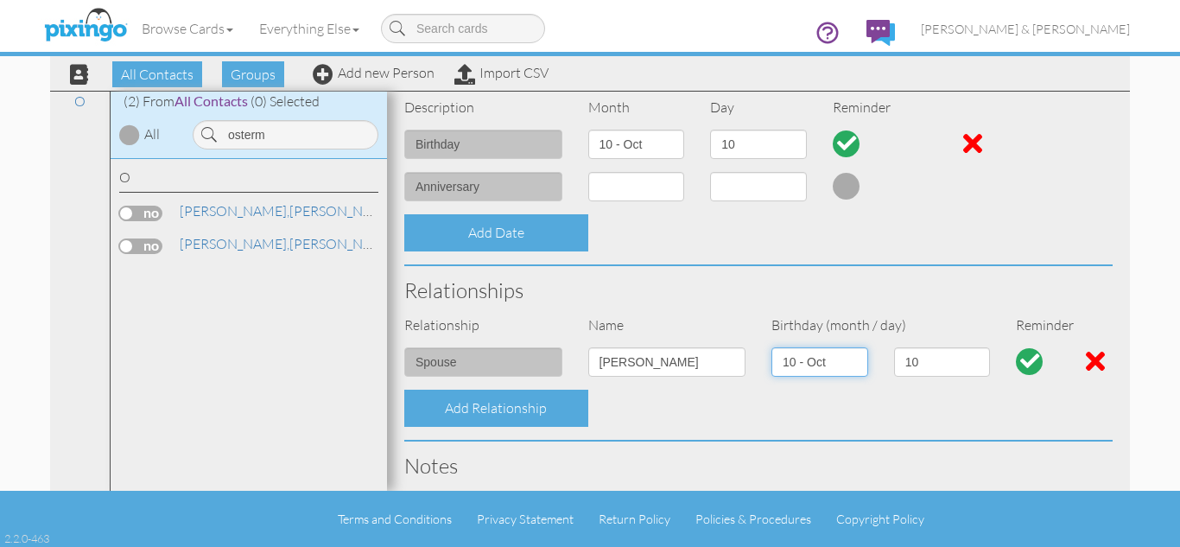
select select "object:3448"
click at [771, 347] on select "1 - [DATE] - [DATE] - [DATE] - [DATE] - [DATE] - [DATE] - [DATE] - [DATE] - [DA…" at bounding box center [819, 361] width 97 height 29
click at [900, 355] on select "1 2 3 4 5 6 7 8 9 10 11 12 13 14 15 16 17 18 19 20 21 22 23 24 25 26 27 28 29 30" at bounding box center [942, 361] width 97 height 29
select select "number:28"
click at [894, 347] on select "1 2 3 4 5 6 7 8 9 10 11 12 13 14 15 16 17 18 19 20 21 22 23 24 25 26 27 28 29 30" at bounding box center [942, 361] width 97 height 29
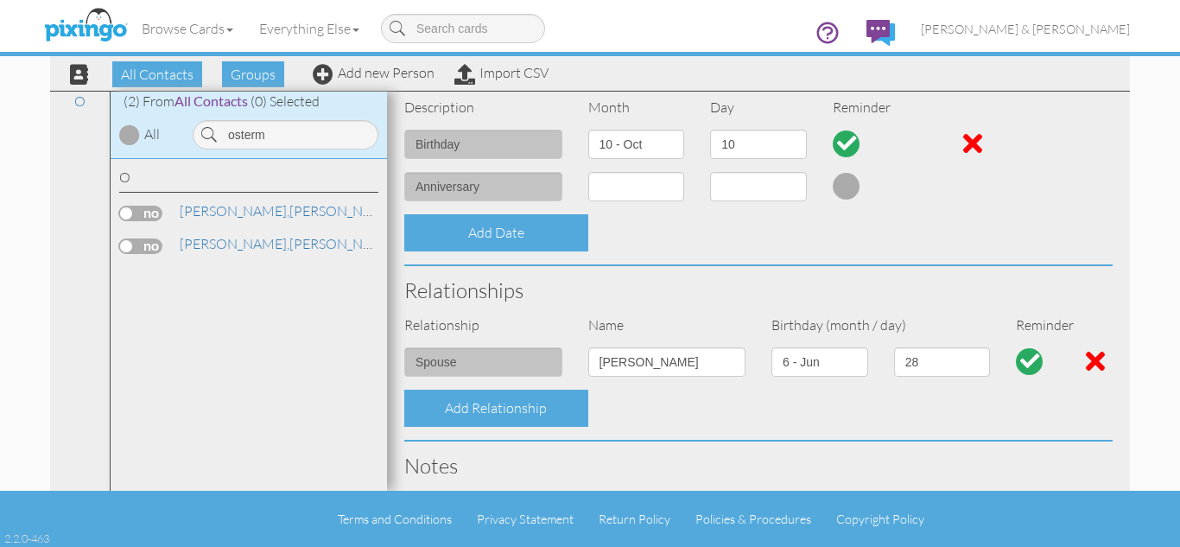
click at [814, 296] on h3 "Relationships" at bounding box center [758, 290] width 708 height 22
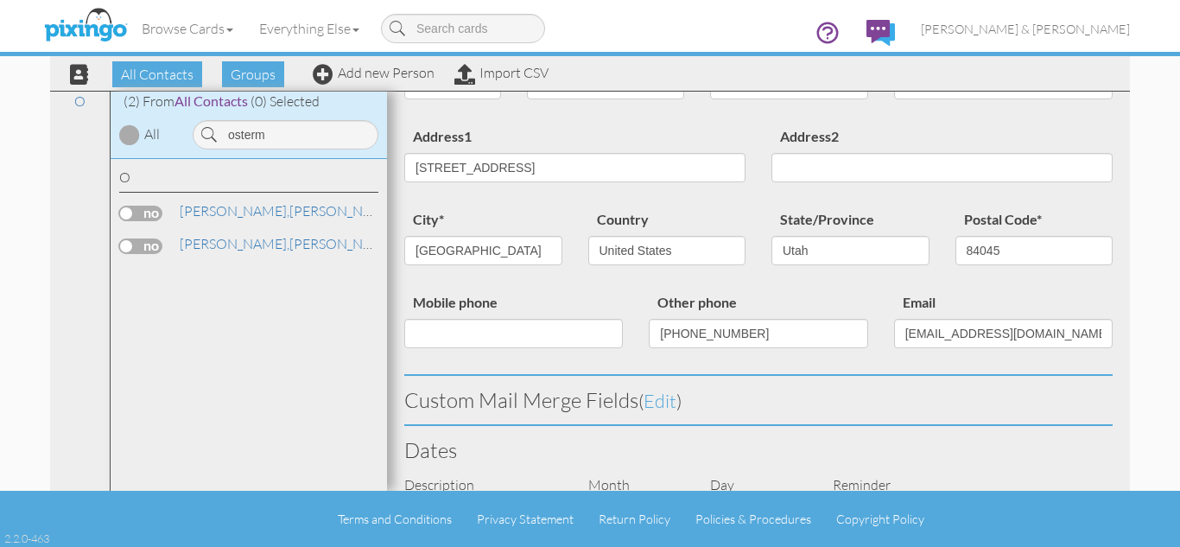
scroll to position [0, 0]
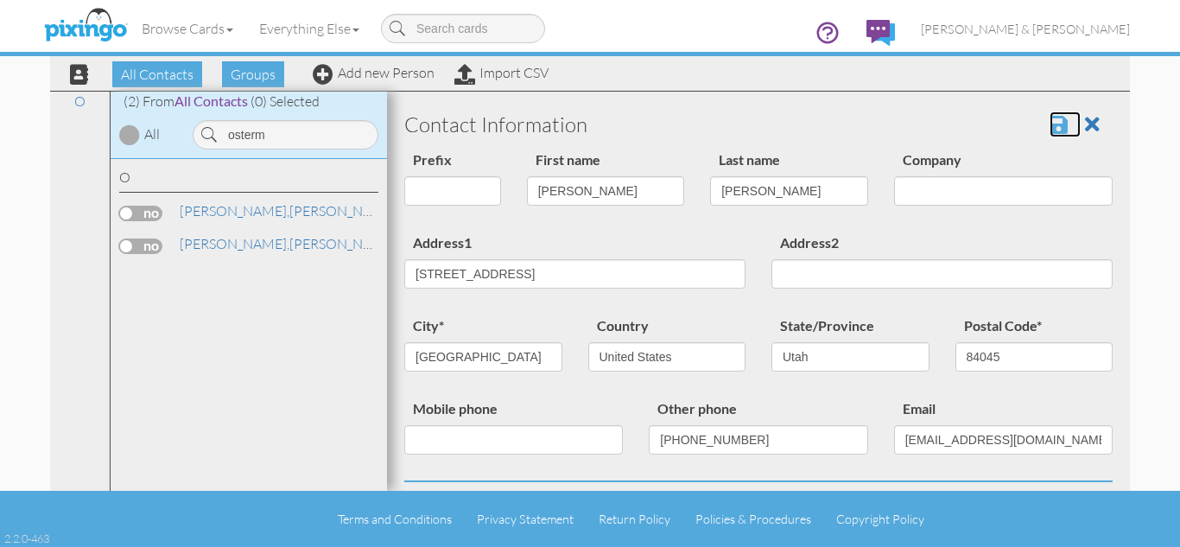
click at [1049, 124] on span at bounding box center [1058, 124] width 18 height 21
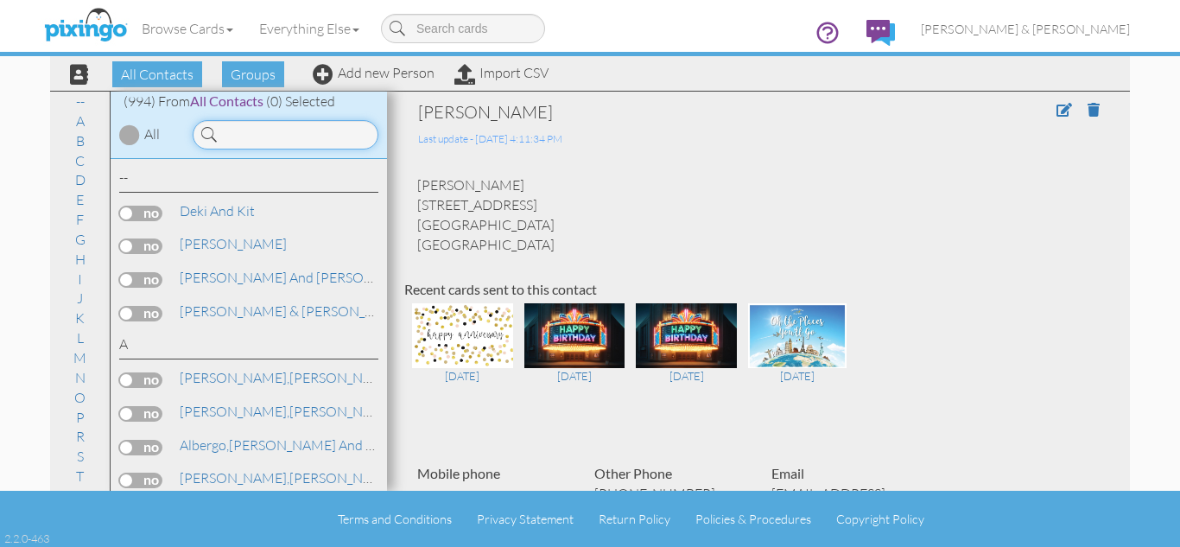
click at [275, 130] on input at bounding box center [286, 134] width 186 height 29
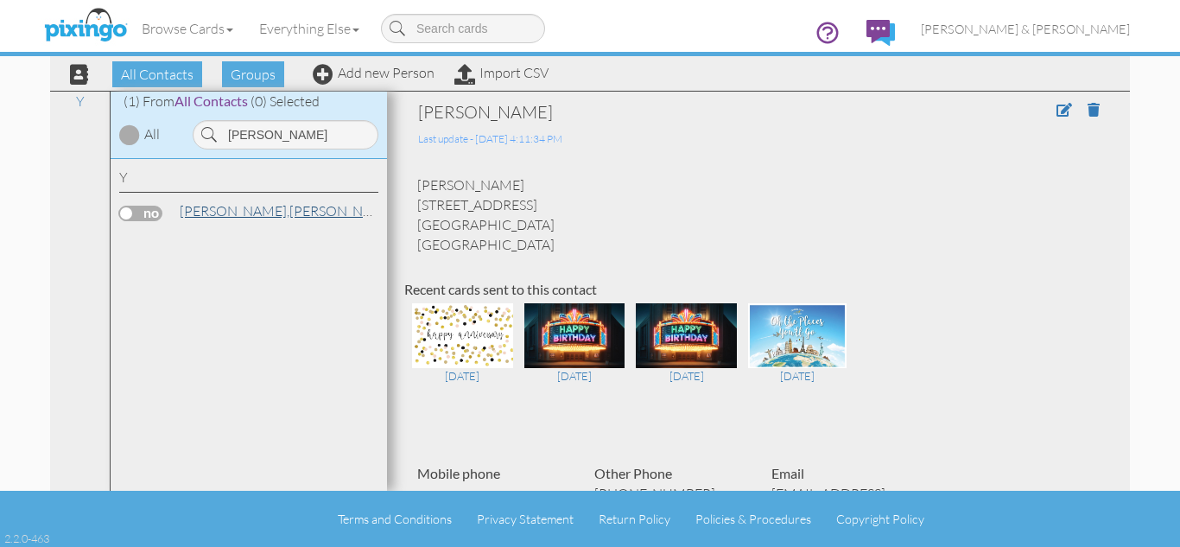
click at [249, 206] on link "[PERSON_NAME]" at bounding box center [288, 210] width 220 height 21
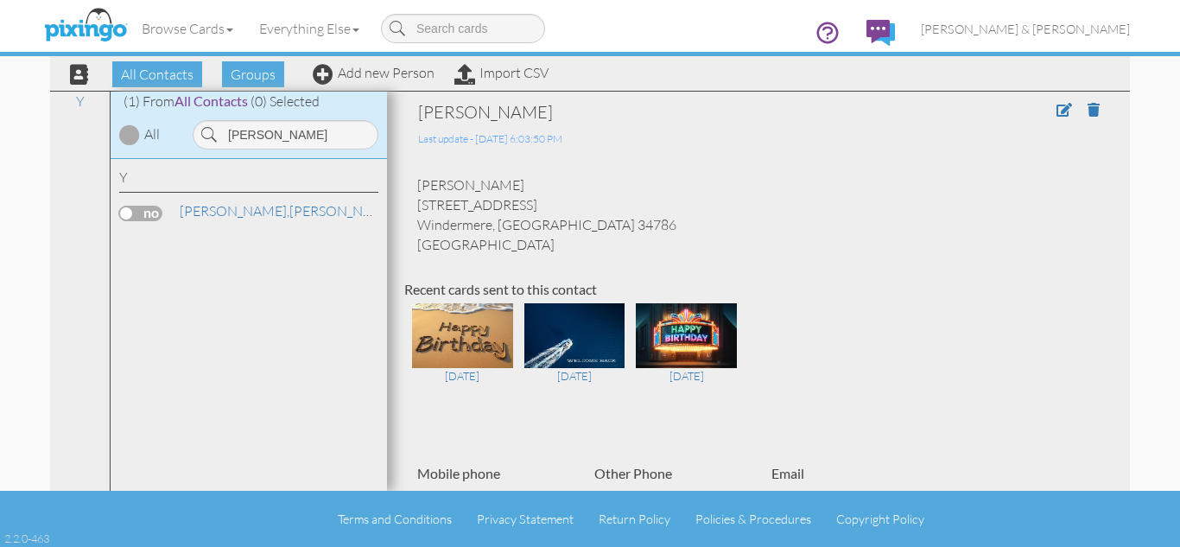
click at [262, 139] on input "[PERSON_NAME]" at bounding box center [286, 134] width 186 height 29
click at [262, 139] on input "yoskowitz" at bounding box center [286, 134] width 186 height 29
type input "zeller"
click at [206, 207] on span "[PERSON_NAME]," at bounding box center [235, 210] width 110 height 17
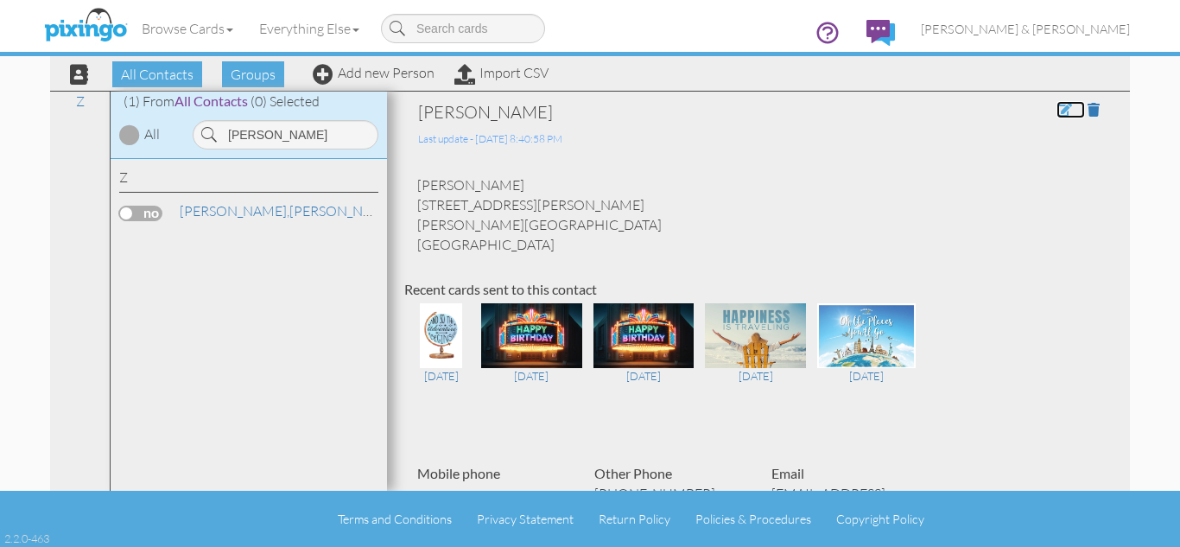
click at [1056, 112] on span at bounding box center [1064, 110] width 16 height 14
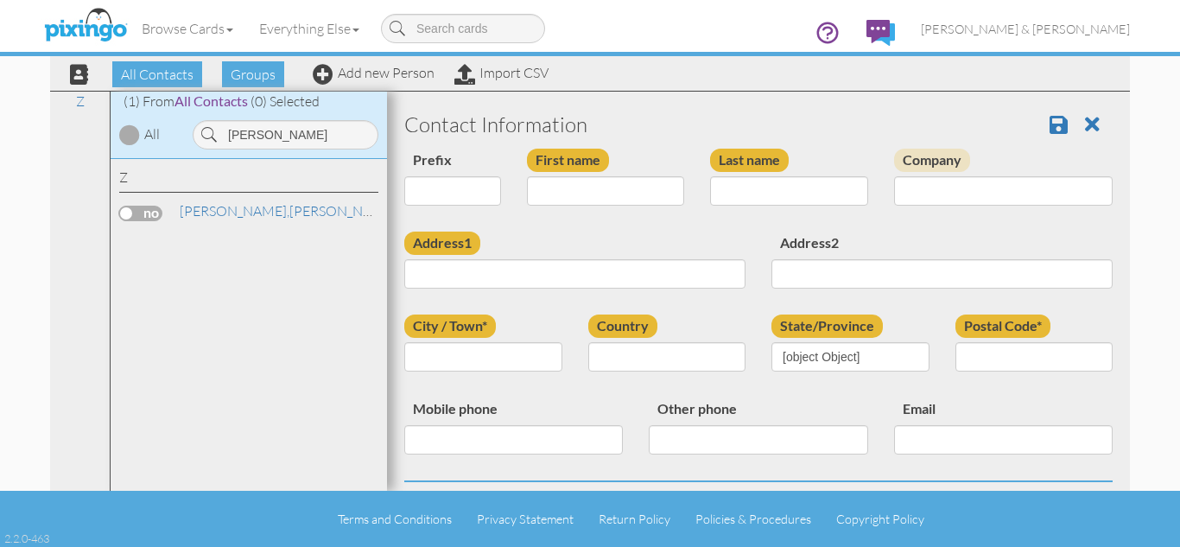
type input "[PERSON_NAME]"
type input "Zeller"
type input "[STREET_ADDRESS][PERSON_NAME]"
type input "Ashton"
type input "43103"
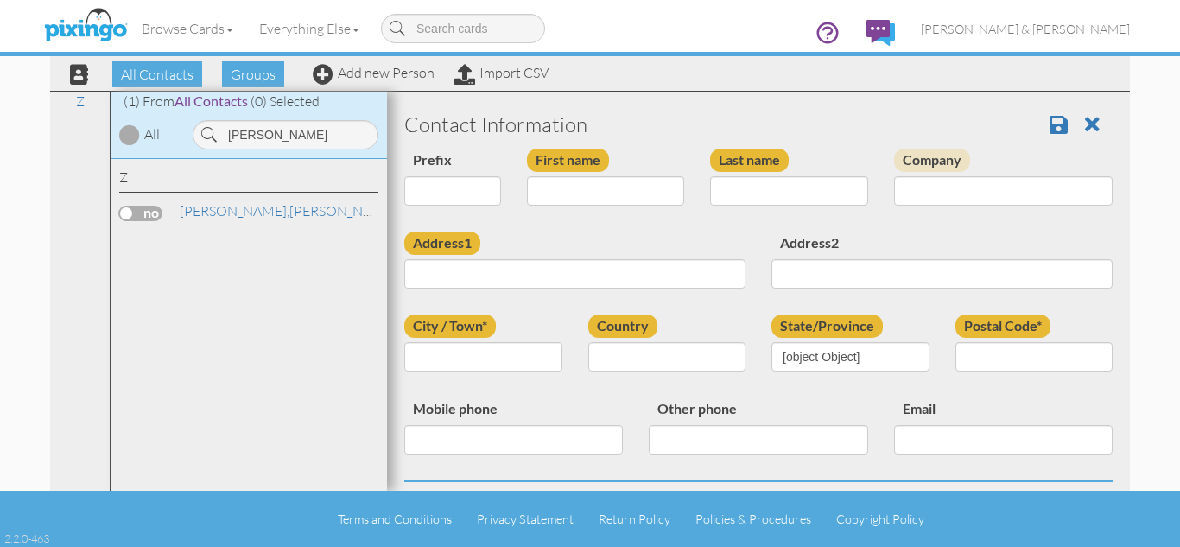
type input "6149612118"
type input "[EMAIL_ADDRESS][DOMAIN_NAME]"
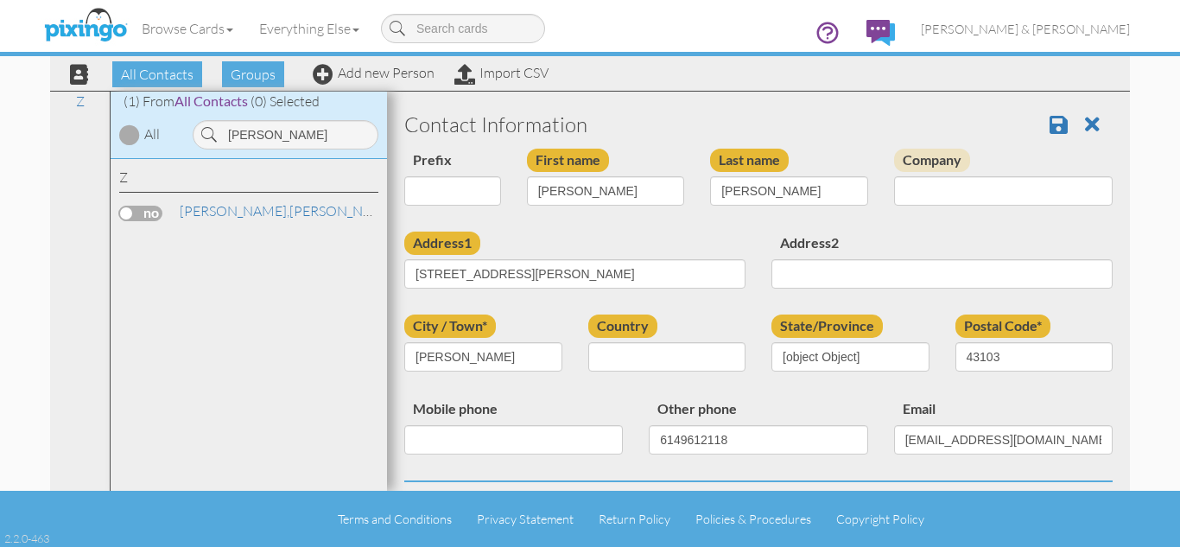
select select "object:3675"
select select "object:3674"
select select "object:3712"
select select "object:3696"
select select "object:3721"
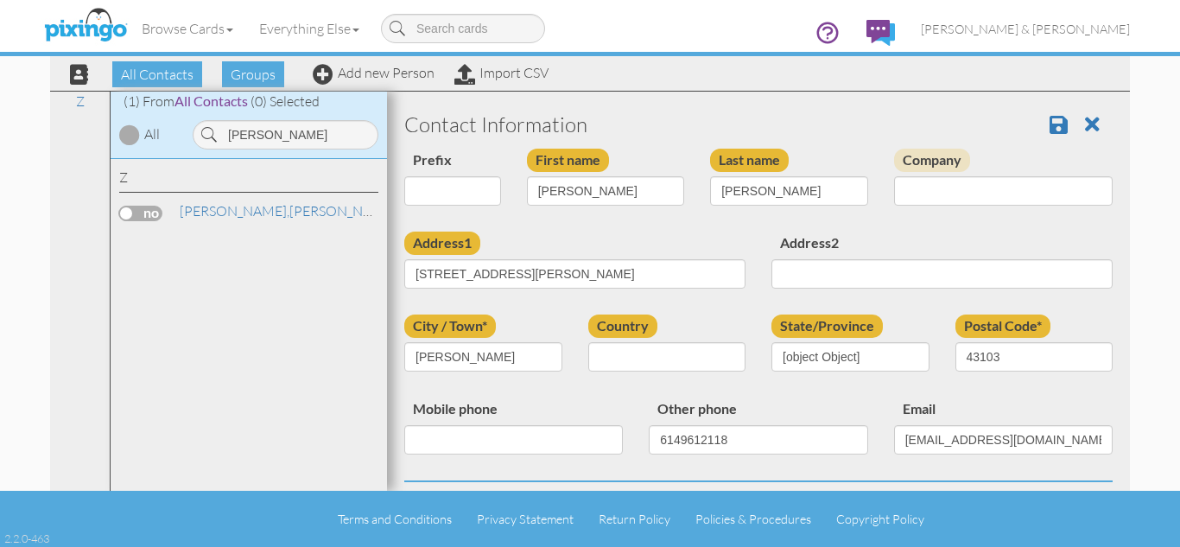
select select "object:3966"
select select "number:21"
select select "number:12"
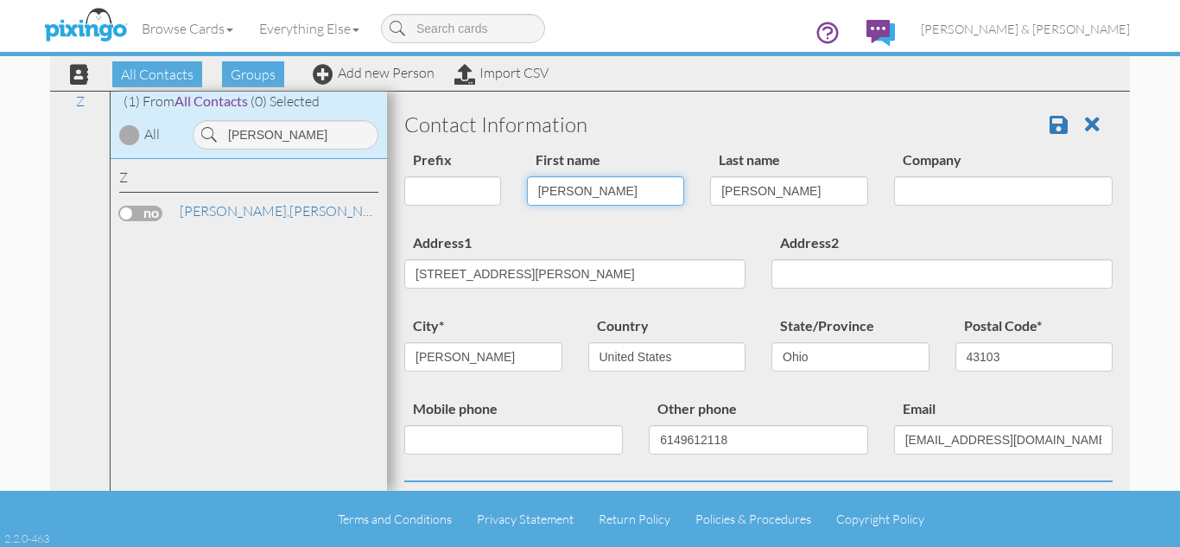
click at [556, 195] on input "[PERSON_NAME]" at bounding box center [606, 190] width 158 height 29
type input "f"
type input "[PERSON_NAME]"
click at [543, 225] on div "Prefix Dr. Mr. Mrs. First name Steven Last name Zeller Company" at bounding box center [758, 190] width 734 height 83
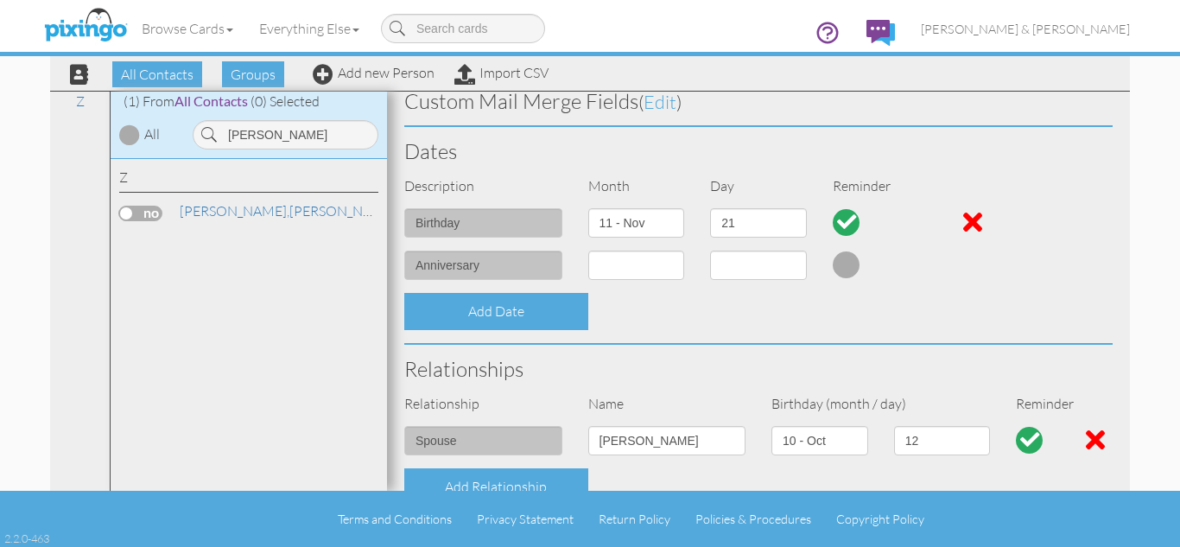
scroll to position [449, 0]
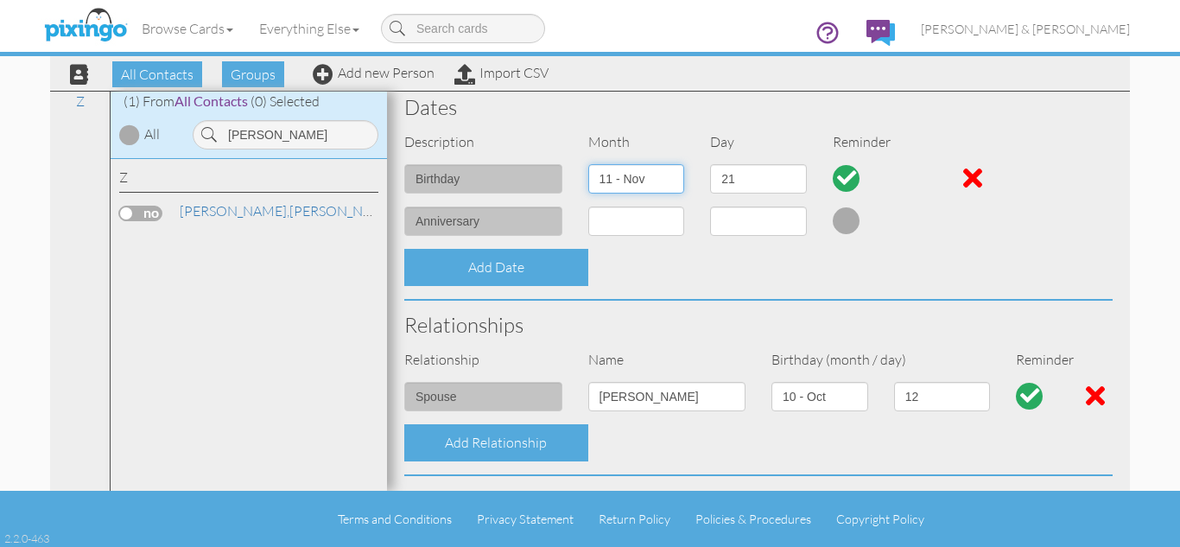
click at [669, 177] on select "1 - [DATE] - [DATE] - [DATE] - [DATE] - [DATE] - [DATE] - [DATE] - [DATE] - [DA…" at bounding box center [636, 178] width 97 height 29
select select "object:3674"
click at [588, 164] on select "1 - [DATE] - [DATE] - [DATE] - [DATE] - [DATE] - [DATE] - [DATE] - [DATE] - [DA…" at bounding box center [636, 178] width 97 height 29
click at [732, 185] on select "1 2 3 4 5 6 7 8 9 10 11 12 13 14 15 16 17 18 19 20 21 22 23 24 25 26 27 28 29 3…" at bounding box center [758, 178] width 97 height 29
select select "number:12"
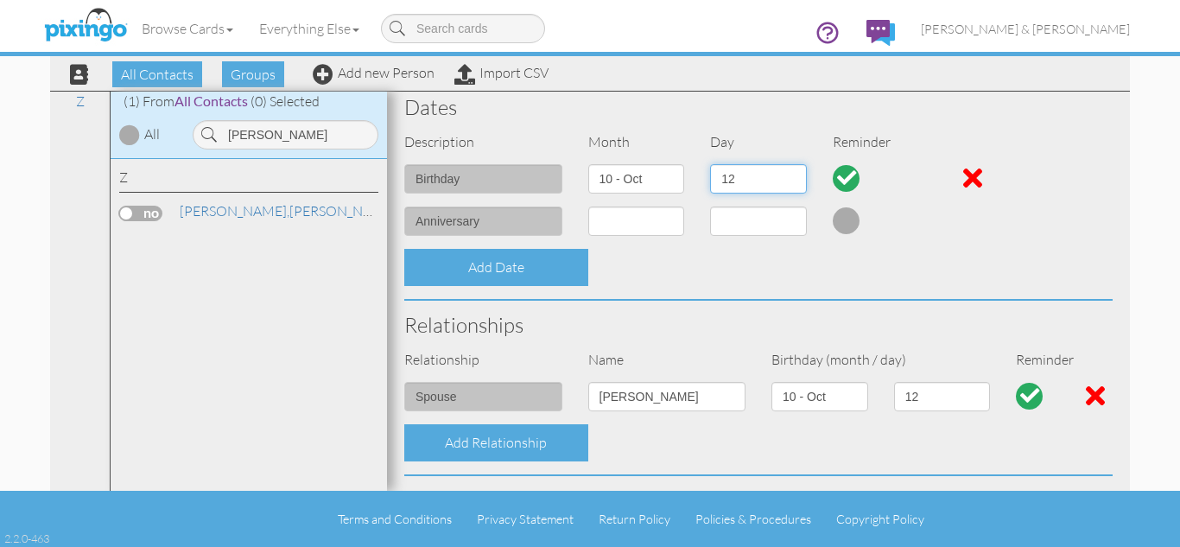
click at [710, 164] on select "1 2 3 4 5 6 7 8 9 10 11 12 13 14 15 16 17 18 19 20 21 22 23 24 25 26 27 28 29 3…" at bounding box center [758, 178] width 97 height 29
click at [828, 390] on select "1 - [DATE] - [DATE] - [DATE] - [DATE] - [DATE] - [DATE] - [DATE] - [DATE] - [DA…" at bounding box center [819, 396] width 97 height 29
select select "object:3675"
click at [771, 382] on select "1 - [DATE] - [DATE] - [DATE] - [DATE] - [DATE] - [DATE] - [DATE] - [DATE] - [DA…" at bounding box center [819, 396] width 97 height 29
click at [925, 396] on select "1 2 3 4 5 6 7 8 9 10 11 12 13 14 15 16 17 18 19 20 21 22 23 24 25 26 27 28 29 30" at bounding box center [942, 396] width 97 height 29
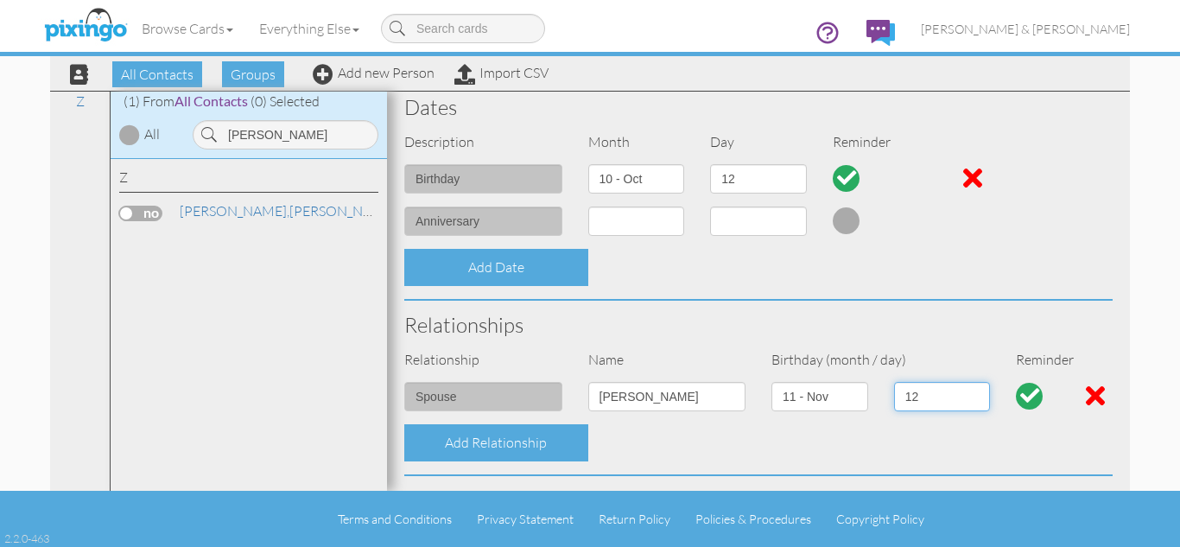
select select "number:21"
click at [894, 382] on select "1 2 3 4 5 6 7 8 9 10 11 12 13 14 15 16 17 18 19 20 21 22 23 24 25 26 27 28 29 30" at bounding box center [942, 396] width 97 height 29
click at [726, 332] on h3 "Relationships" at bounding box center [758, 325] width 708 height 22
click at [616, 399] on input "[PERSON_NAME]" at bounding box center [667, 396] width 158 height 29
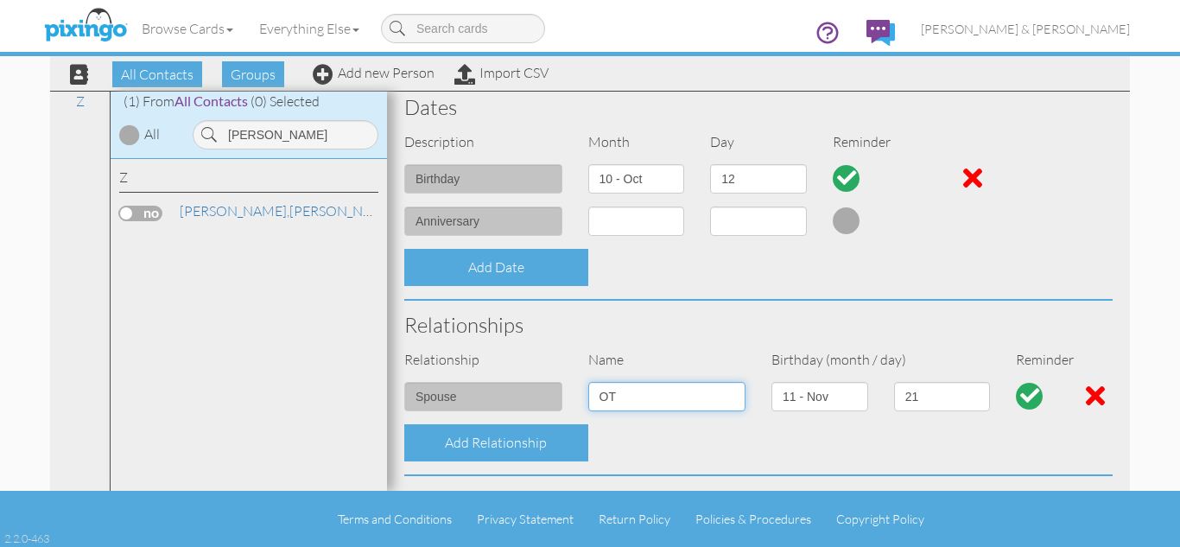
type input "o"
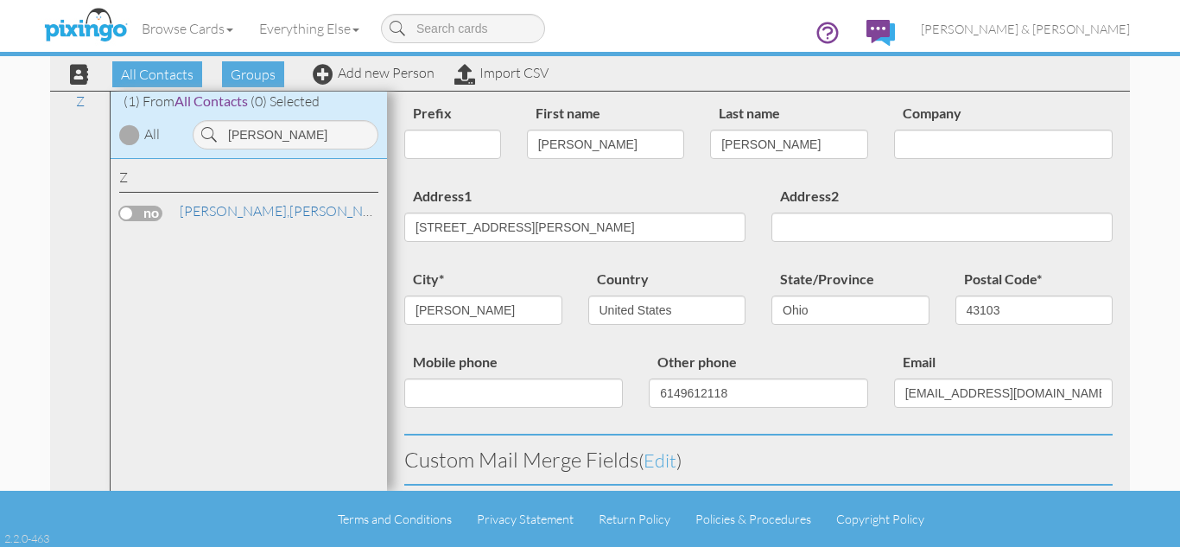
scroll to position [0, 0]
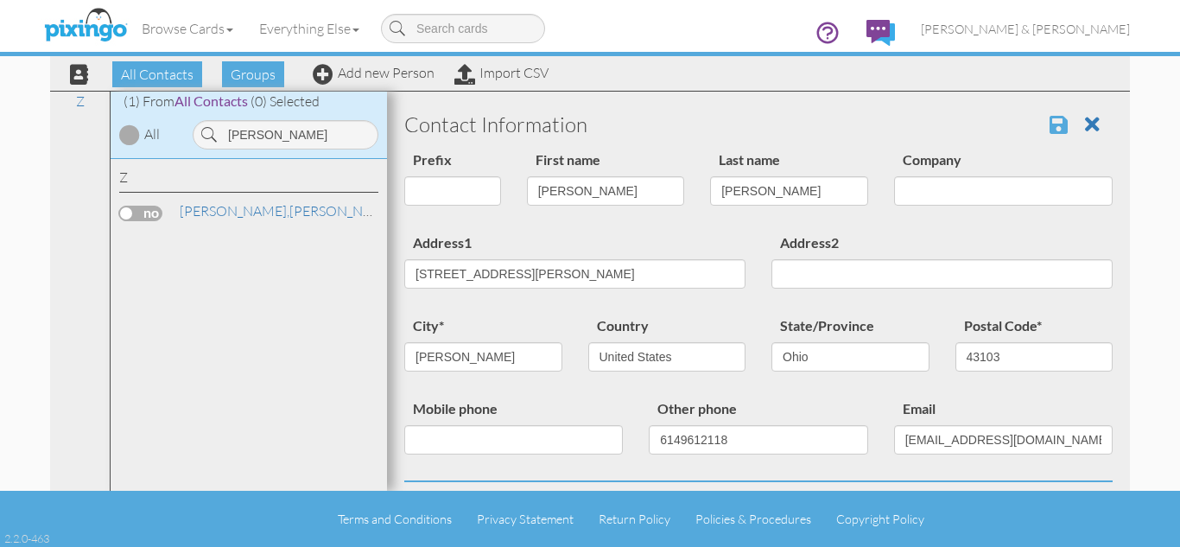
type input "[PERSON_NAME]"
click at [1049, 123] on span at bounding box center [1058, 124] width 18 height 21
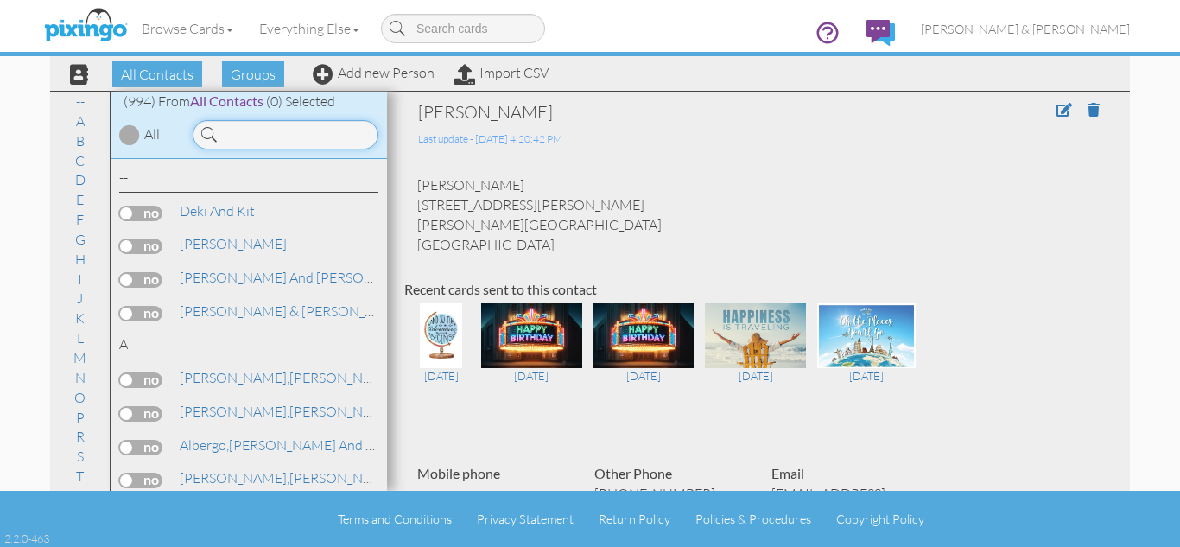
click at [251, 147] on input at bounding box center [286, 134] width 186 height 29
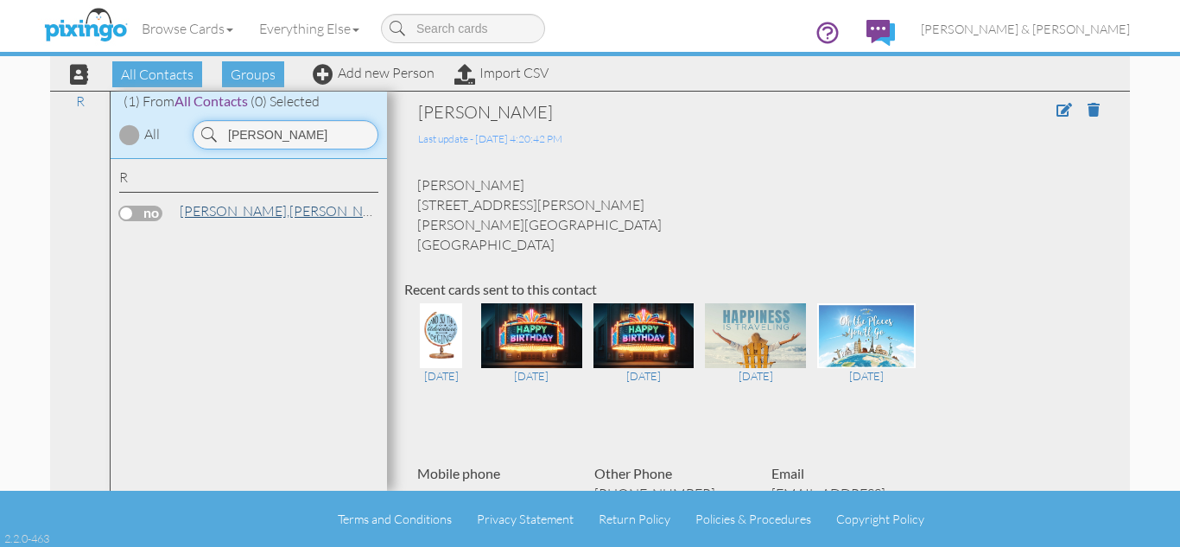
type input "[PERSON_NAME]"
click at [252, 207] on link "[PERSON_NAME]" at bounding box center [288, 210] width 220 height 21
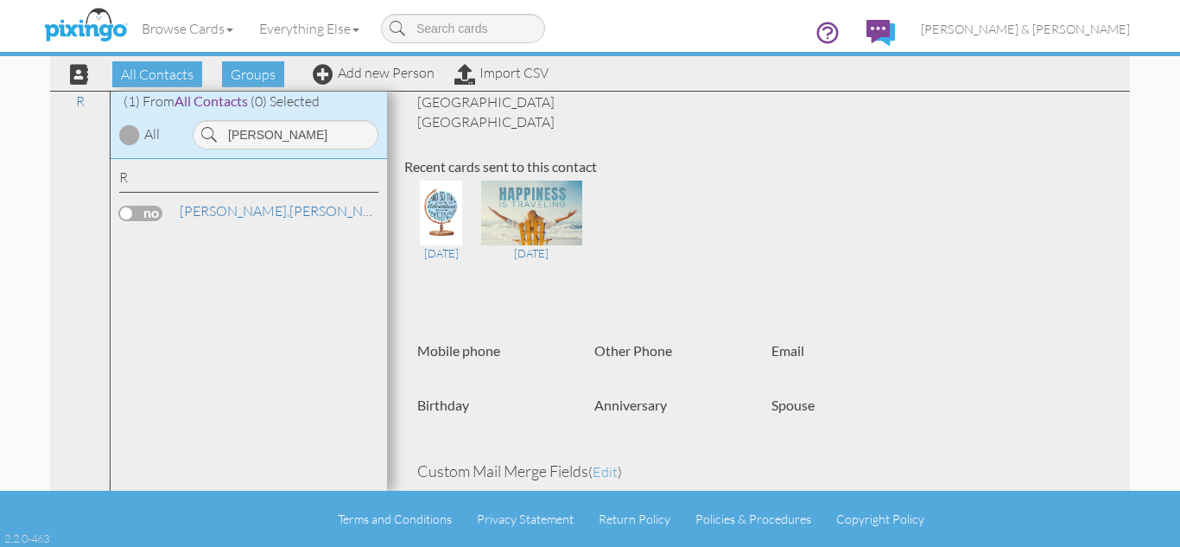
scroll to position [7, 0]
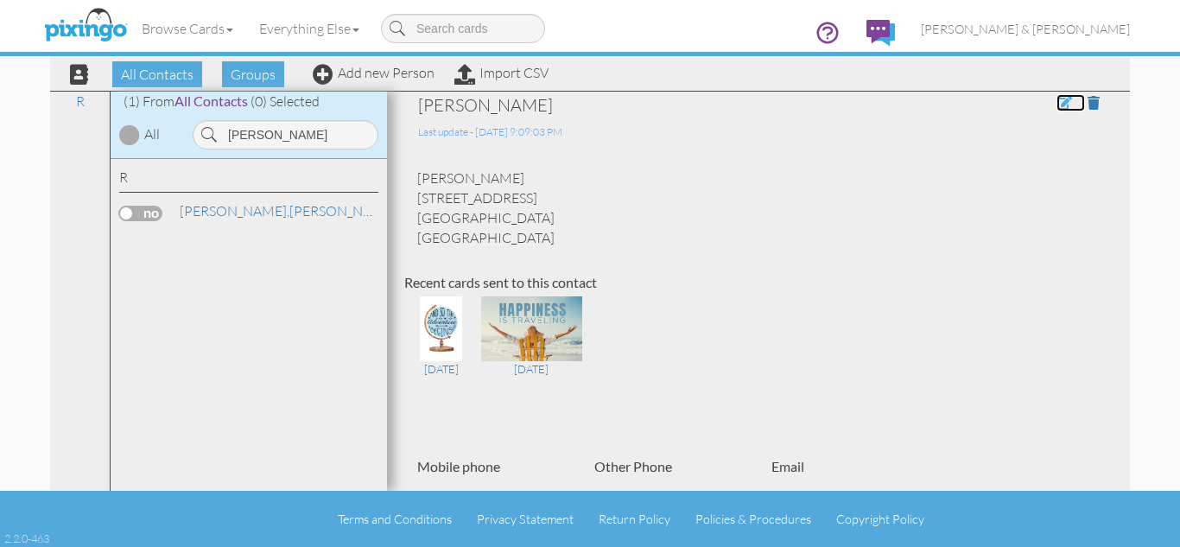
click at [1056, 101] on span at bounding box center [1064, 103] width 16 height 14
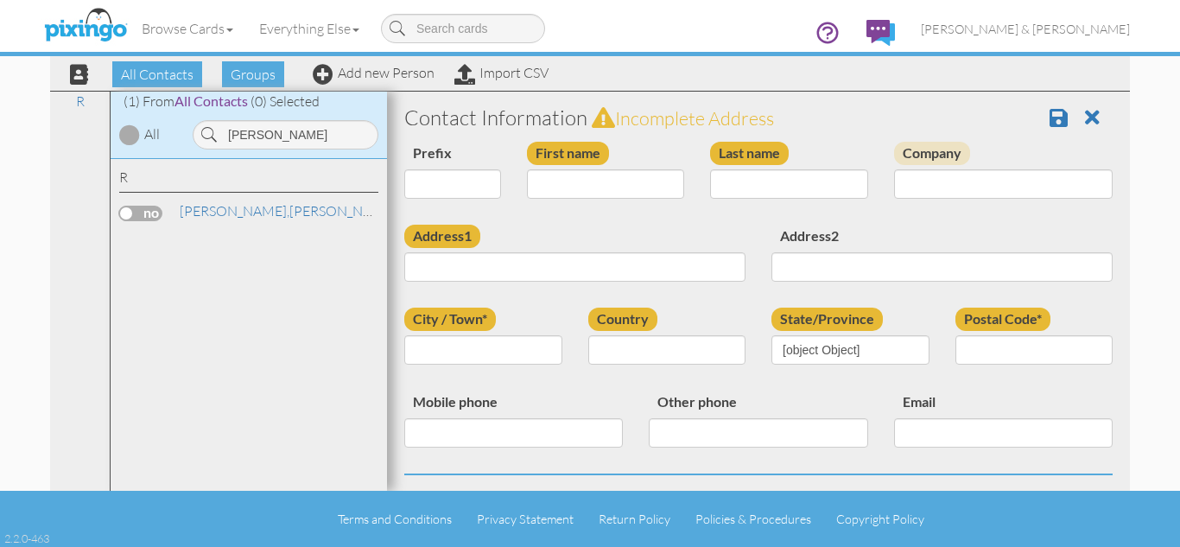
scroll to position [591, 0]
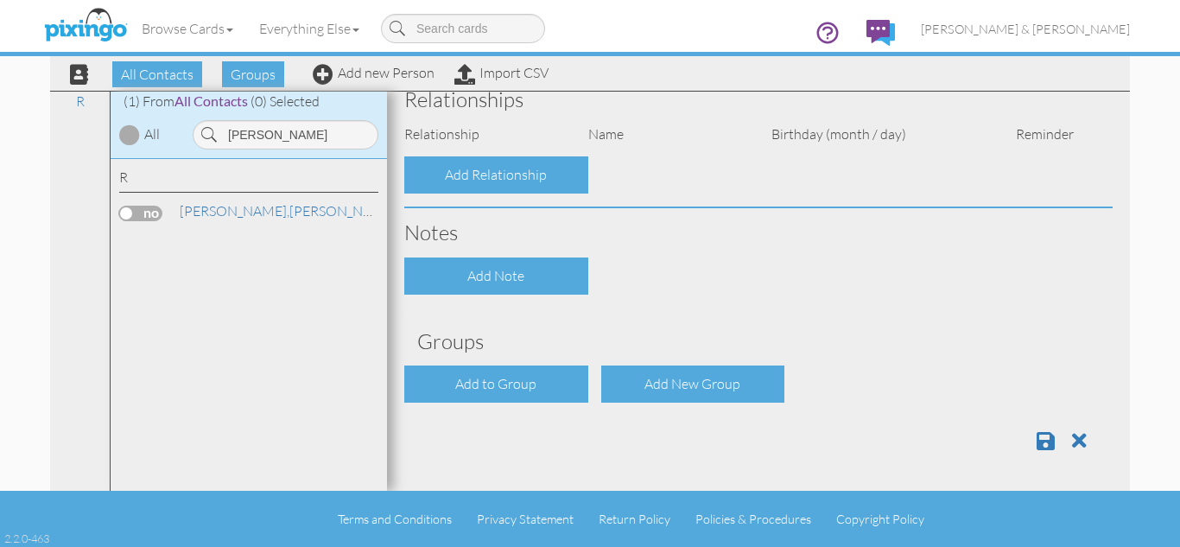
type input "[PERSON_NAME]"
type input "[STREET_ADDRESS]"
type input "[GEOGRAPHIC_DATA]"
type input "72761"
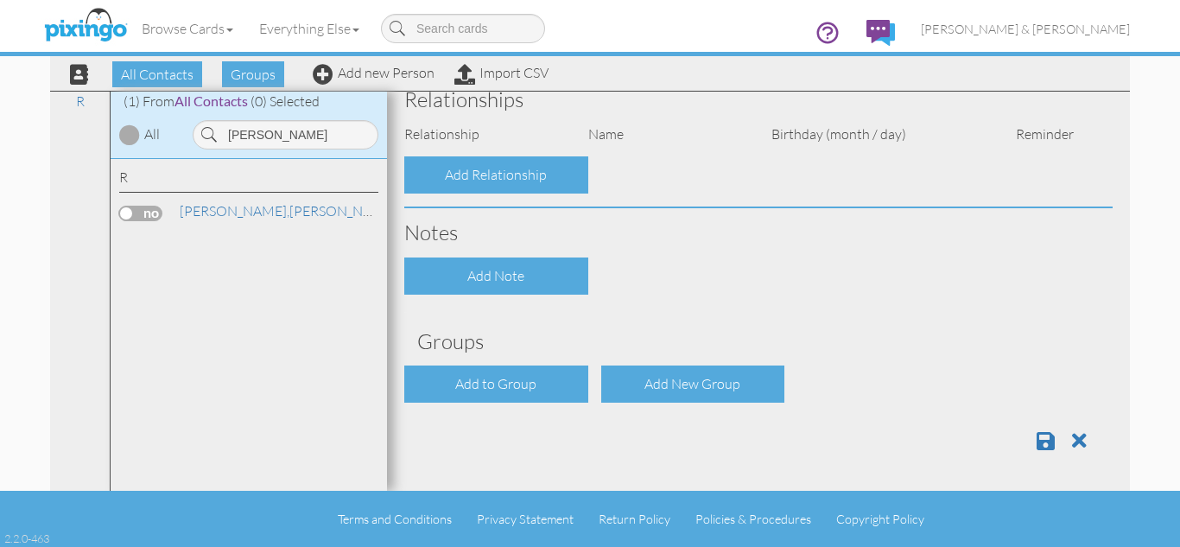
select select "object:3457"
select select "object:3702"
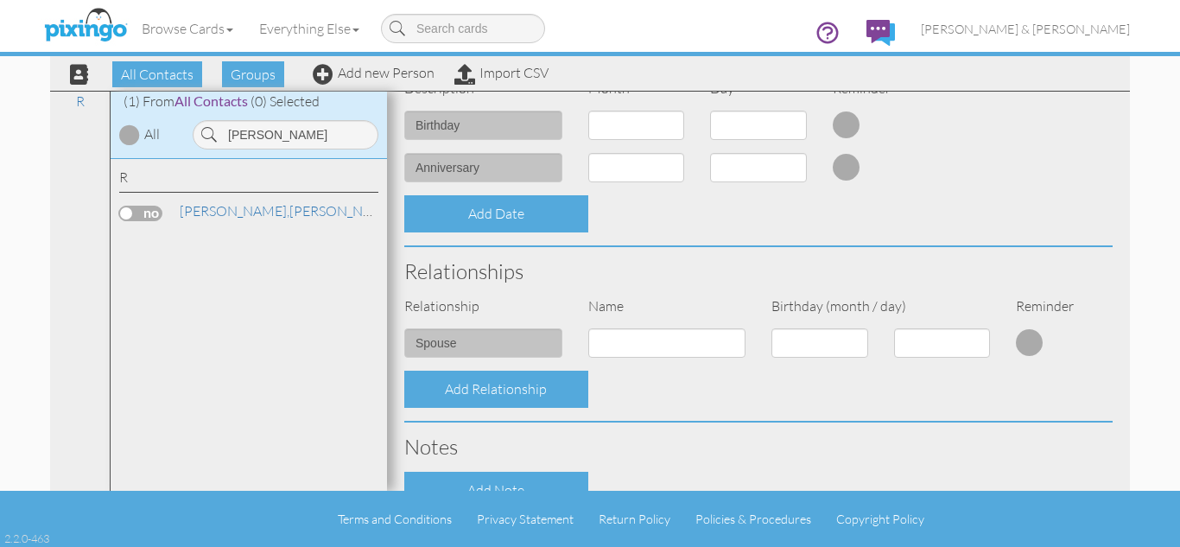
scroll to position [456, 0]
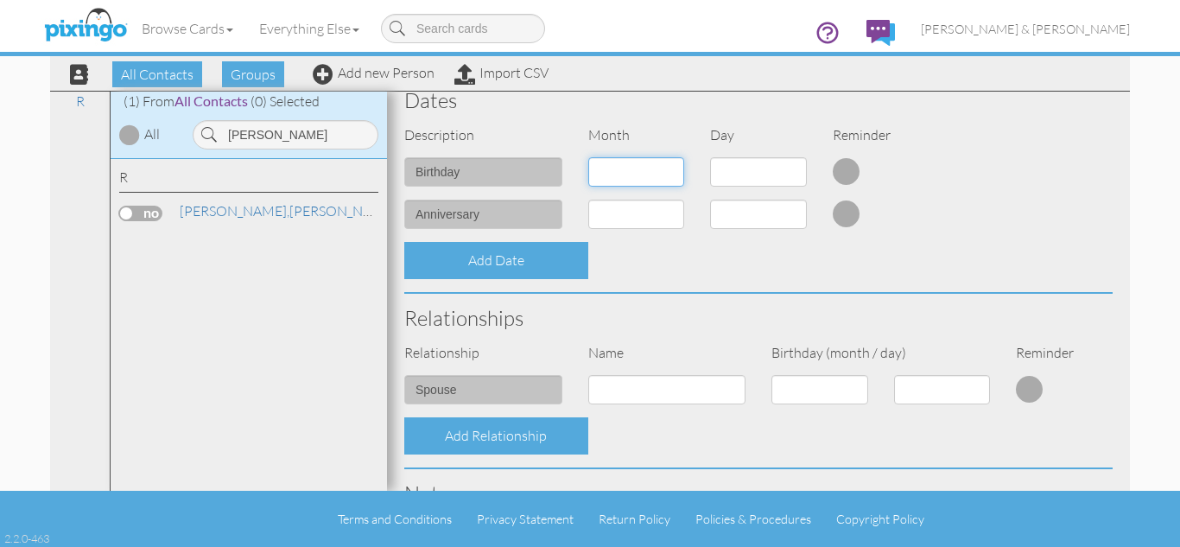
click at [664, 174] on select "1 - [DATE] - [DATE] - [DATE] - [DATE] - [DATE] - [DATE] - [DATE] - [DATE] - [DA…" at bounding box center [636, 171] width 97 height 29
select select "object:3779"
click at [588, 157] on select "1 - [DATE] - [DATE] - [DATE] - [DATE] - [DATE] - [DATE] - [DATE] - [DATE] - [DA…" at bounding box center [636, 171] width 97 height 29
click at [751, 170] on select "1 2 3 4 5 6 7 8 9 10 11 12 13 14 15 16 17 18 19 20 21 22 23 24 25 26 27 28 29 3…" at bounding box center [758, 171] width 97 height 29
select select "number:13"
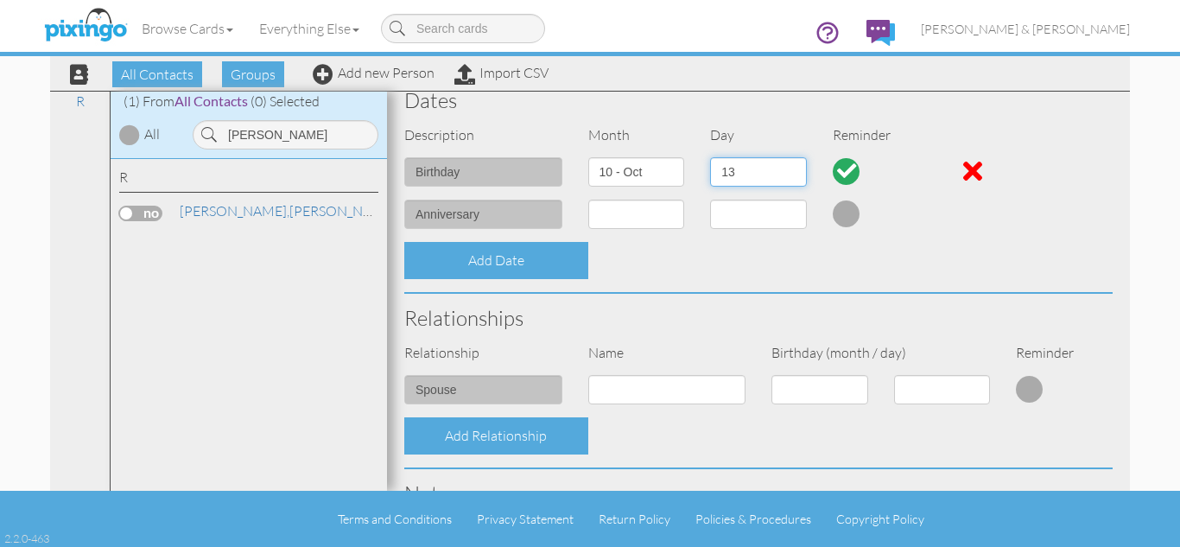
click at [710, 157] on select "1 2 3 4 5 6 7 8 9 10 11 12 13 14 15 16 17 18 19 20 21 22 23 24 25 26 27 28 29 3…" at bounding box center [758, 171] width 97 height 29
click at [640, 385] on input at bounding box center [667, 389] width 158 height 29
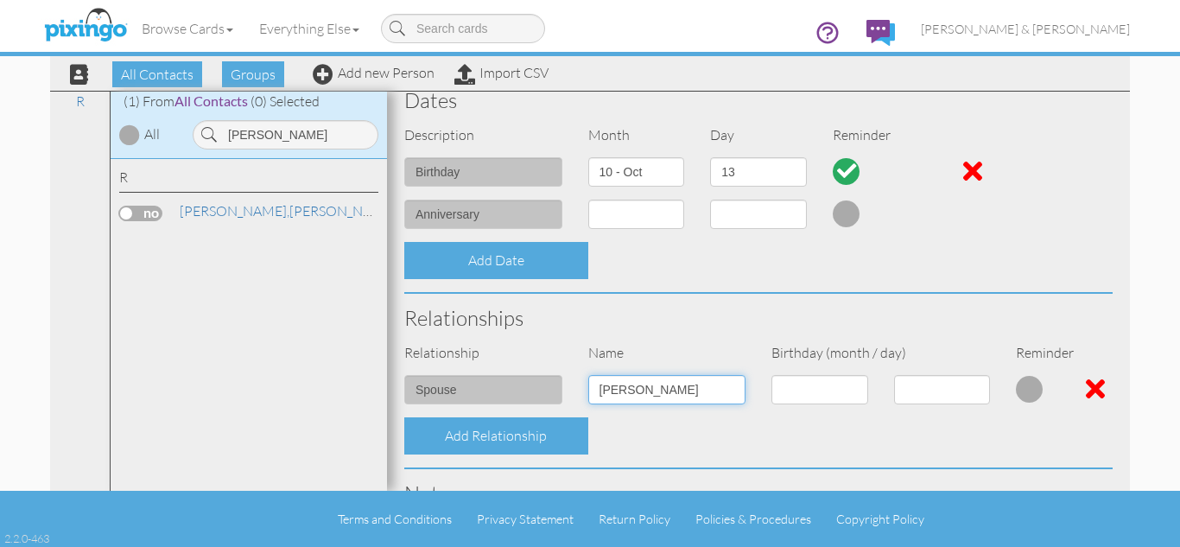
type input "[PERSON_NAME]"
click at [809, 388] on select "1 - [DATE] - [DATE] - [DATE] - [DATE] - [DATE] - [DATE] - [DATE] - [DATE] - [DA…" at bounding box center [819, 389] width 97 height 29
select select "object:3770"
click at [771, 375] on select "1 - [DATE] - [DATE] - [DATE] - [DATE] - [DATE] - [DATE] - [DATE] - [DATE] - [DA…" at bounding box center [819, 389] width 97 height 29
click at [903, 388] on select "1 2 3 4 5 6 7 8 9 10 11 12 13 14 15 16 17 18 19 20 21 22 23 24 25 26 27 28 29 3…" at bounding box center [942, 389] width 97 height 29
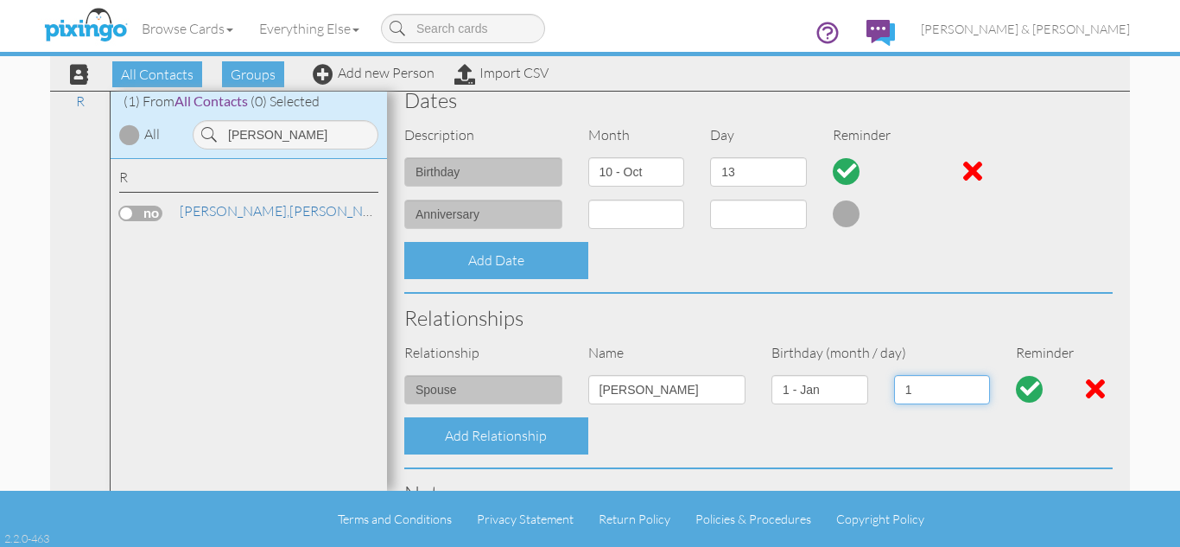
select select "number:30"
click at [894, 375] on select "1 2 3 4 5 6 7 8 9 10 11 12 13 14 15 16 17 18 19 20 21 22 23 24 25 26 27 28 29 3…" at bounding box center [942, 389] width 97 height 29
click at [845, 427] on div "Add Relationship" at bounding box center [758, 435] width 734 height 37
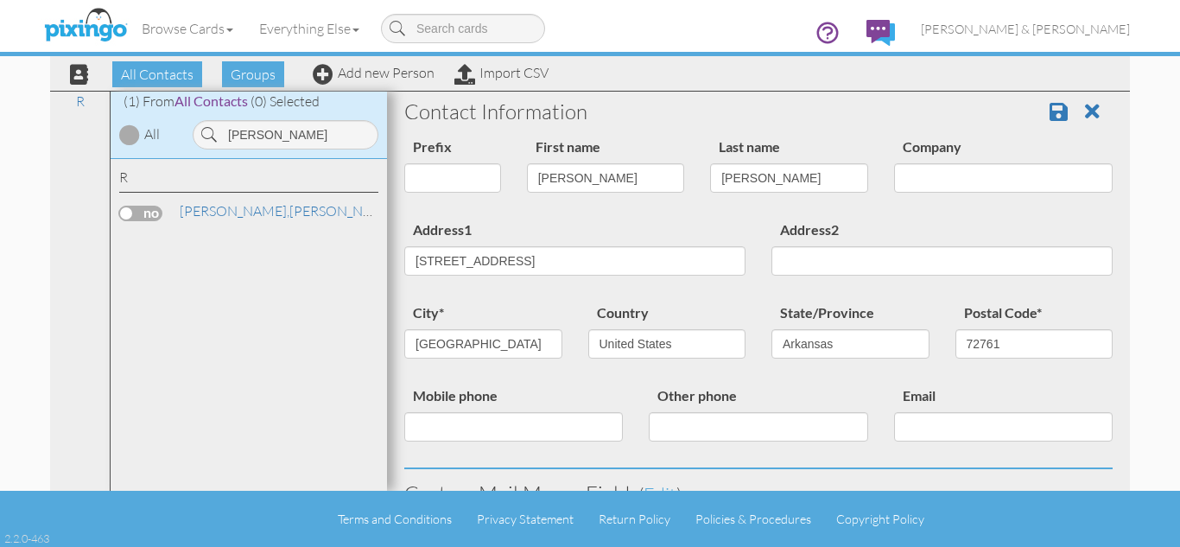
scroll to position [0, 0]
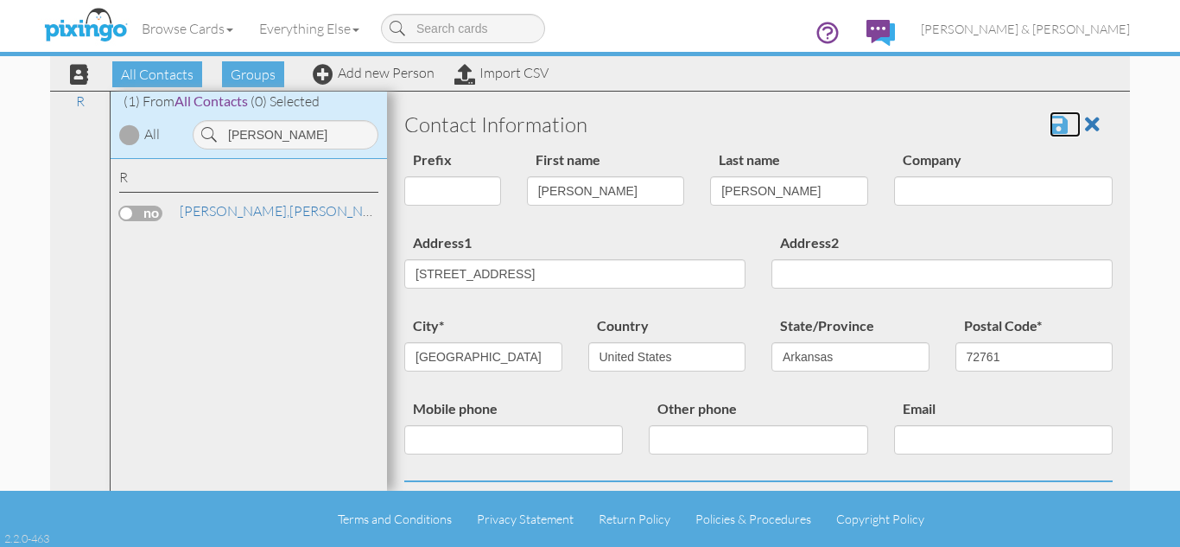
click at [1049, 121] on span at bounding box center [1058, 124] width 18 height 21
